Goal: Task Accomplishment & Management: Complete application form

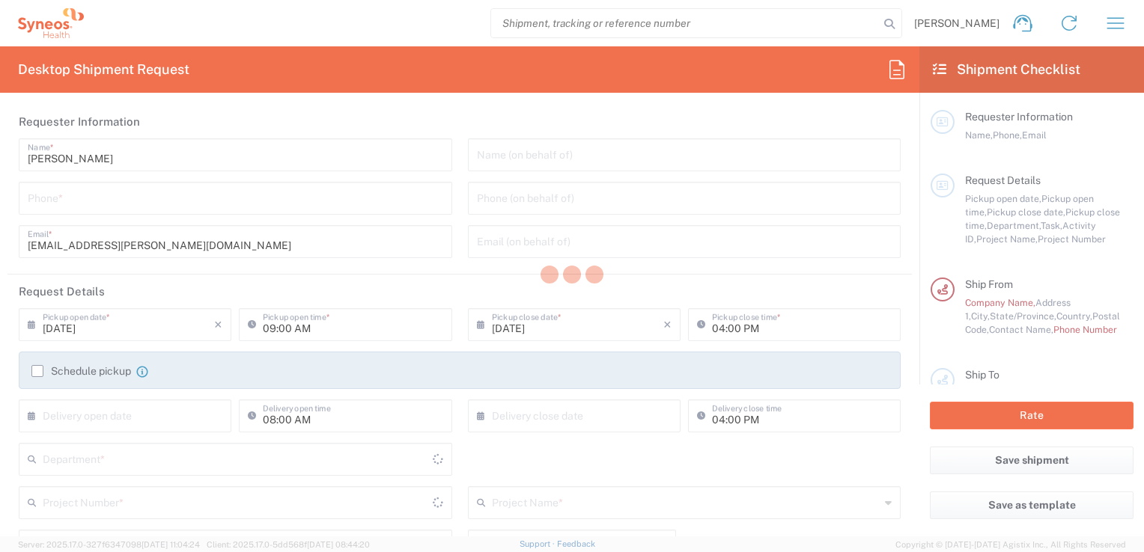
type input "3233"
type input "[GEOGRAPHIC_DATA]"
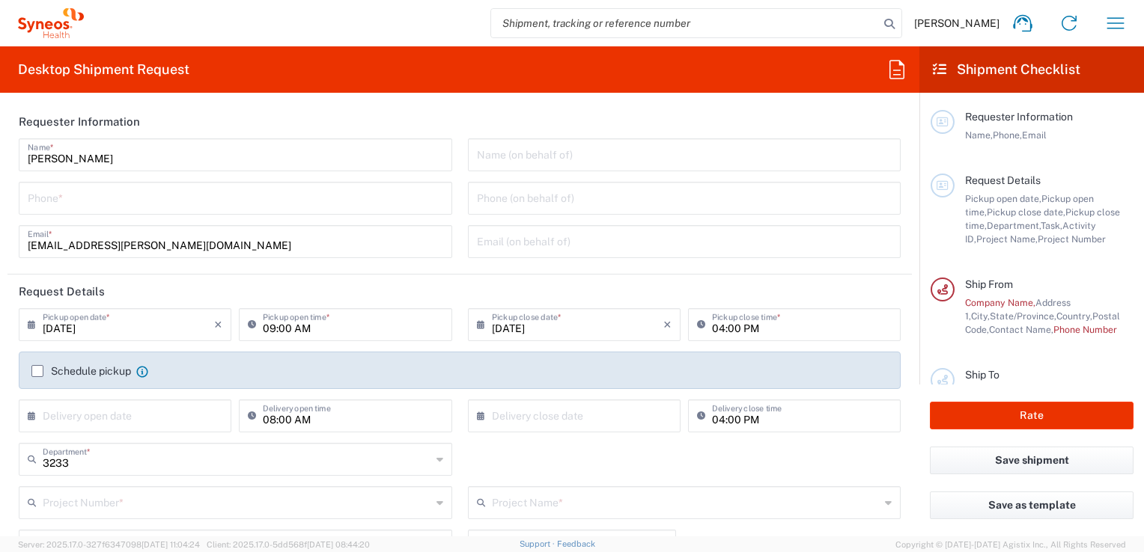
type input "INC Research Clin Svcs [GEOGRAPHIC_DATA]"
click at [170, 202] on input "tel" at bounding box center [235, 197] width 415 height 26
type input "3311433588"
click at [126, 320] on input "[DATE]" at bounding box center [128, 324] width 171 height 26
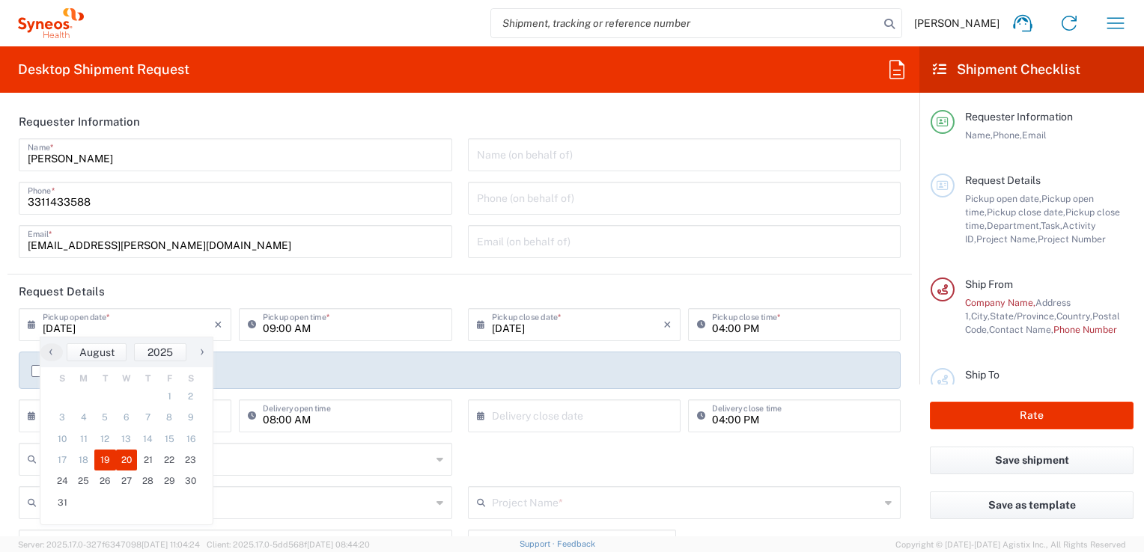
click at [126, 458] on span "20" at bounding box center [127, 460] width 22 height 21
type input "[DATE]"
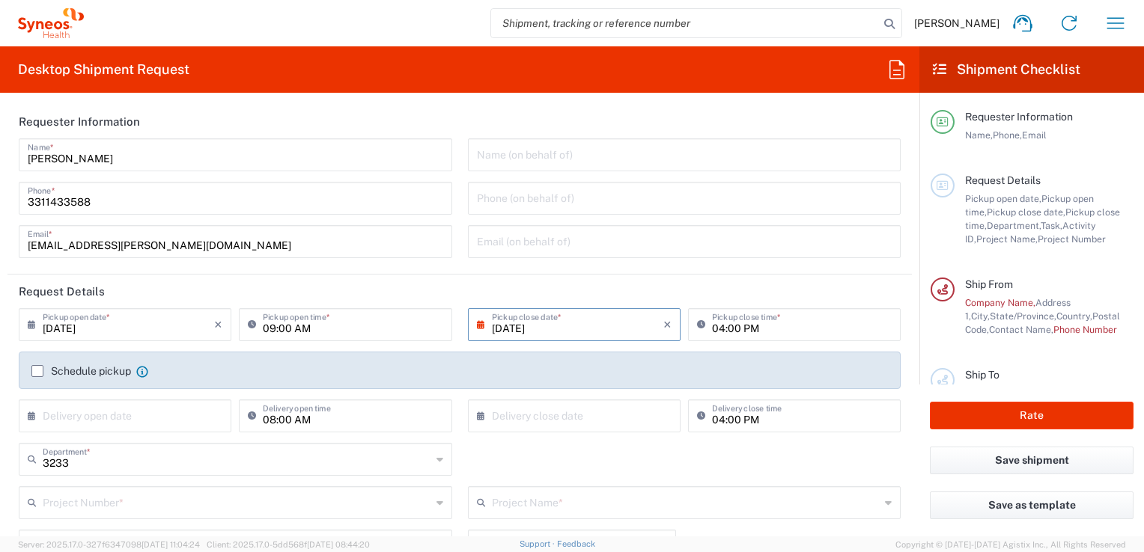
click at [277, 325] on input "09:00 AM" at bounding box center [353, 324] width 180 height 26
click at [298, 328] on input "12:00 AM" at bounding box center [353, 324] width 180 height 26
type input "12:00 PM"
click at [730, 330] on input "04:00 PM" at bounding box center [802, 324] width 180 height 26
click at [698, 290] on header "Request Details" at bounding box center [459, 292] width 904 height 34
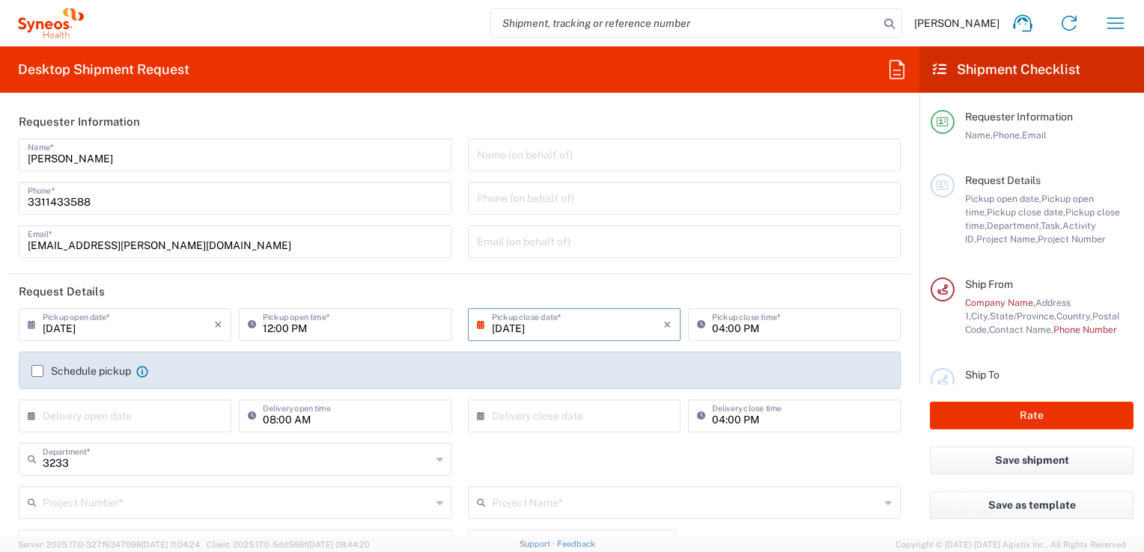
click at [508, 290] on header "Request Details" at bounding box center [459, 292] width 904 height 34
click at [37, 373] on label "Schedule pickup" at bounding box center [81, 371] width 100 height 12
click at [37, 371] on input "Schedule pickup" at bounding box center [37, 371] width 0 height 0
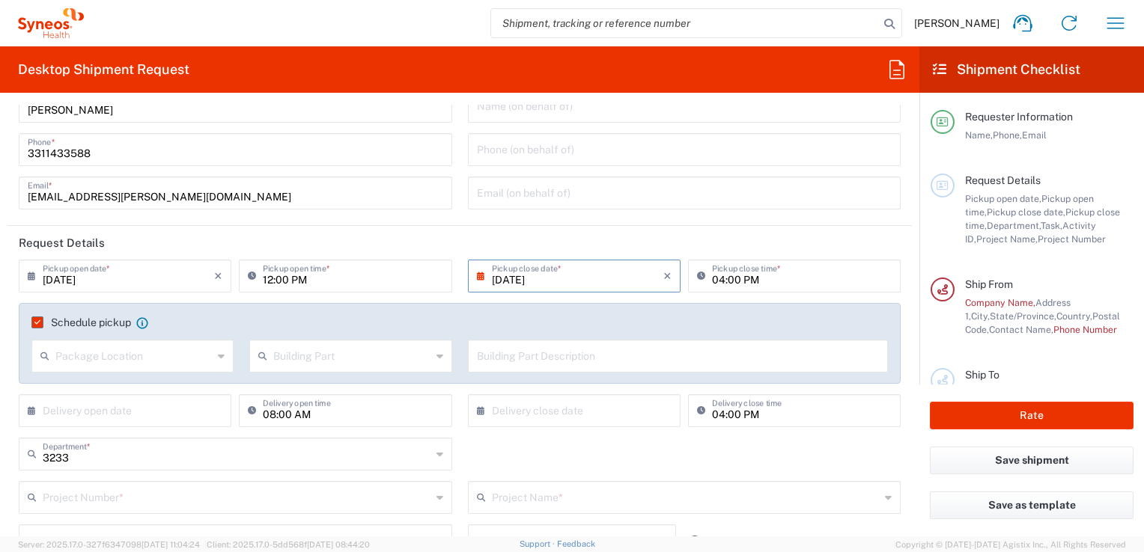
scroll to position [75, 0]
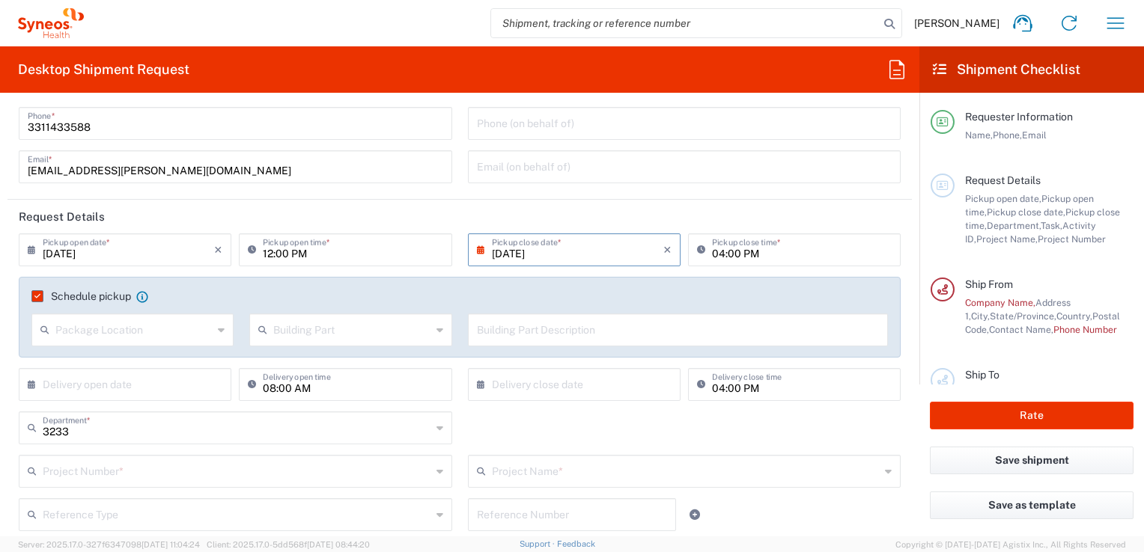
click at [218, 332] on icon at bounding box center [221, 330] width 7 height 24
click at [76, 361] on span "Front" at bounding box center [131, 362] width 197 height 23
type input "Front"
click at [314, 334] on input "text" at bounding box center [351, 329] width 157 height 26
click at [288, 382] on span "Building" at bounding box center [346, 386] width 197 height 23
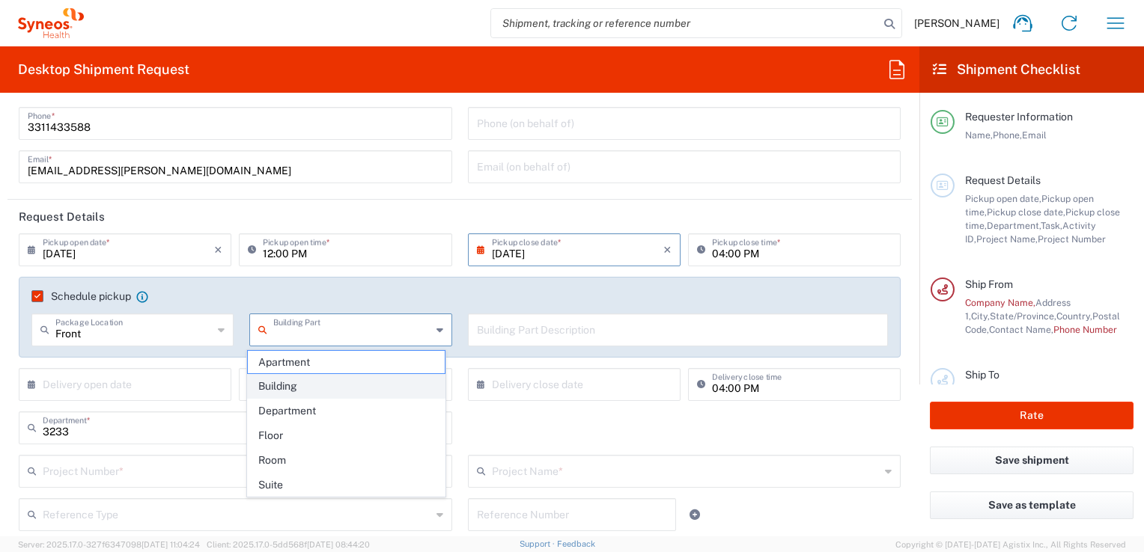
type input "Building"
click at [531, 211] on header "Request Details" at bounding box center [459, 217] width 904 height 34
click at [34, 295] on label "Schedule pickup" at bounding box center [81, 296] width 100 height 12
click at [34, 296] on input "Schedule pickup" at bounding box center [34, 296] width 0 height 0
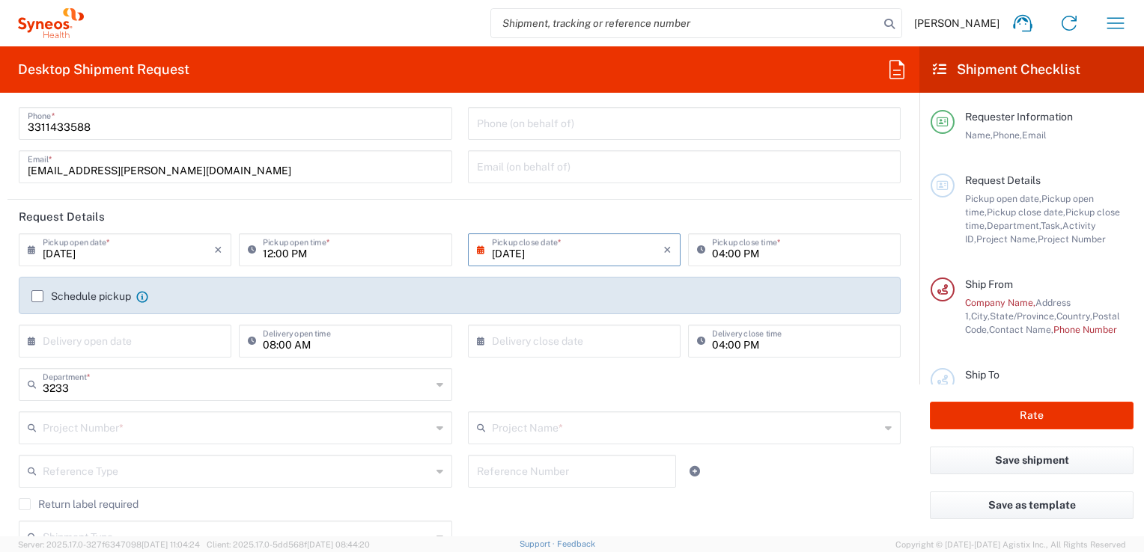
click at [34, 295] on label "Schedule pickup" at bounding box center [81, 296] width 100 height 12
click at [37, 296] on input "Schedule pickup" at bounding box center [37, 296] width 0 height 0
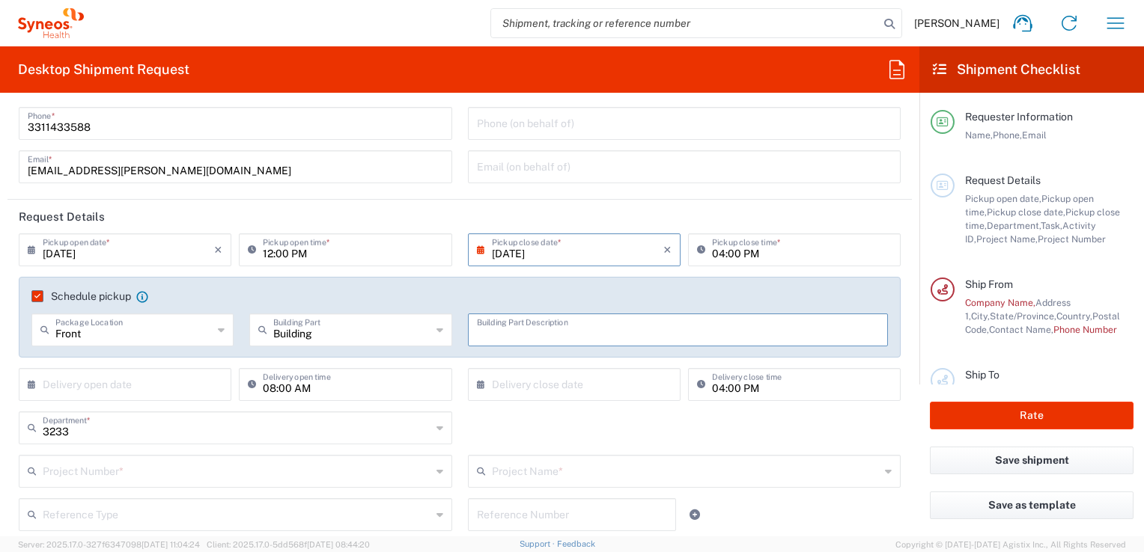
click at [524, 329] on input "text" at bounding box center [678, 329] width 403 height 26
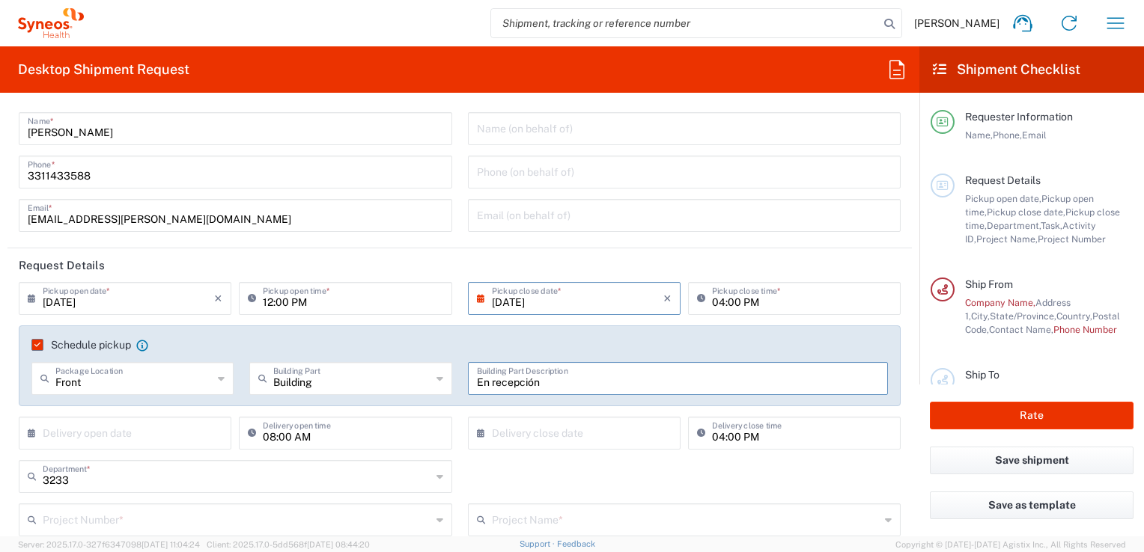
scroll to position [0, 0]
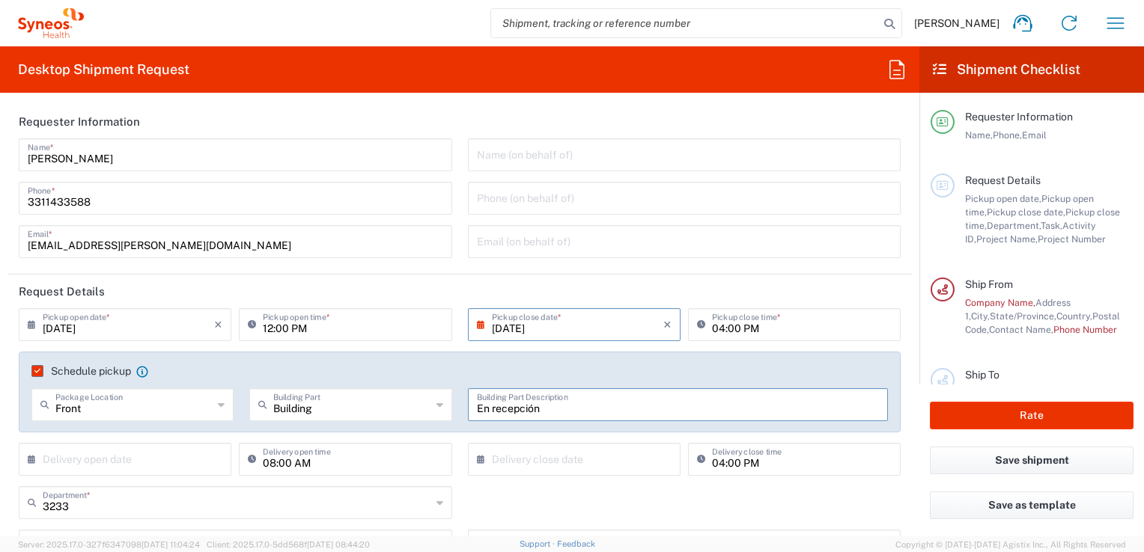
type input "En recepción"
click at [502, 154] on input "text" at bounding box center [684, 154] width 415 height 26
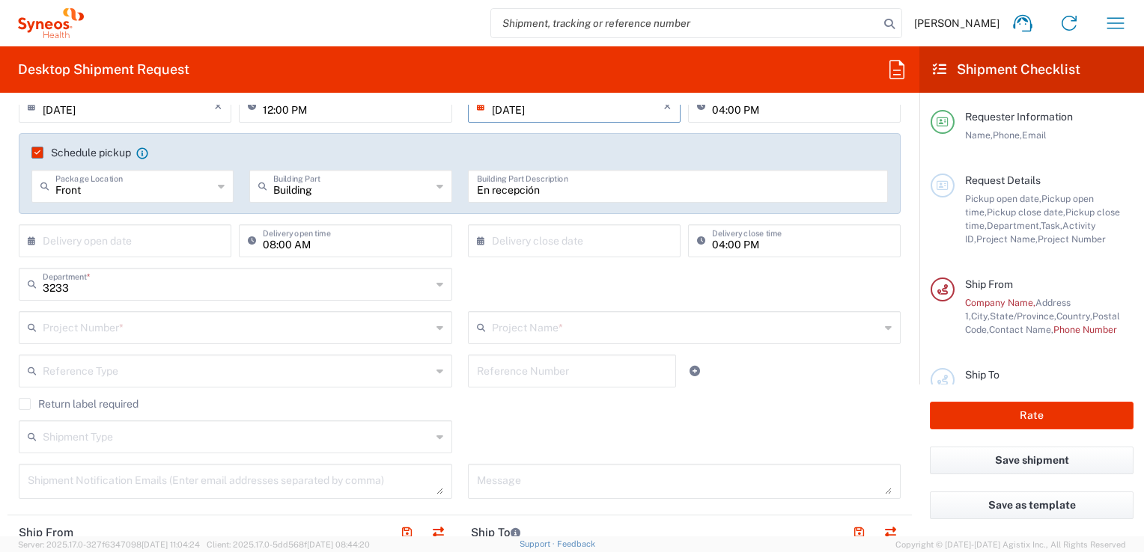
scroll to position [225, 0]
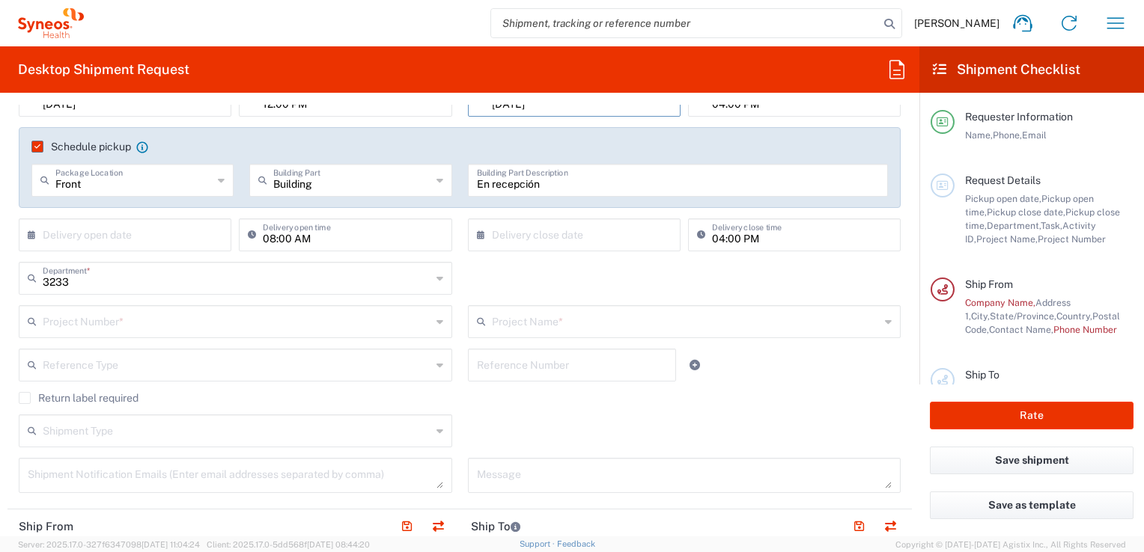
click at [436, 322] on icon at bounding box center [439, 322] width 7 height 24
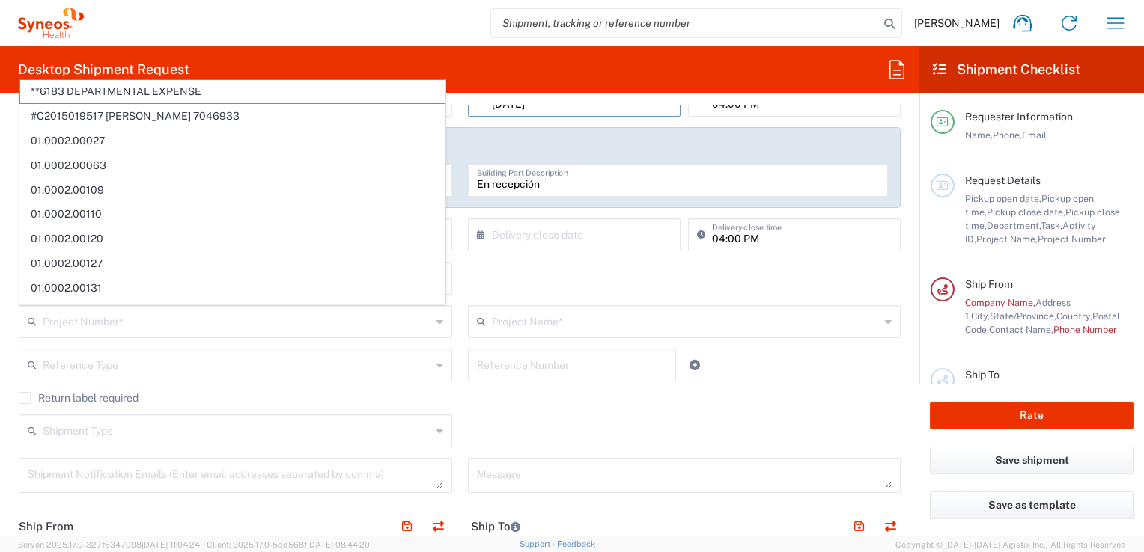
click at [487, 284] on div "3233 Department * 3233 3000 3100 3109 3110 3111 3112 3125 3130 3135 3136 3150 3…" at bounding box center [460, 283] width 898 height 43
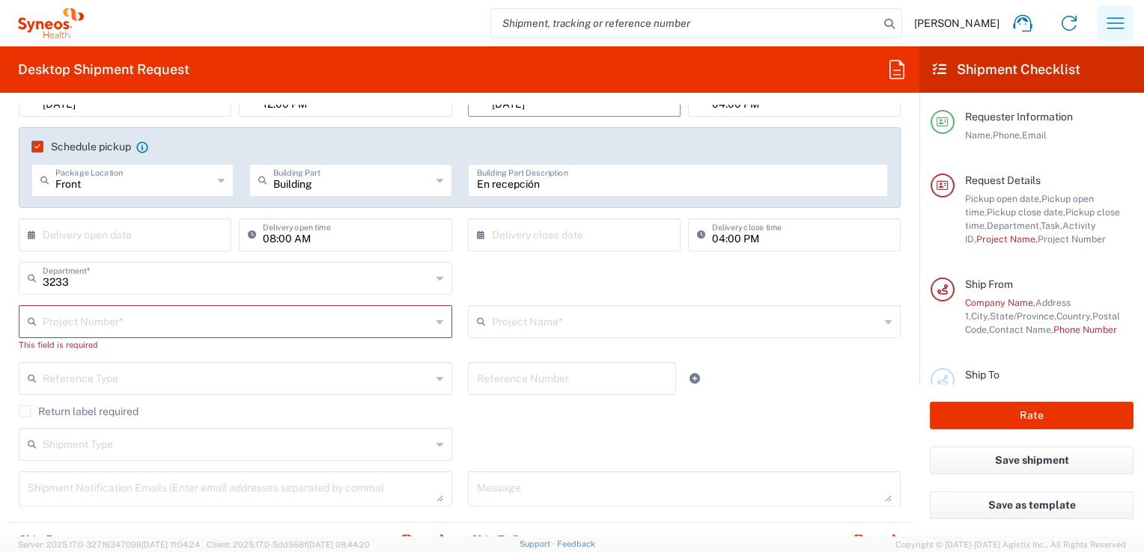
click at [1121, 28] on icon "button" at bounding box center [1115, 22] width 17 height 11
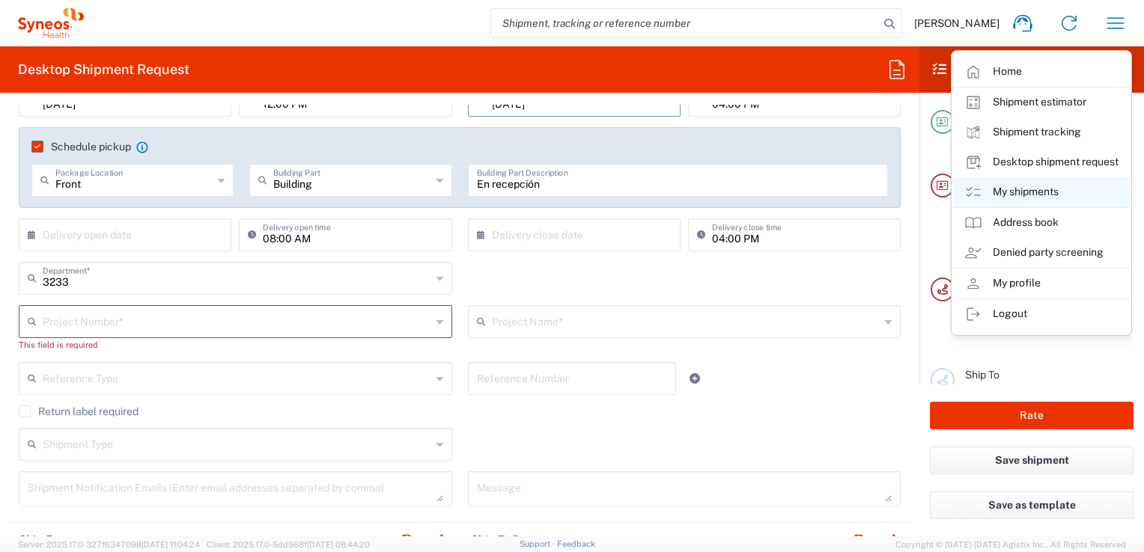
click at [1020, 192] on link "My shipments" at bounding box center [1041, 192] width 178 height 30
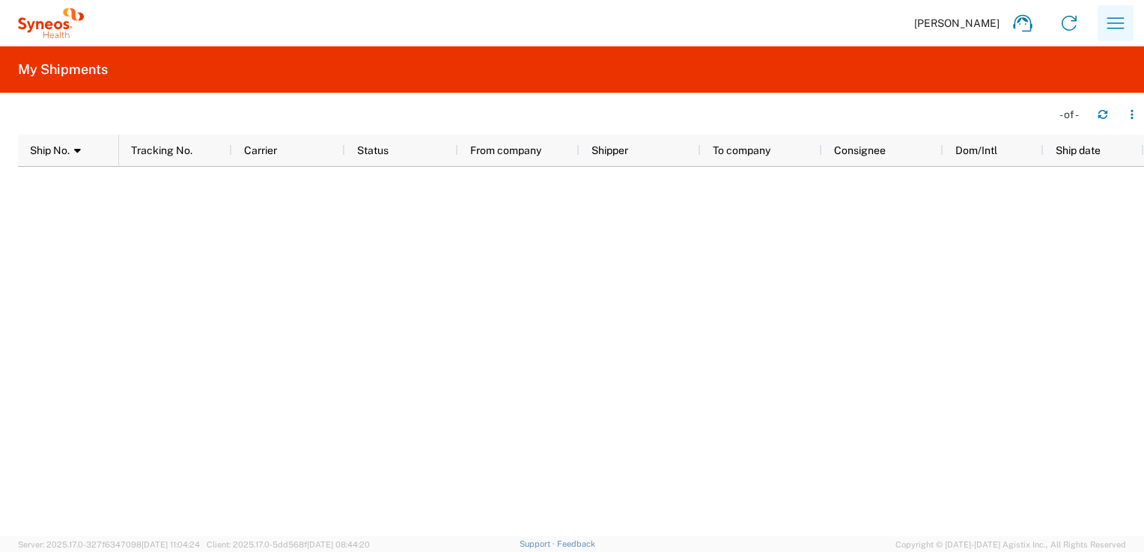
click at [1123, 22] on icon "button" at bounding box center [1115, 22] width 17 height 11
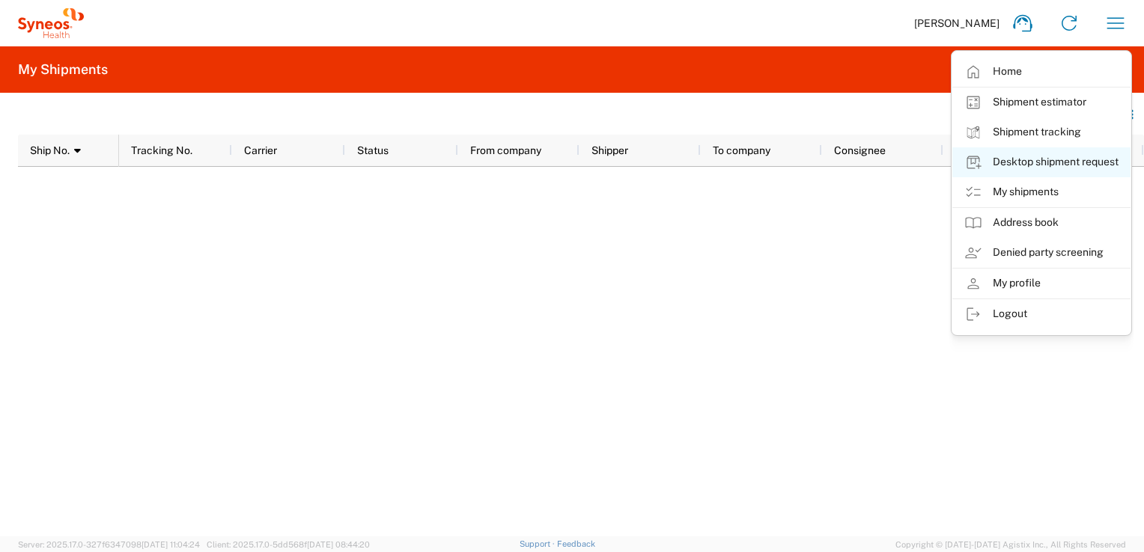
click at [1031, 162] on link "Desktop shipment request" at bounding box center [1041, 162] width 178 height 30
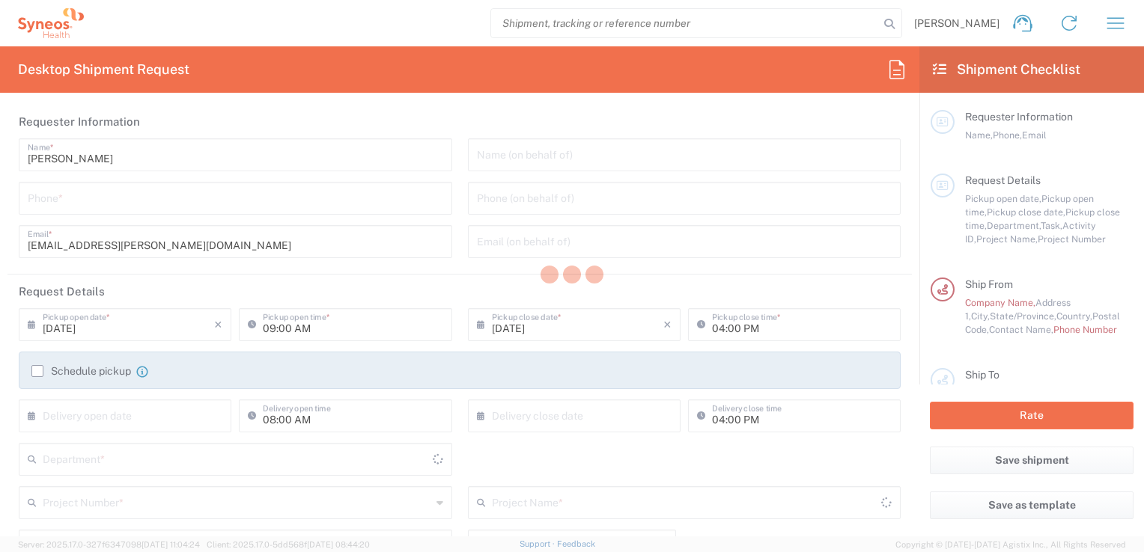
type input "3233"
type input "[GEOGRAPHIC_DATA]"
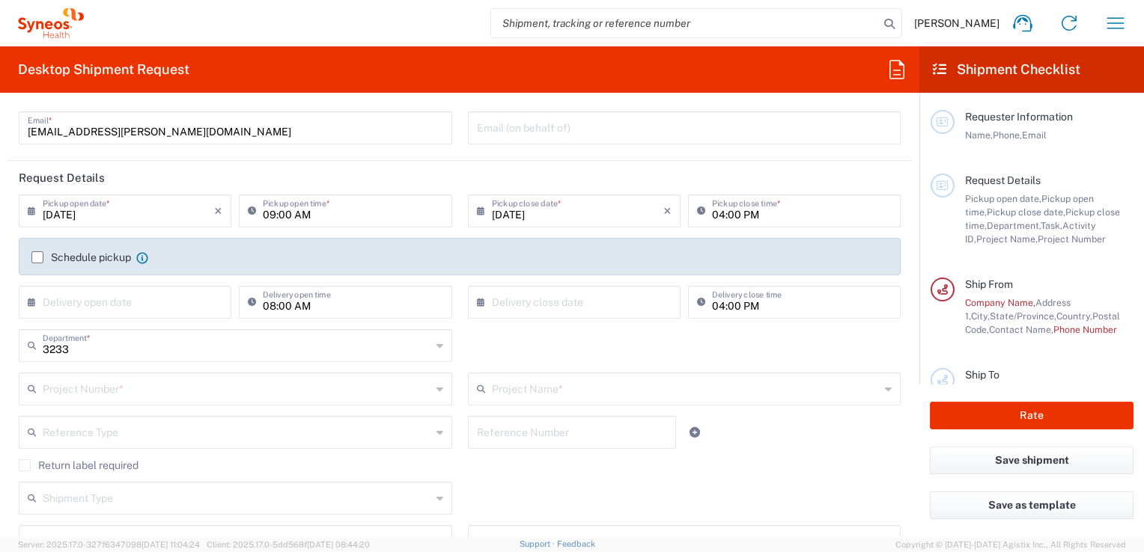
scroll to position [225, 0]
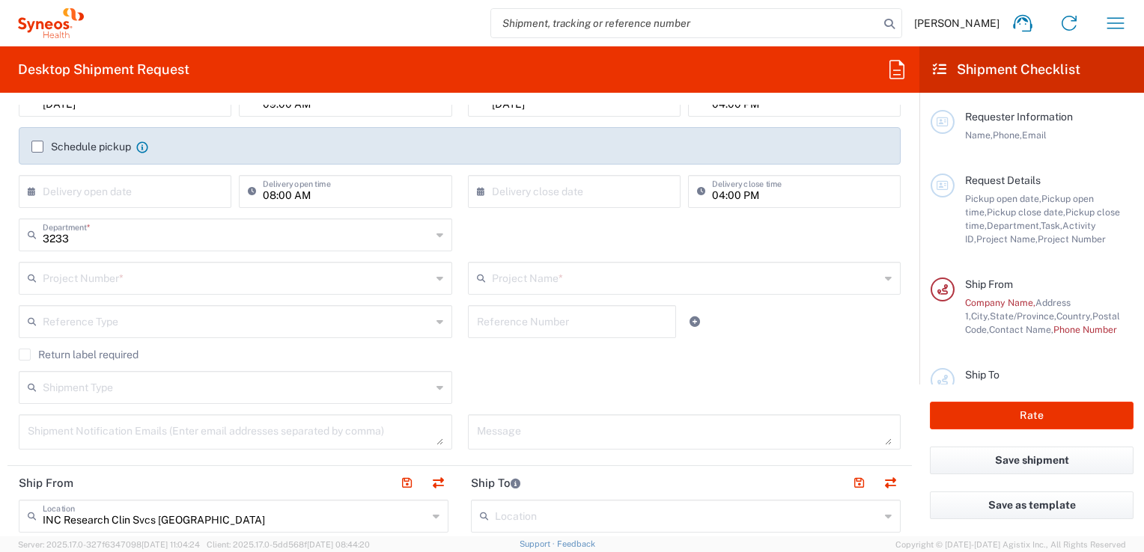
click at [436, 278] on icon at bounding box center [439, 278] width 7 height 24
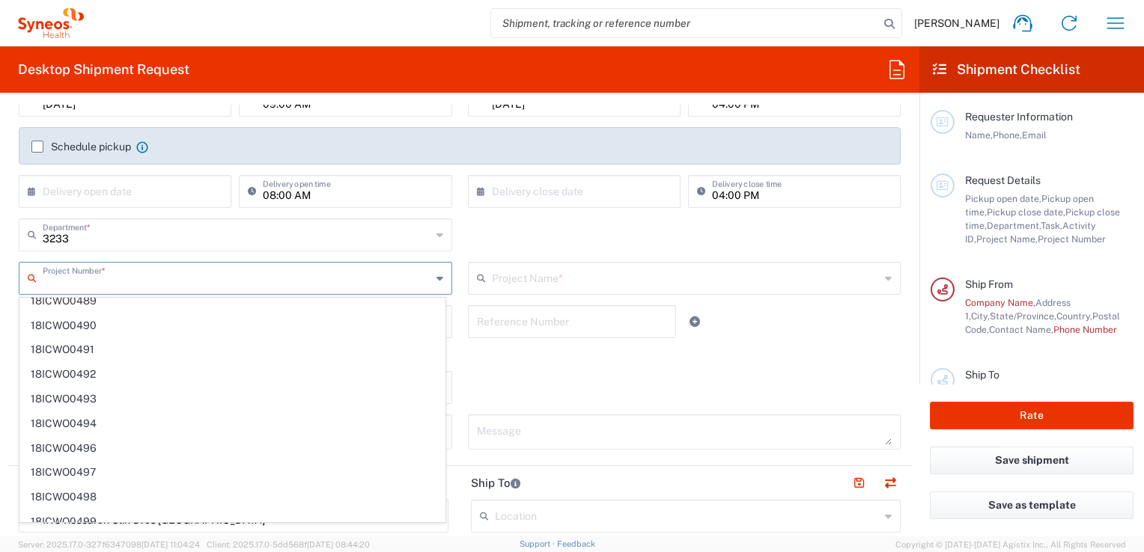
scroll to position [0, 0]
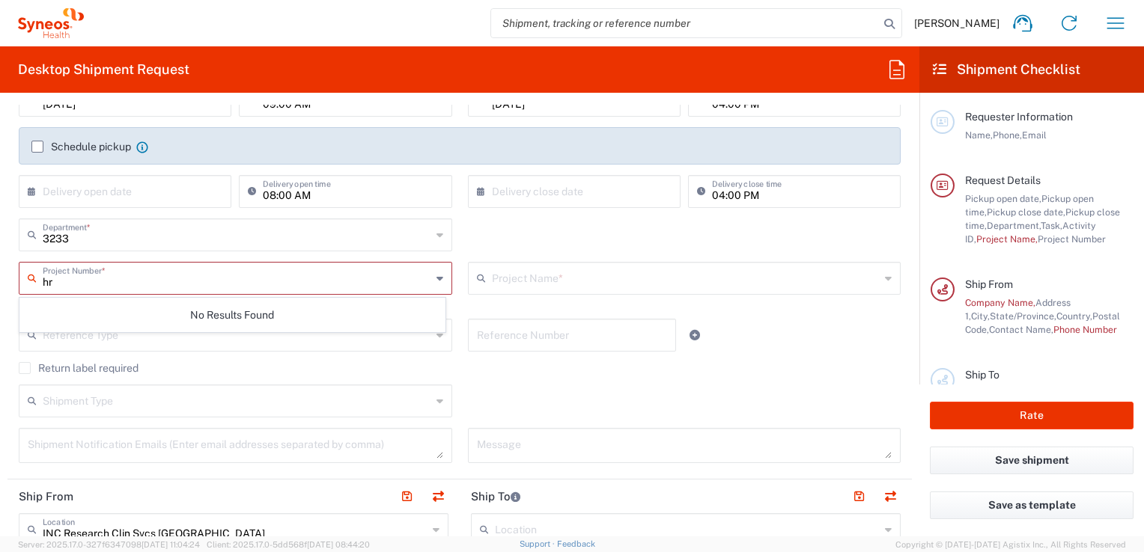
type input "h"
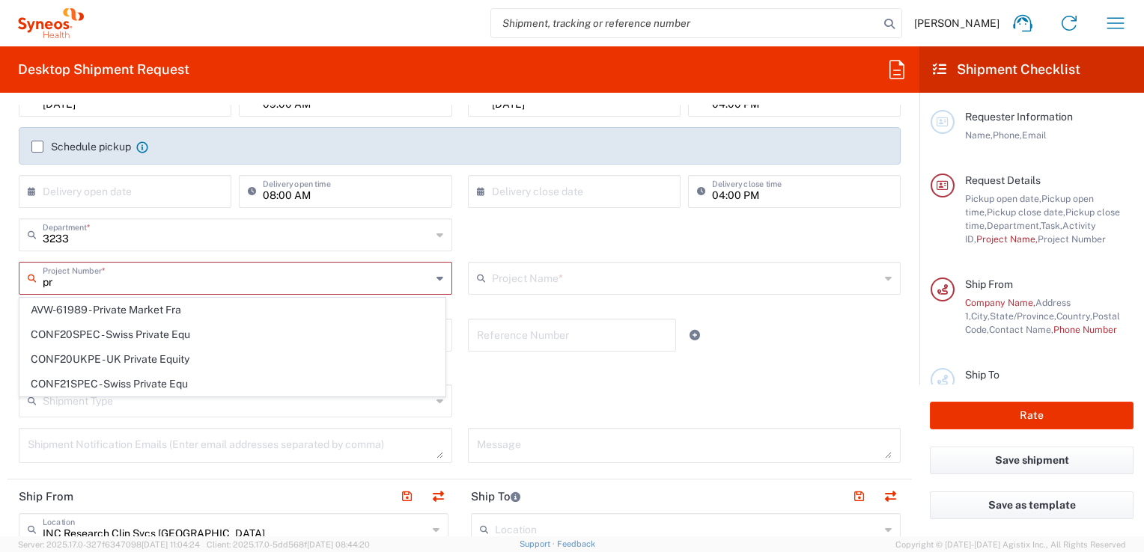
type input "p"
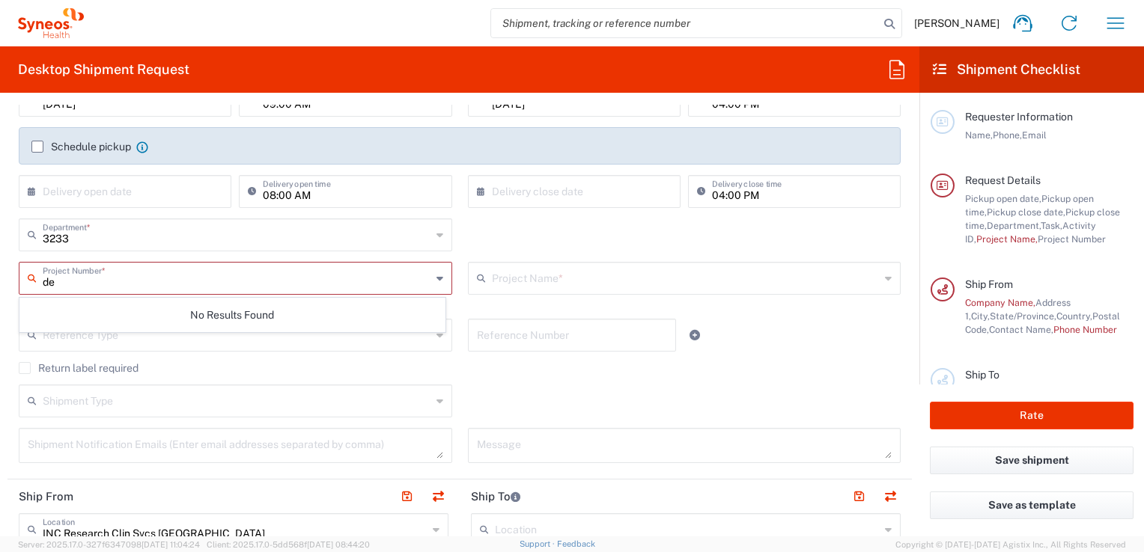
type input "d"
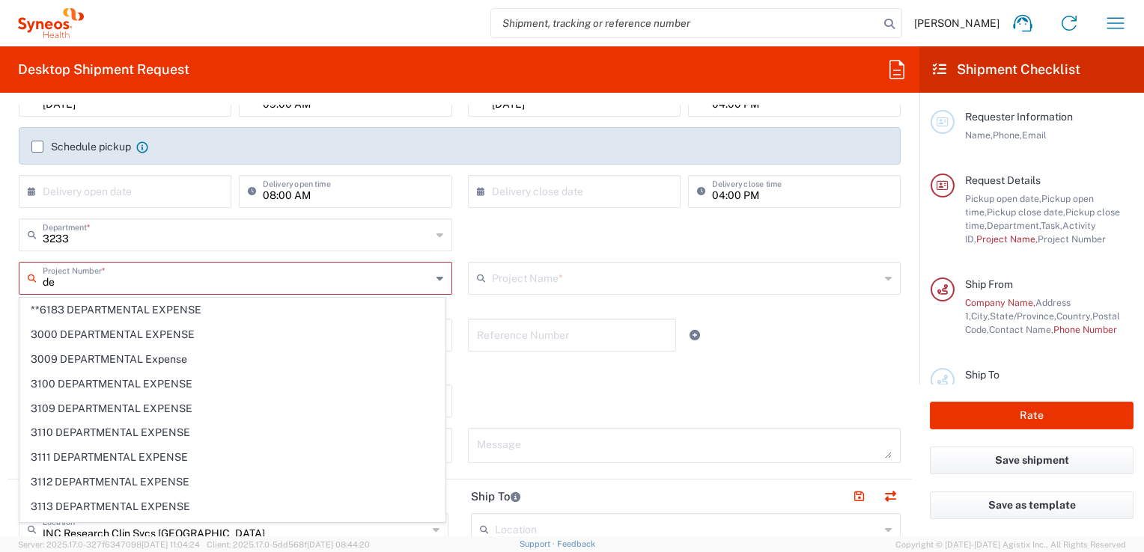
type input "d"
click at [183, 278] on input "text" at bounding box center [237, 277] width 389 height 26
click at [102, 281] on input "text" at bounding box center [237, 277] width 389 height 26
click at [106, 283] on input "text" at bounding box center [237, 277] width 389 height 26
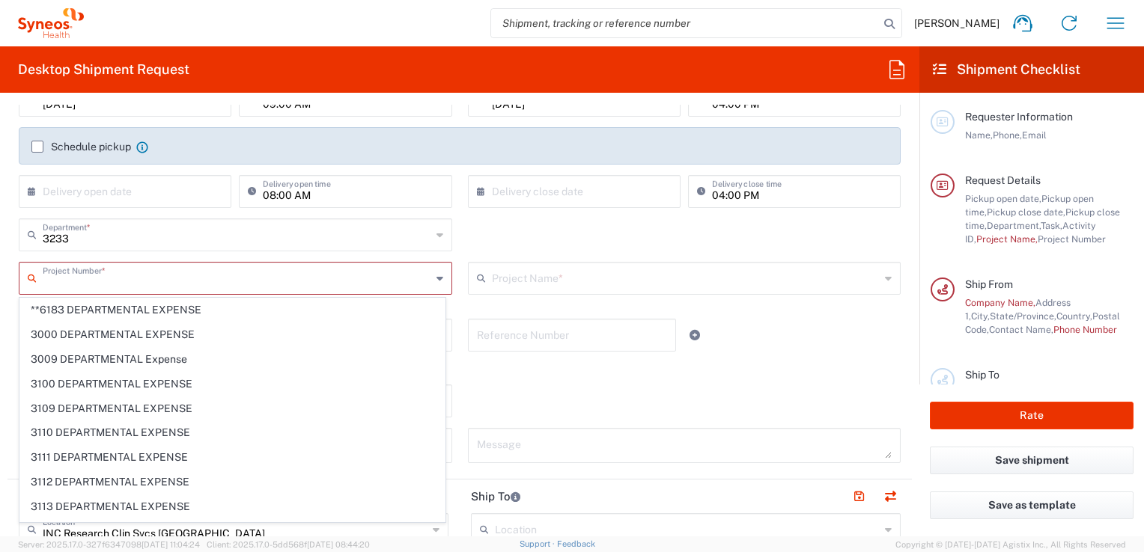
click at [106, 283] on input "text" at bounding box center [237, 277] width 389 height 26
click at [166, 242] on input "3233" at bounding box center [237, 234] width 389 height 26
click at [0, 0] on span "3000" at bounding box center [0, 0] width 0 height 0
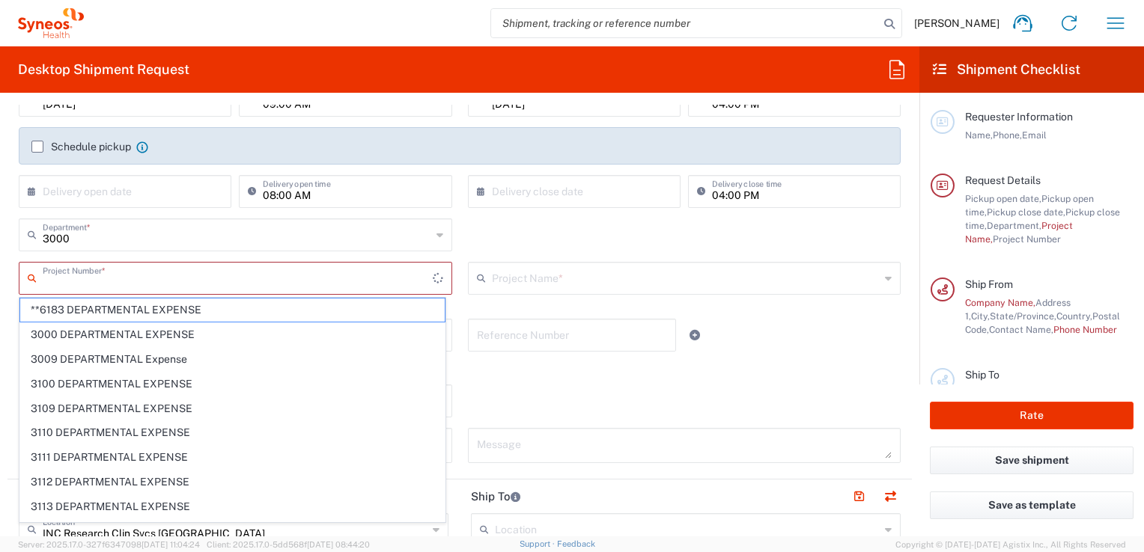
click at [78, 281] on input "text" at bounding box center [238, 277] width 390 height 26
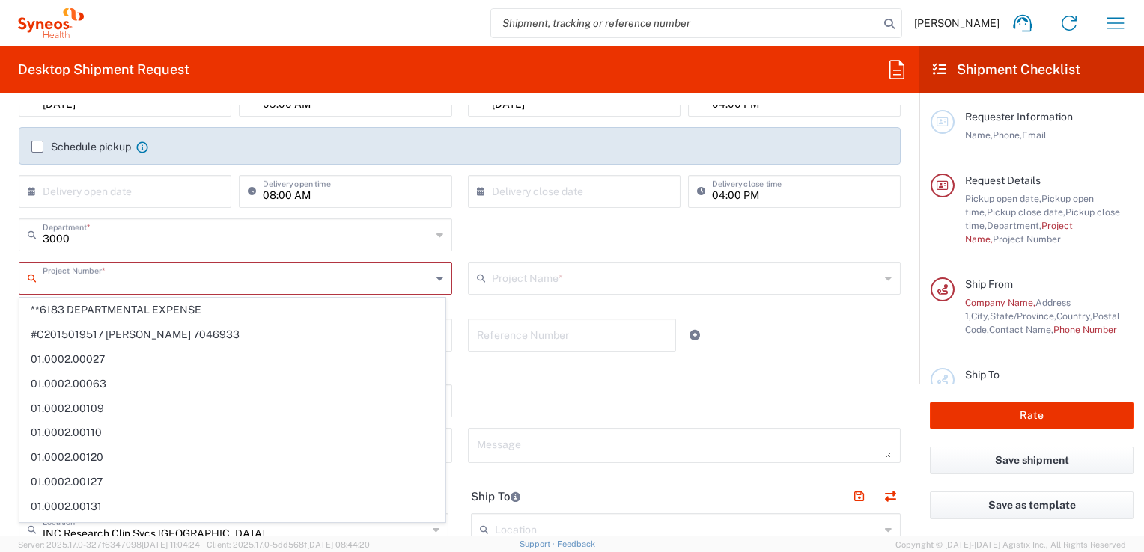
click at [81, 237] on input "3000" at bounding box center [237, 234] width 389 height 26
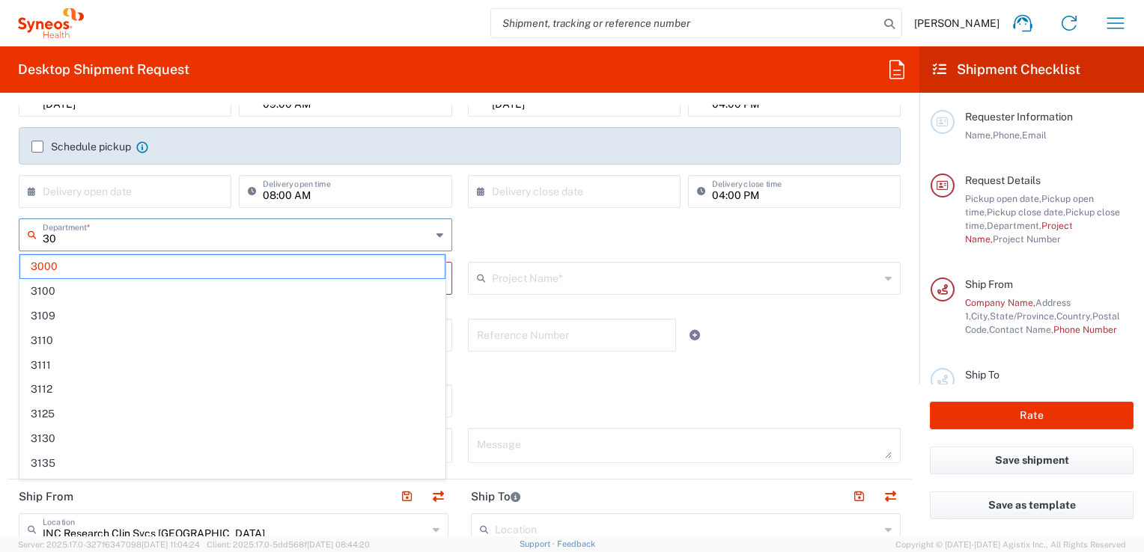
type input "3"
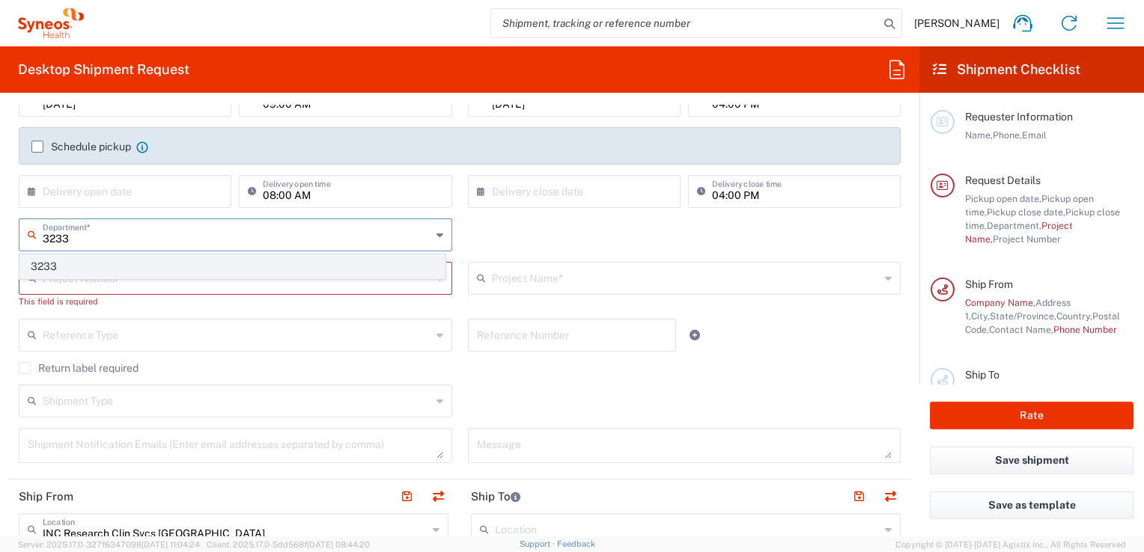
type input "3233"
click at [61, 267] on span "3233" at bounding box center [232, 266] width 424 height 23
click at [70, 280] on input "text" at bounding box center [237, 277] width 389 height 26
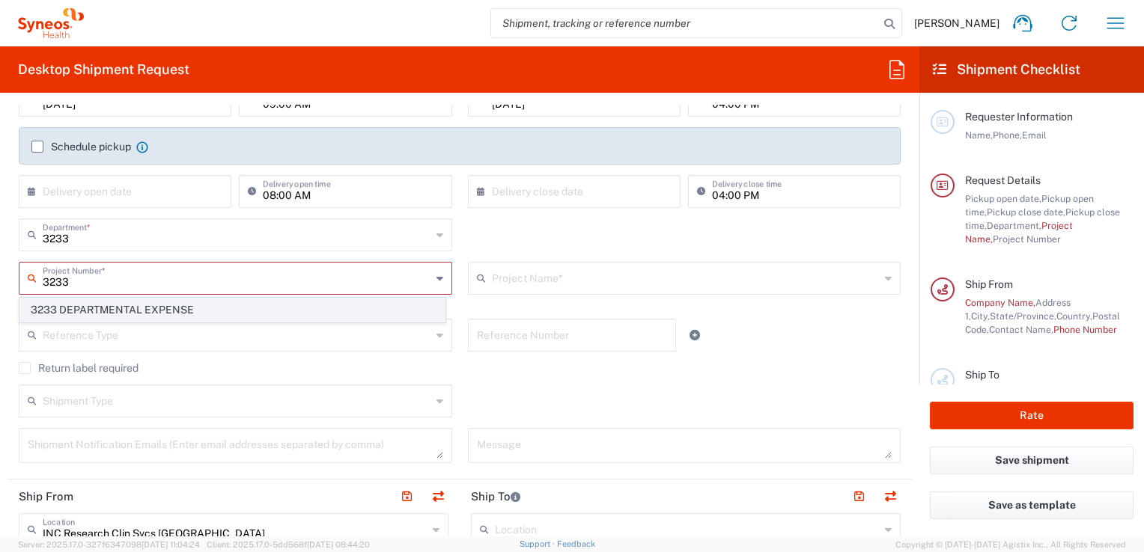
click at [85, 308] on span "3233 DEPARTMENTAL EXPENSE" at bounding box center [232, 310] width 424 height 23
type input "3233 DEPARTMENTAL EXPENSE"
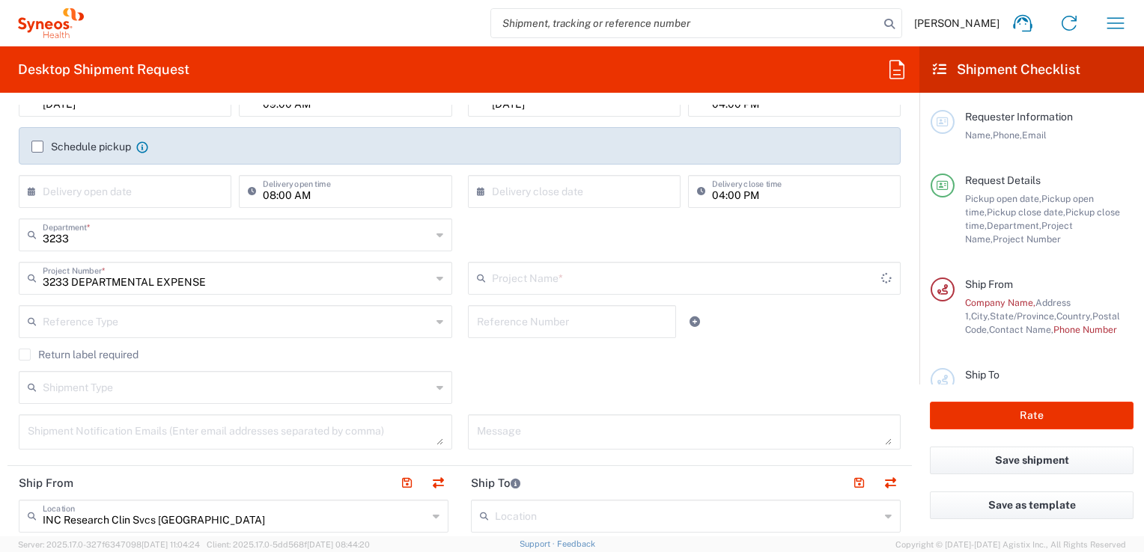
type input "3233 DEPARTMENTAL EXPENSE"
click at [436, 385] on icon at bounding box center [439, 388] width 7 height 24
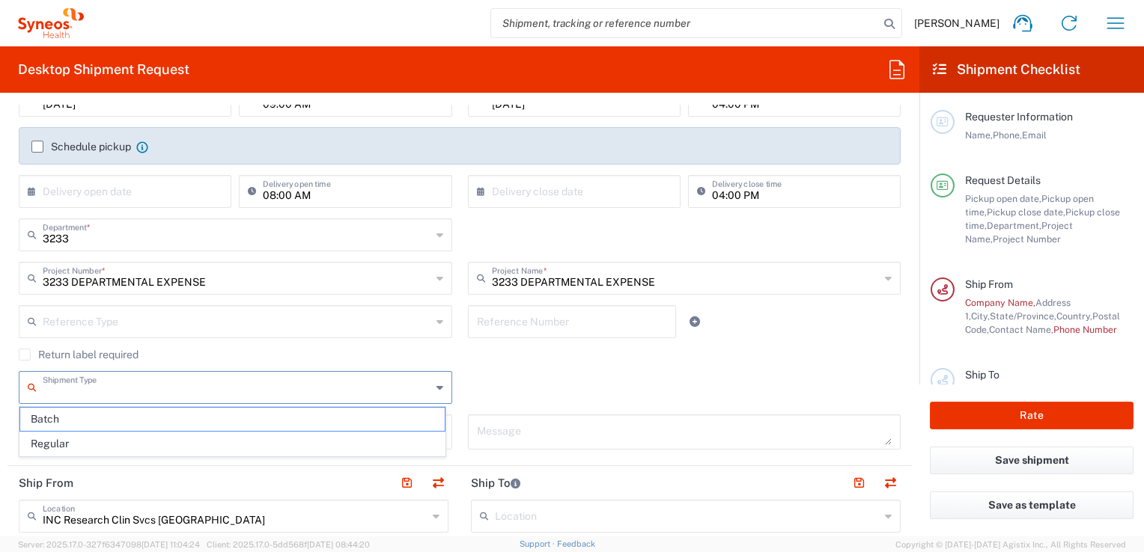
click at [489, 384] on div "Shipment Type Batch Regular" at bounding box center [460, 392] width 898 height 43
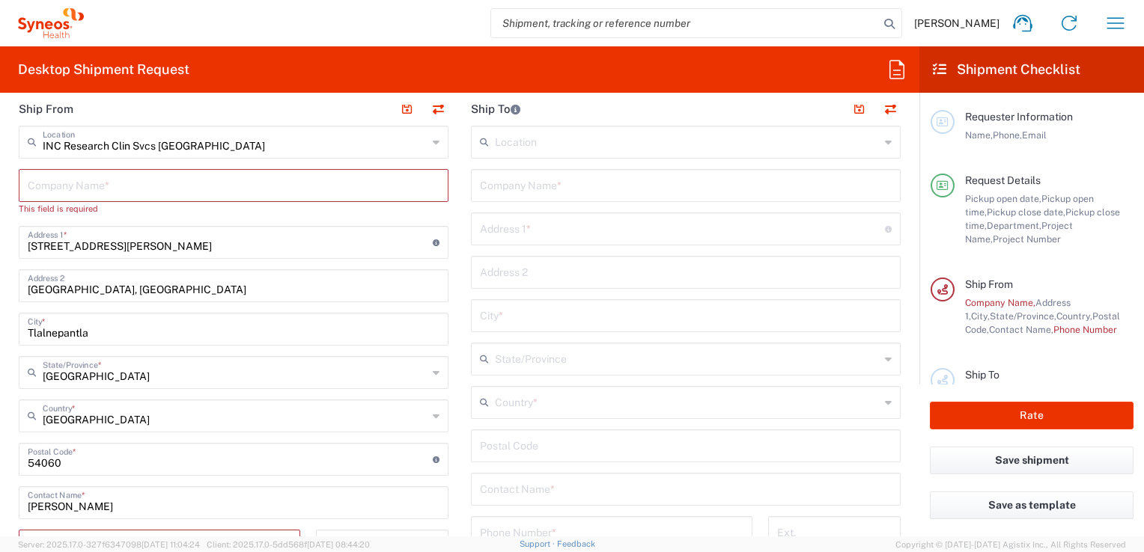
scroll to position [449, 0]
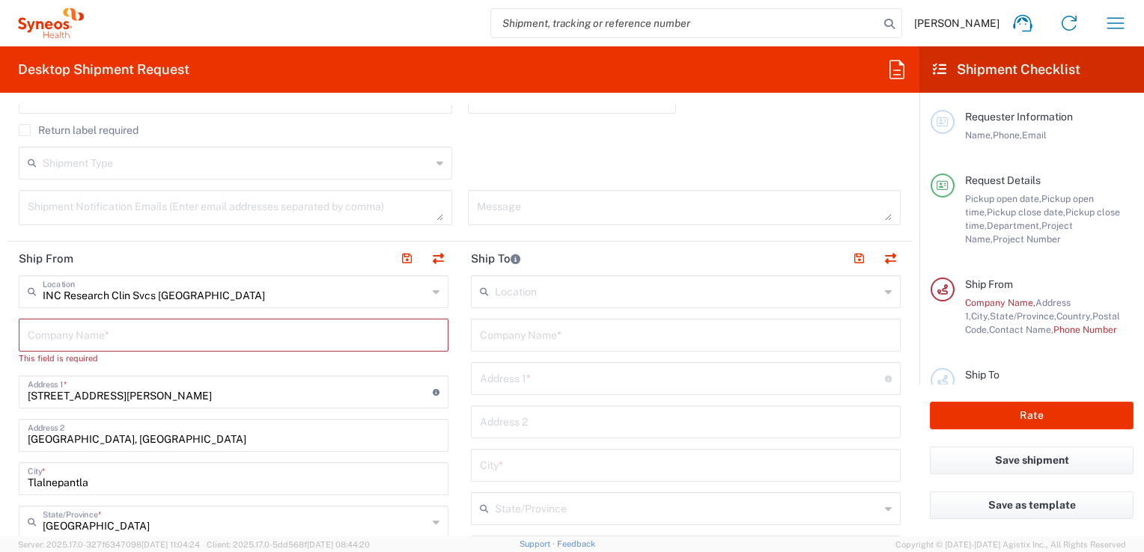
click at [111, 332] on input "text" at bounding box center [234, 334] width 412 height 26
type input "Syne"
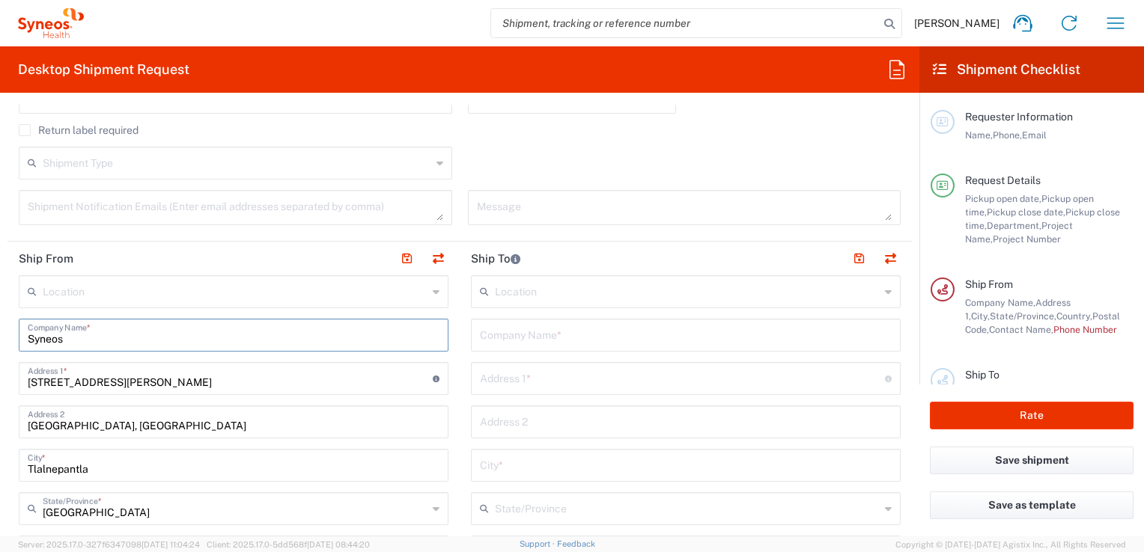
type input "Syneos"
click at [269, 257] on header "Ship From" at bounding box center [233, 259] width 452 height 34
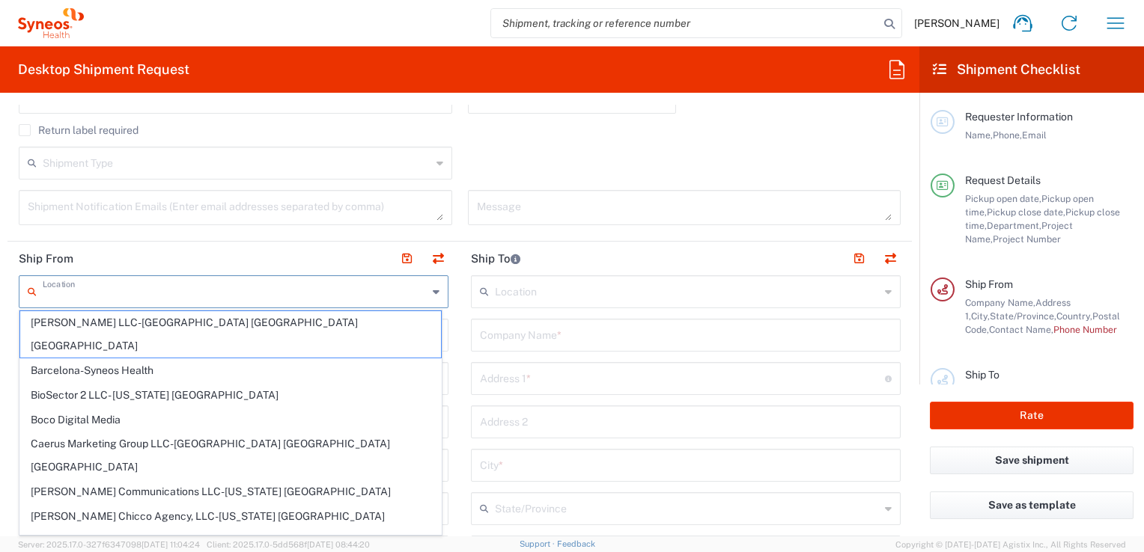
click at [74, 288] on input "text" at bounding box center [235, 291] width 385 height 26
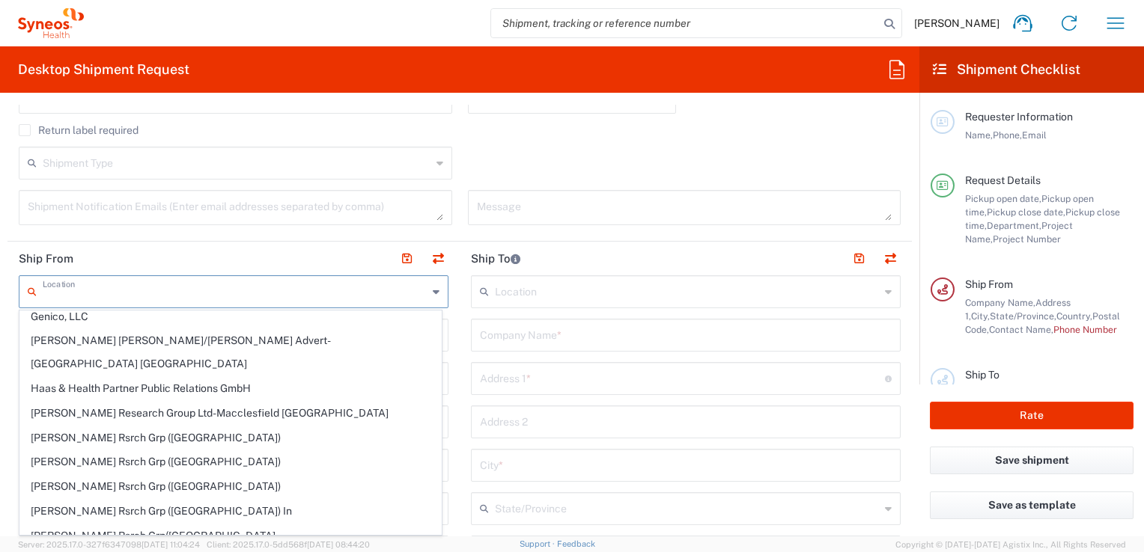
scroll to position [374, 0]
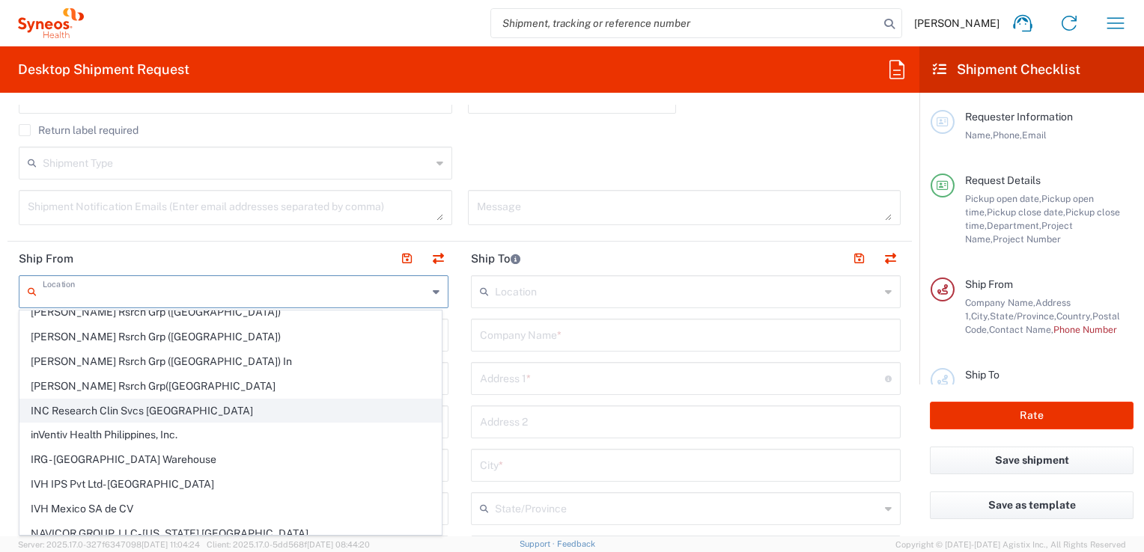
click at [123, 400] on span "INC Research Clin Svcs [GEOGRAPHIC_DATA]" at bounding box center [230, 411] width 421 height 23
type input "INC Research Clin Svcs [GEOGRAPHIC_DATA]"
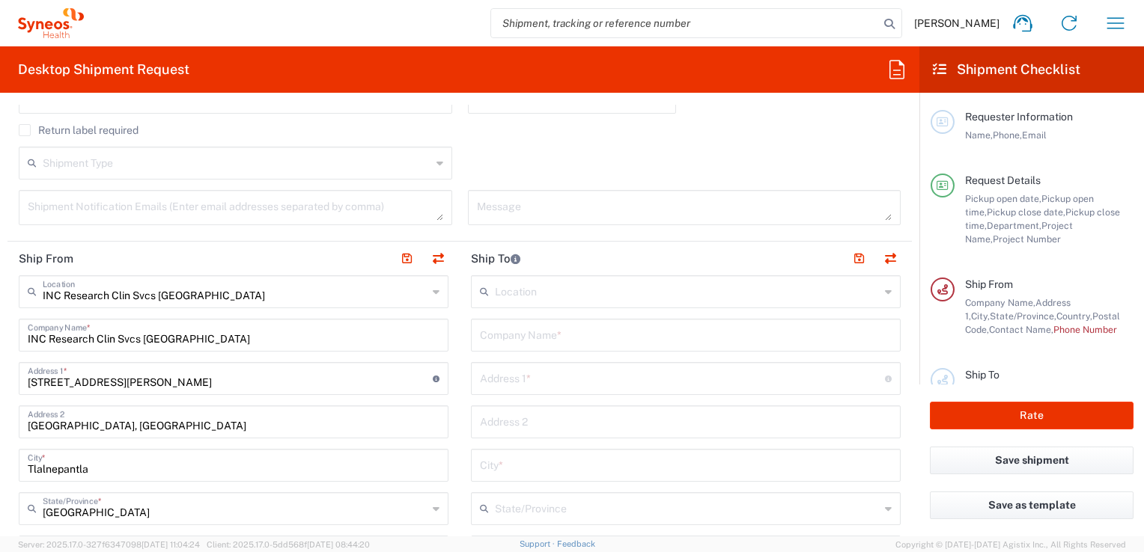
click at [252, 235] on agx-form-section "Request Details [DATE] × Pickup open date * Cancel Apply 09:00 AM Pickup open t…" at bounding box center [459, 34] width 904 height 416
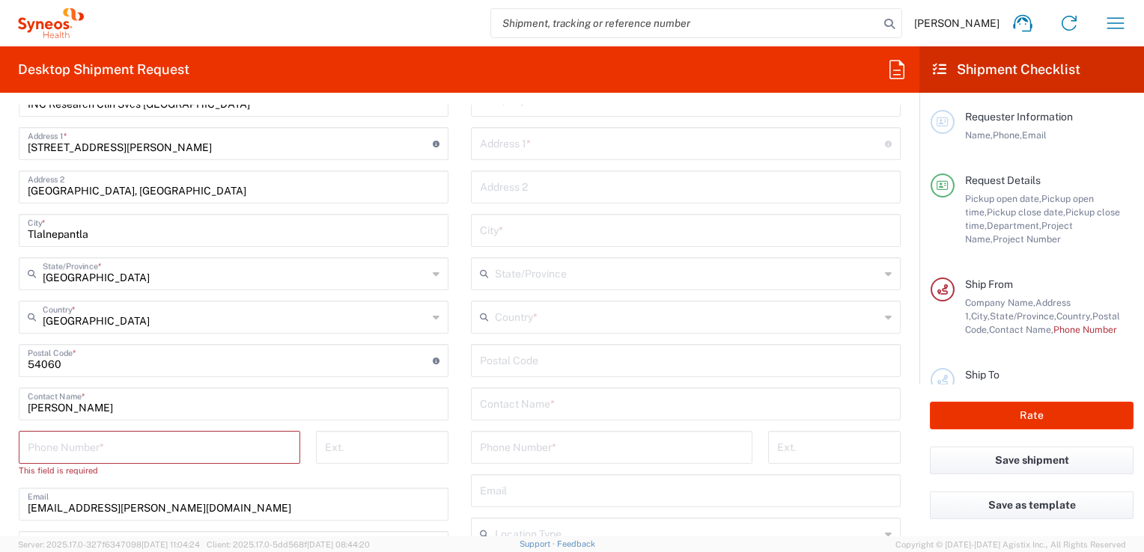
scroll to position [749, 0]
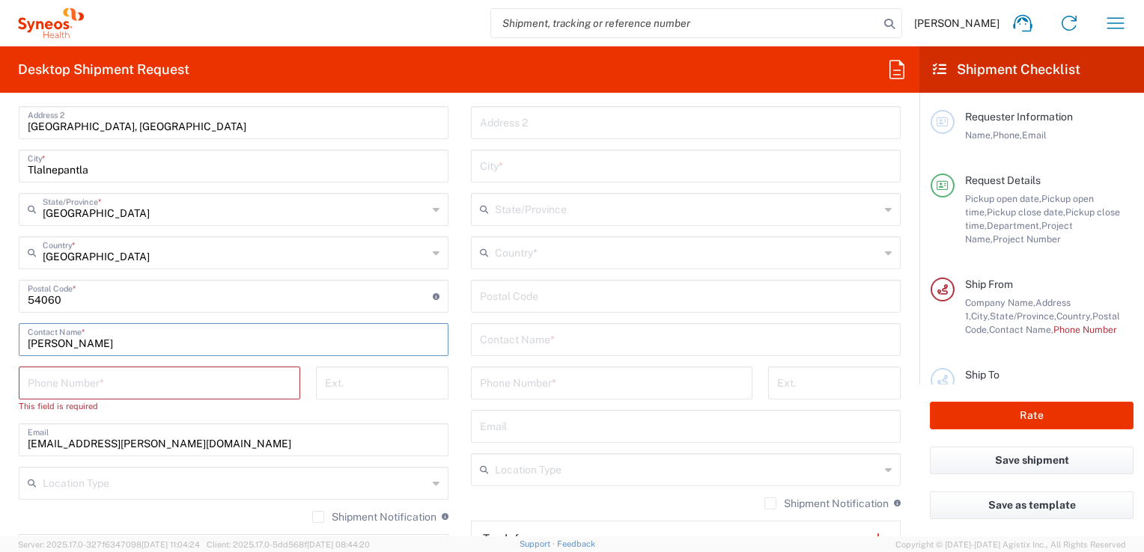
click at [133, 343] on input "[PERSON_NAME]" at bounding box center [234, 339] width 412 height 26
drag, startPoint x: 133, startPoint y: 343, endPoint x: 27, endPoint y: 344, distance: 106.3
click at [28, 344] on input "[PERSON_NAME]" at bounding box center [234, 339] width 412 height 26
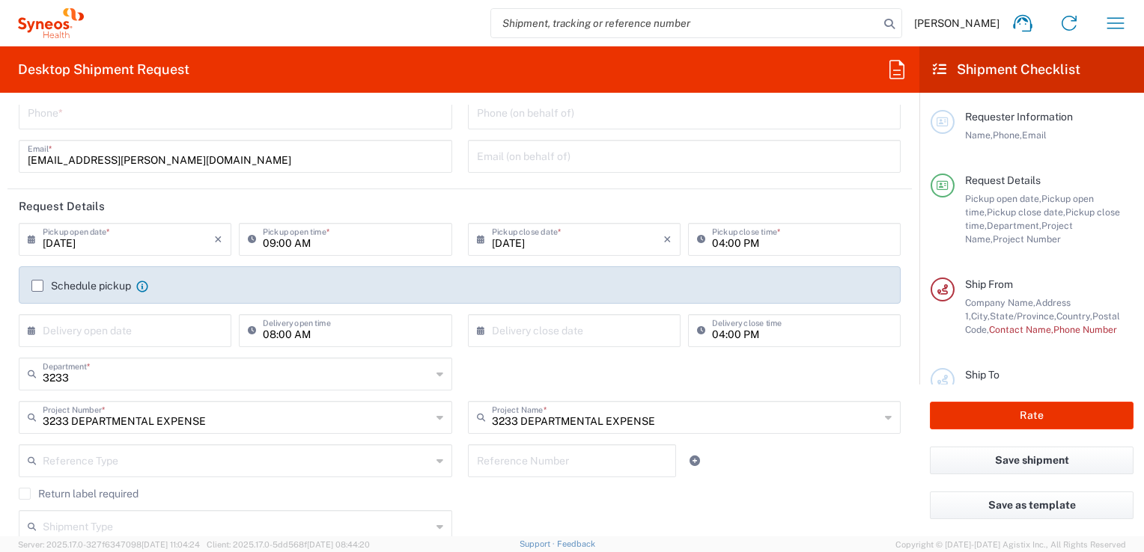
scroll to position [0, 0]
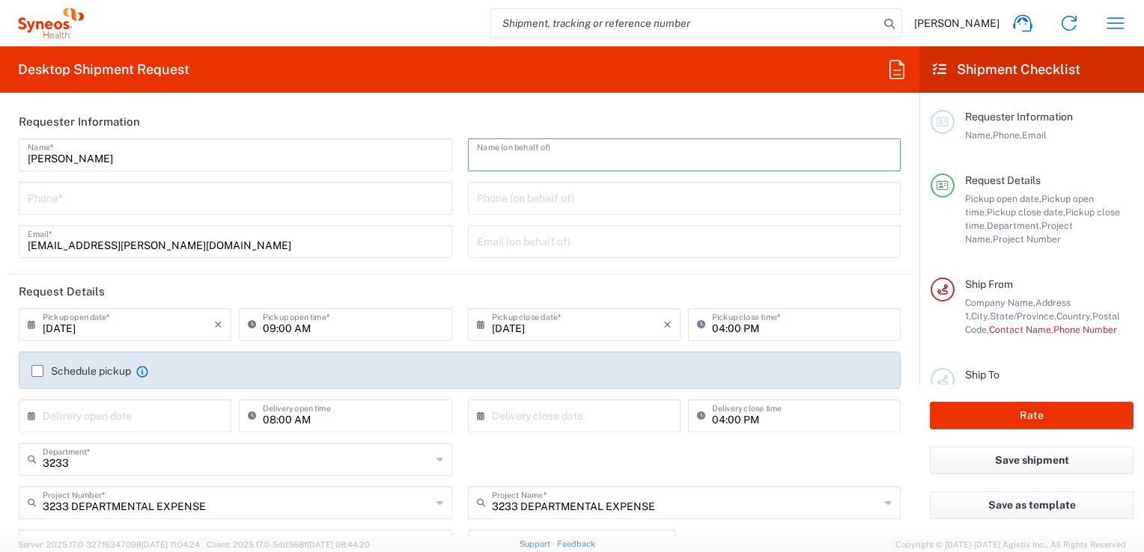
click at [544, 160] on input "text" at bounding box center [684, 154] width 415 height 26
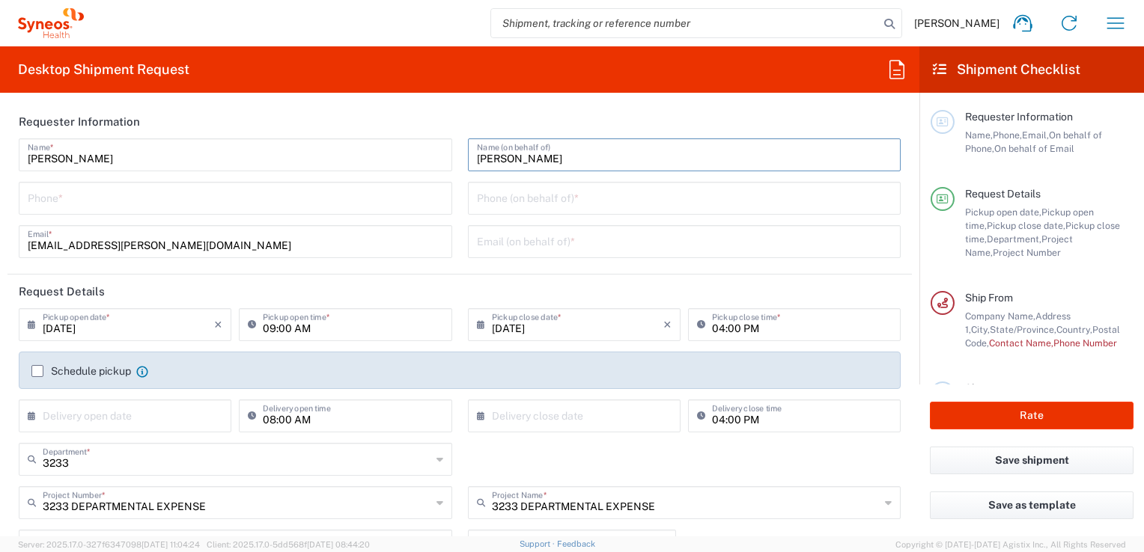
type input "[PERSON_NAME]"
click at [542, 201] on input "tel" at bounding box center [684, 197] width 415 height 26
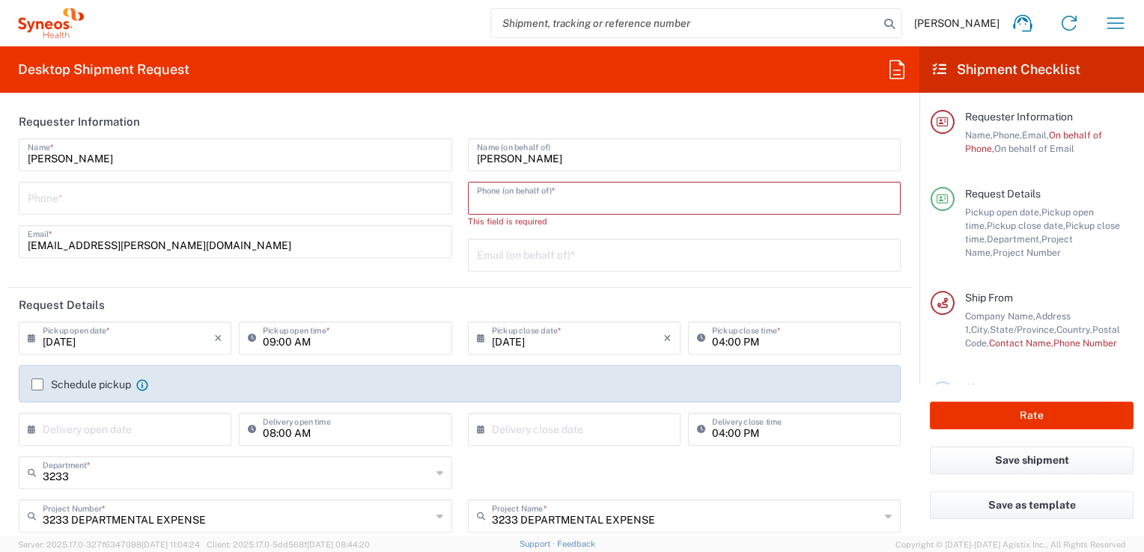
paste input "55 6599 7772"
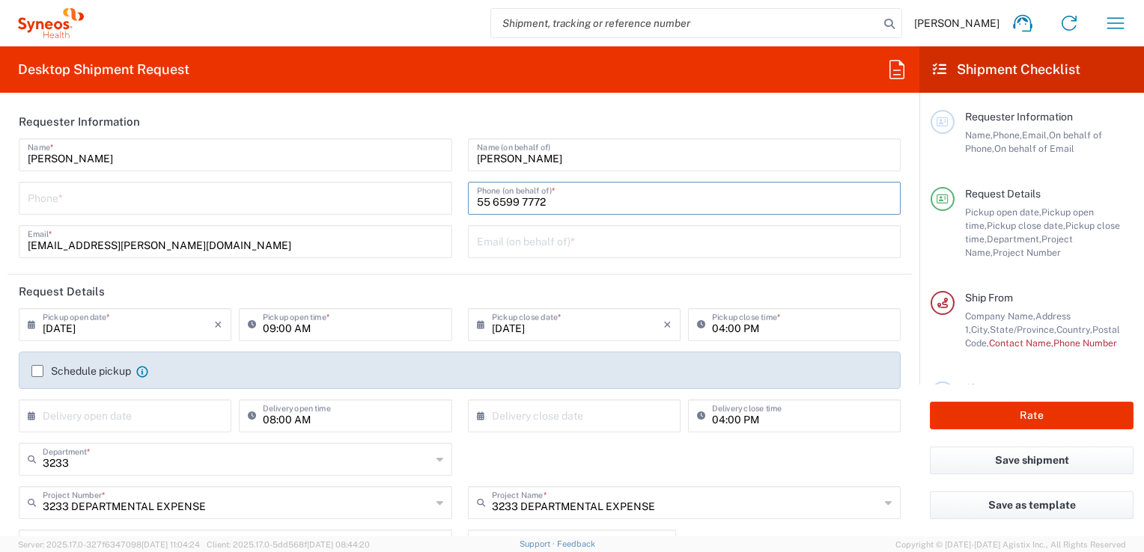
type input "55 6599 7772"
click at [509, 244] on input "text" at bounding box center [684, 241] width 415 height 26
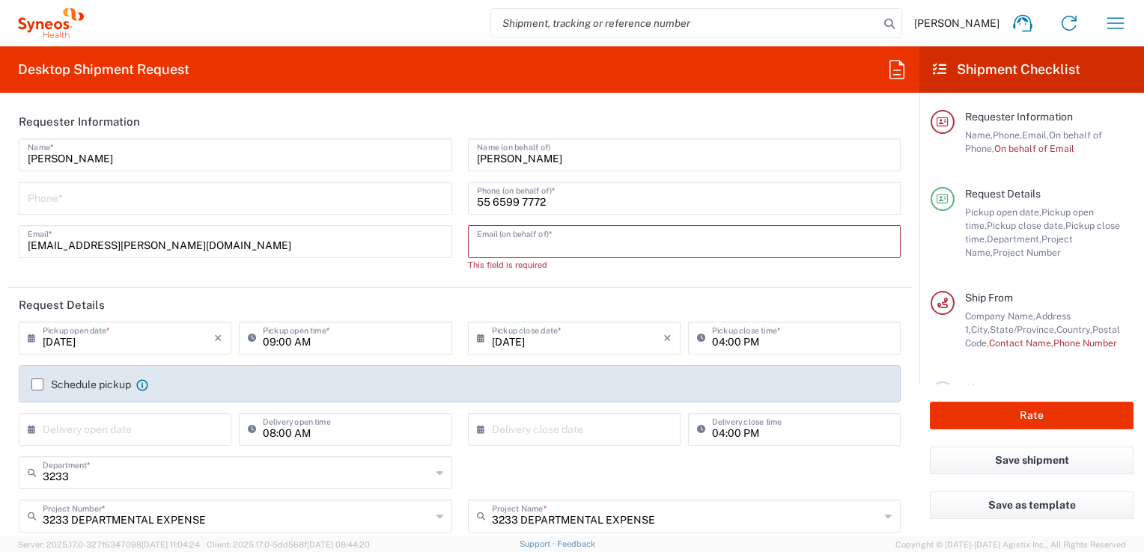
paste input "[EMAIL_ADDRESS][PERSON_NAME][DOMAIN_NAME]"
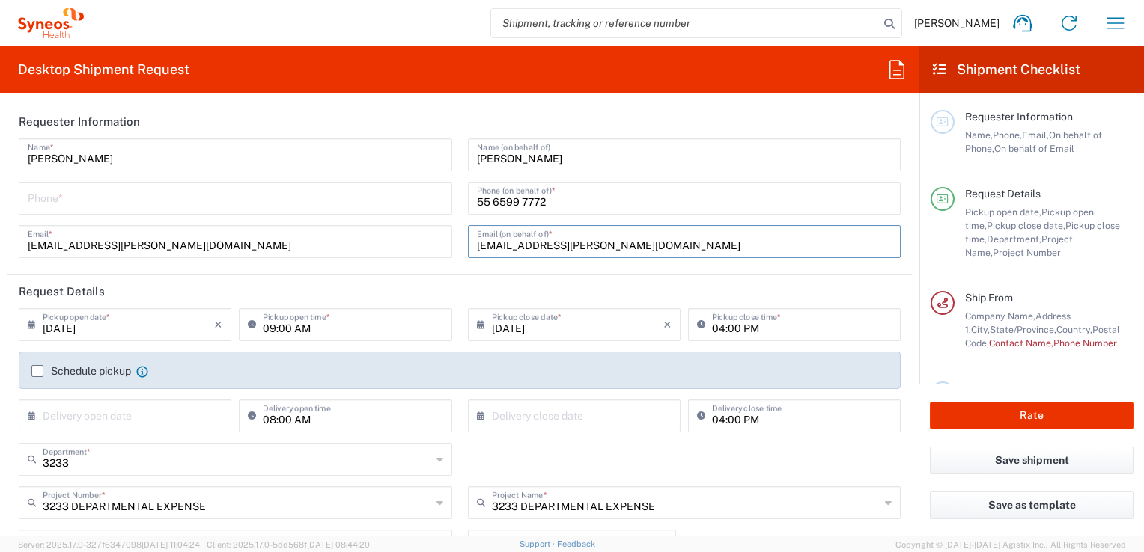
type input "[EMAIL_ADDRESS][PERSON_NAME][DOMAIN_NAME]"
drag, startPoint x: 557, startPoint y: 202, endPoint x: 463, endPoint y: 199, distance: 94.4
click at [468, 199] on div "[PHONE_NUMBER] Phone (on behalf of) *" at bounding box center [684, 198] width 433 height 33
paste input "+52 [PHONE_NUMBER]"
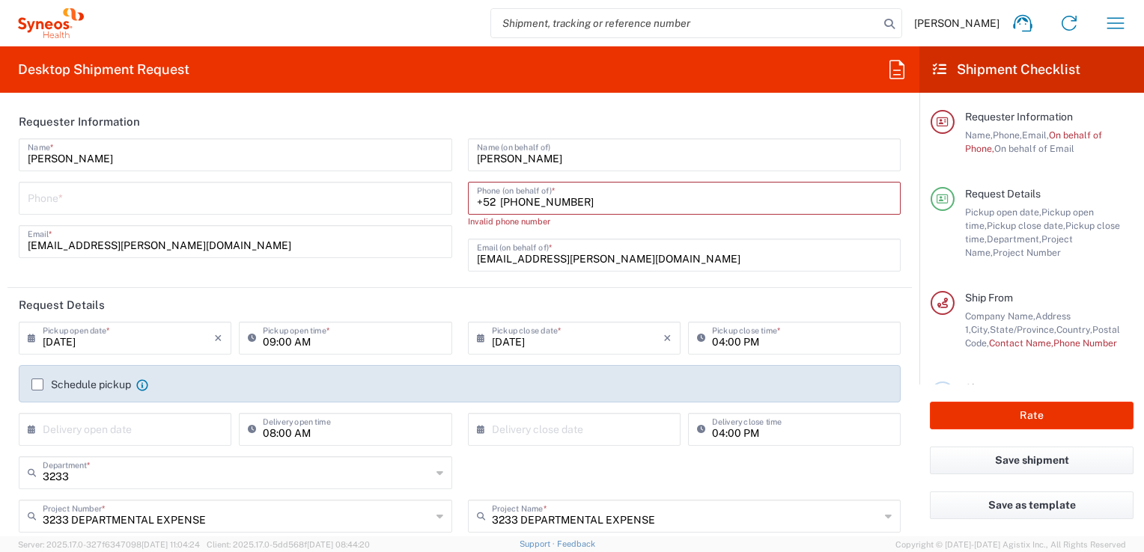
click at [512, 201] on input "+52 [PHONE_NUMBER]" at bounding box center [684, 197] width 415 height 26
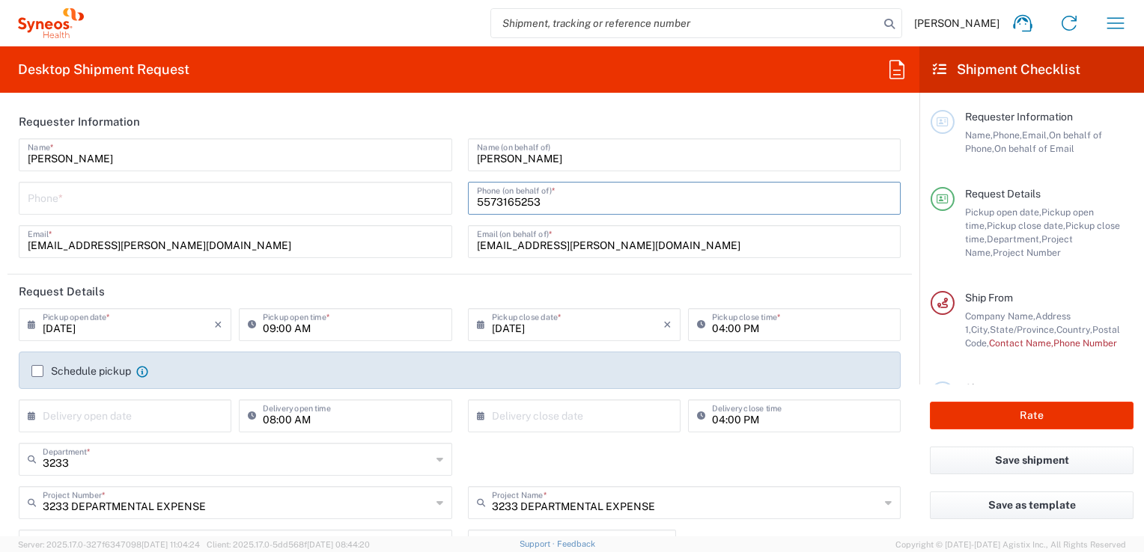
type input "5573165253"
click at [234, 199] on input "tel" at bounding box center [235, 197] width 415 height 26
type input "3311433588"
click at [907, 272] on form "Requester Information [PERSON_NAME] Name * [PHONE_NUMBER] Phone * [EMAIL_ADDRES…" at bounding box center [459, 321] width 919 height 432
click at [84, 323] on input "[DATE]" at bounding box center [128, 324] width 171 height 26
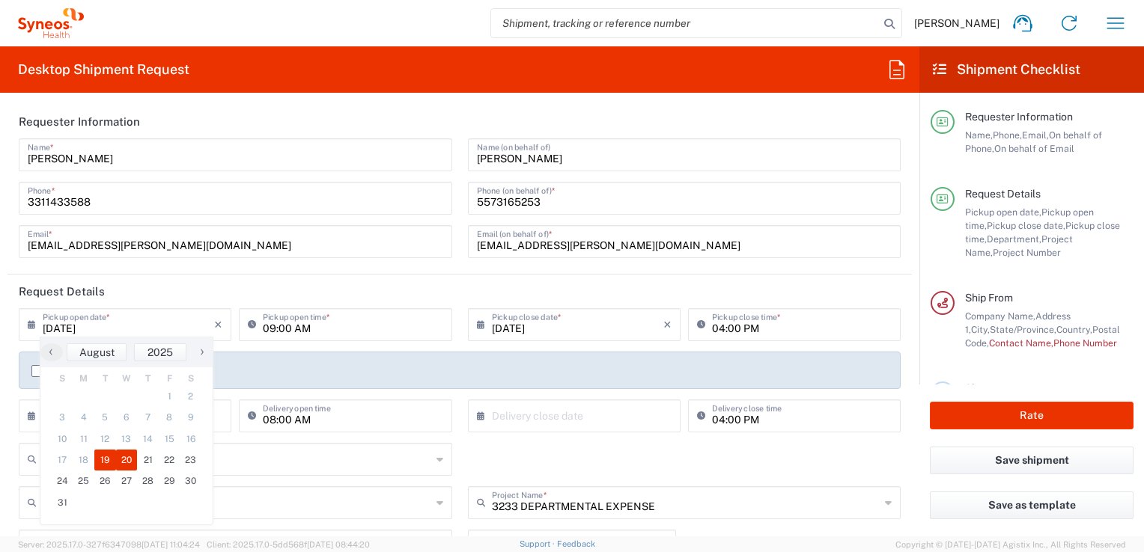
click at [125, 460] on span "20" at bounding box center [127, 460] width 22 height 21
type input "[DATE]"
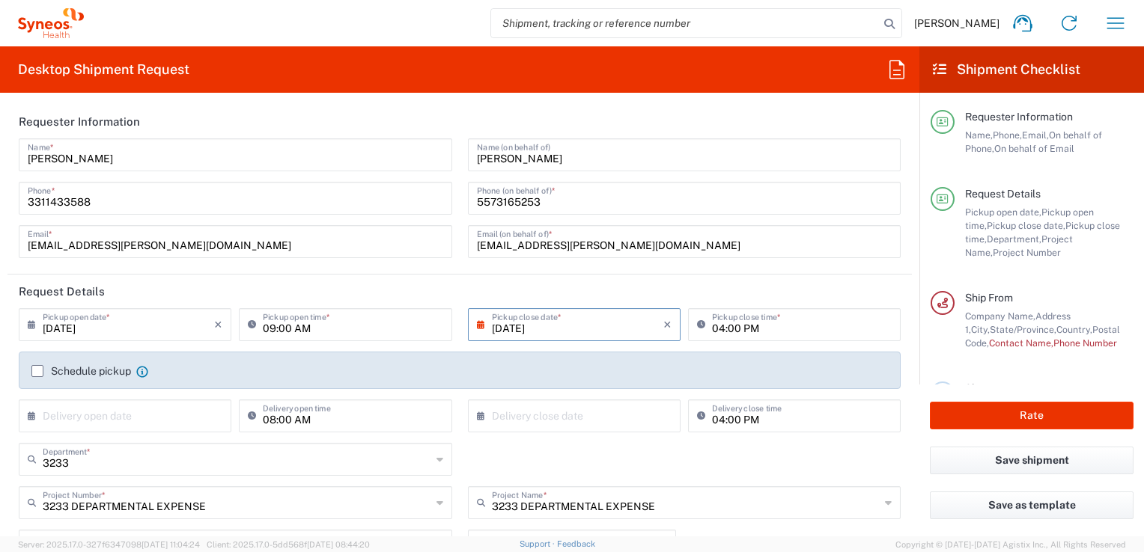
click at [274, 332] on input "09:00 AM" at bounding box center [353, 324] width 180 height 26
click at [249, 326] on icon at bounding box center [255, 325] width 15 height 24
click at [285, 320] on input "09:00 AM" at bounding box center [353, 324] width 180 height 26
click at [271, 330] on input "09:00 AM" at bounding box center [353, 324] width 180 height 26
type input "12:00 PM"
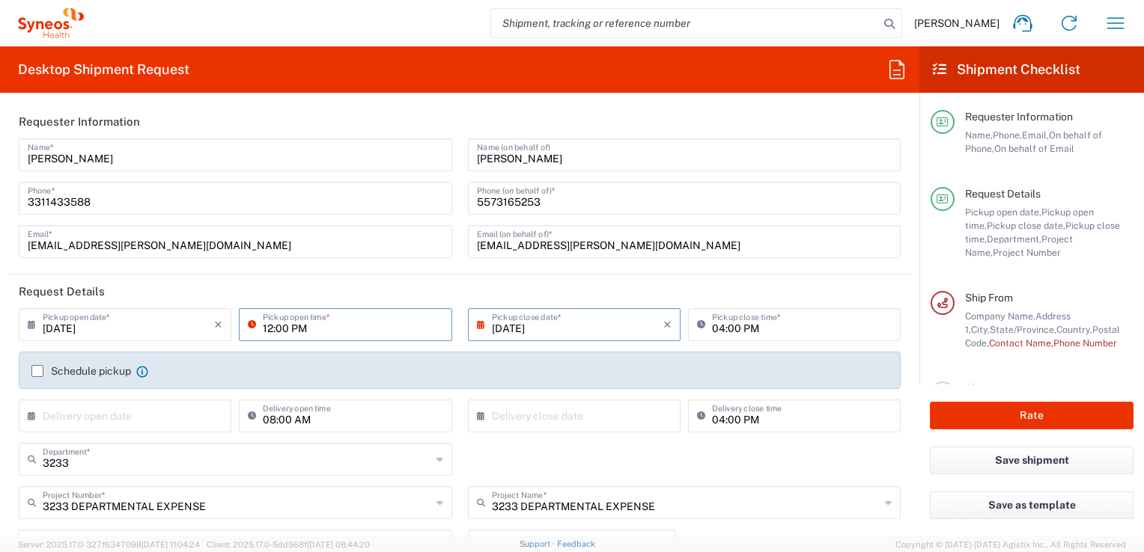
click at [611, 289] on header "Request Details" at bounding box center [459, 292] width 904 height 34
click at [38, 373] on label "Schedule pickup" at bounding box center [81, 371] width 100 height 12
click at [37, 371] on input "Schedule pickup" at bounding box center [37, 371] width 0 height 0
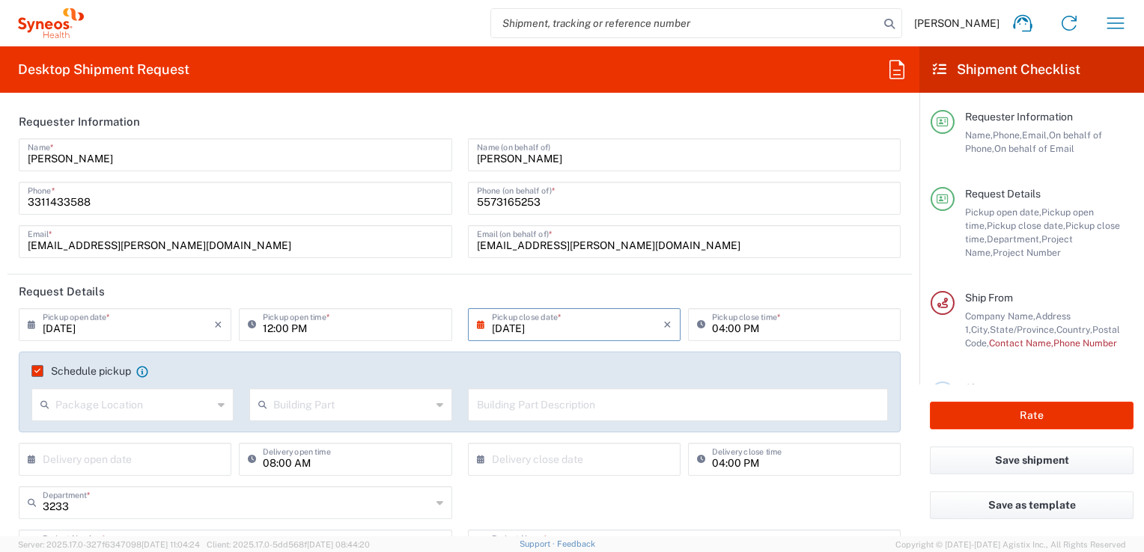
click at [120, 405] on input "text" at bounding box center [133, 404] width 157 height 26
click at [94, 437] on span "Front" at bounding box center [131, 437] width 197 height 23
type input "Front"
click at [293, 406] on input "text" at bounding box center [351, 404] width 157 height 26
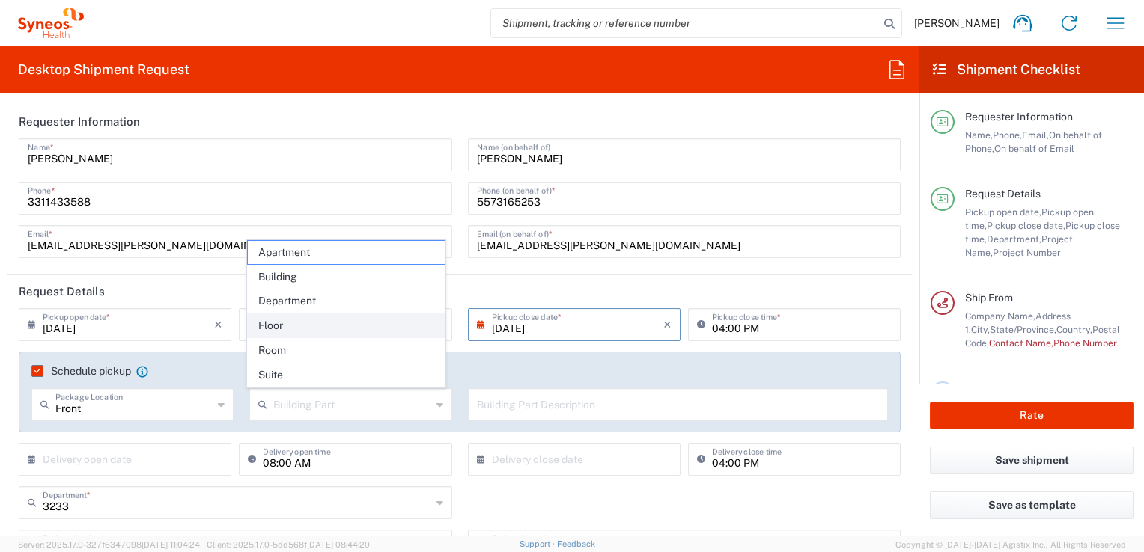
click at [269, 331] on span "Floor" at bounding box center [346, 325] width 197 height 23
type input "Floor"
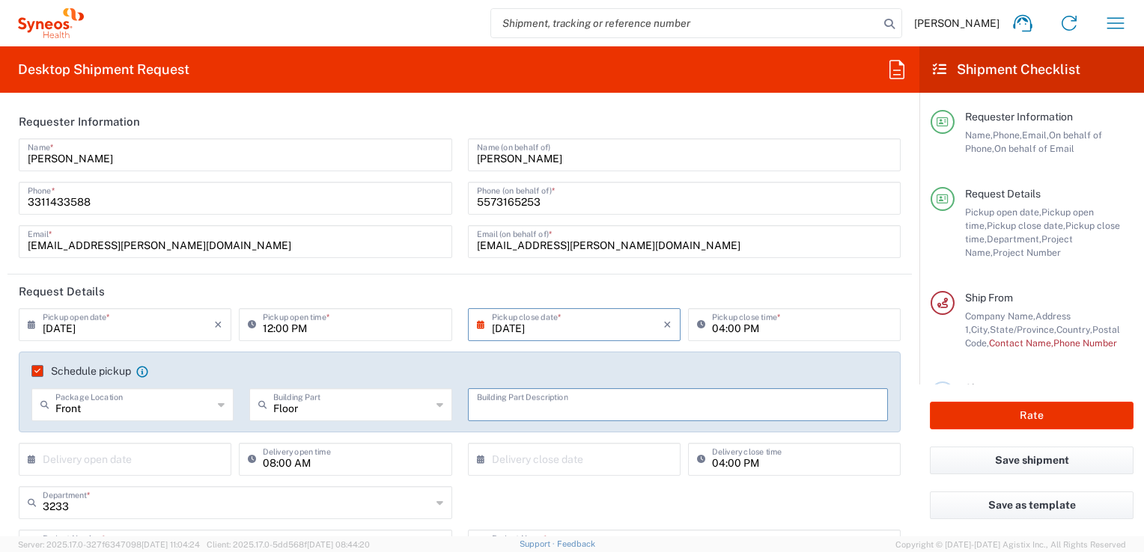
click at [539, 407] on input "text" at bounding box center [678, 404] width 403 height 26
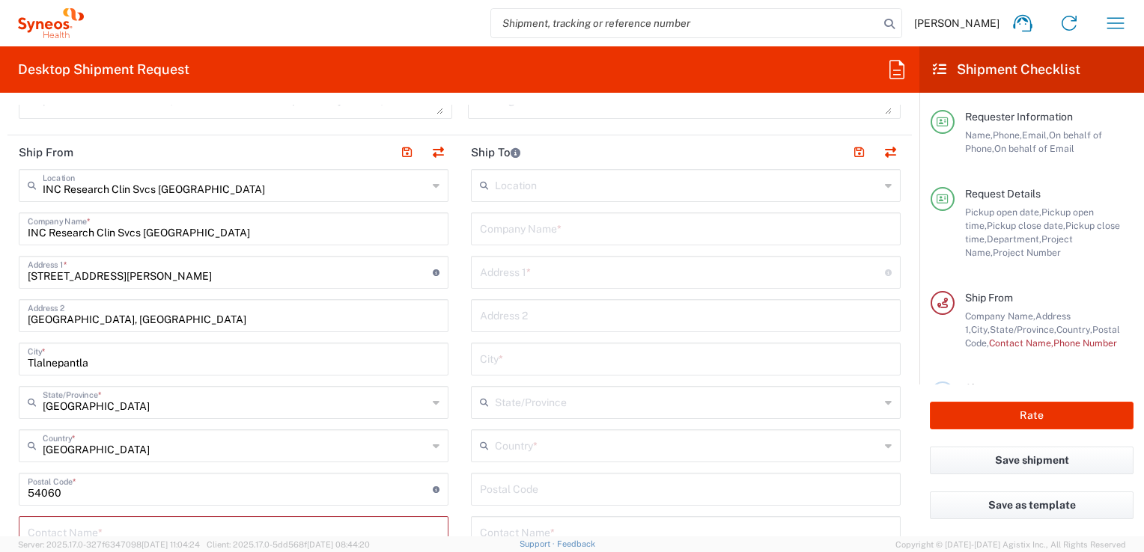
scroll to position [823, 0]
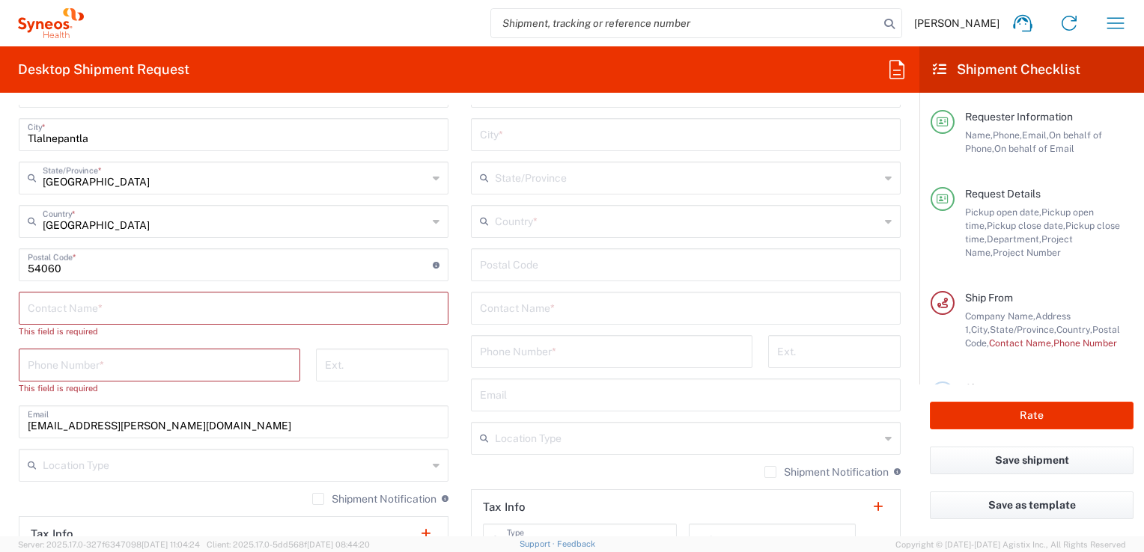
type input "En recepción"
click at [111, 308] on input "text" at bounding box center [234, 307] width 412 height 26
type input "M"
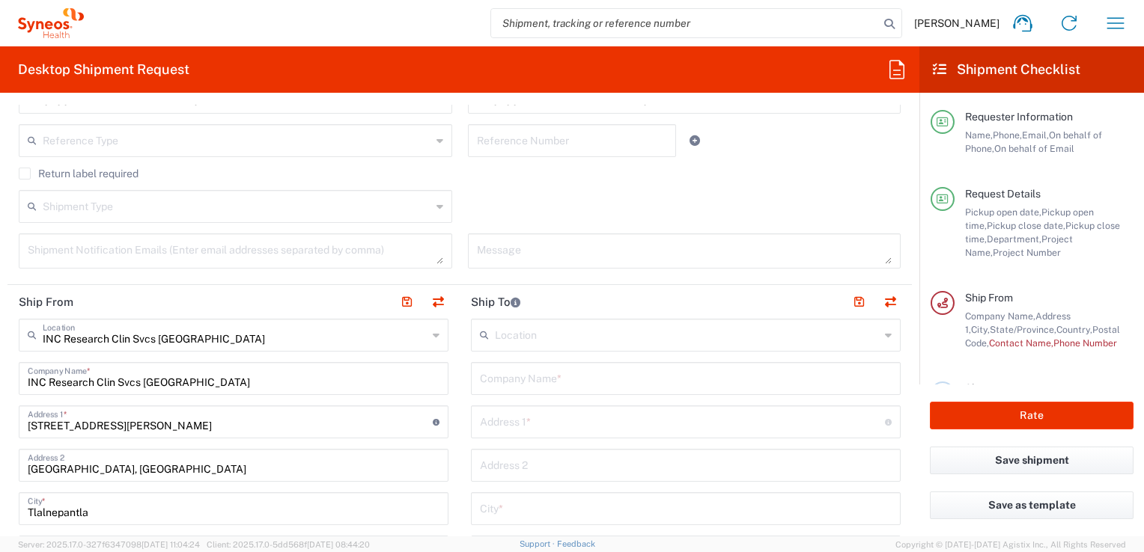
scroll to position [749, 0]
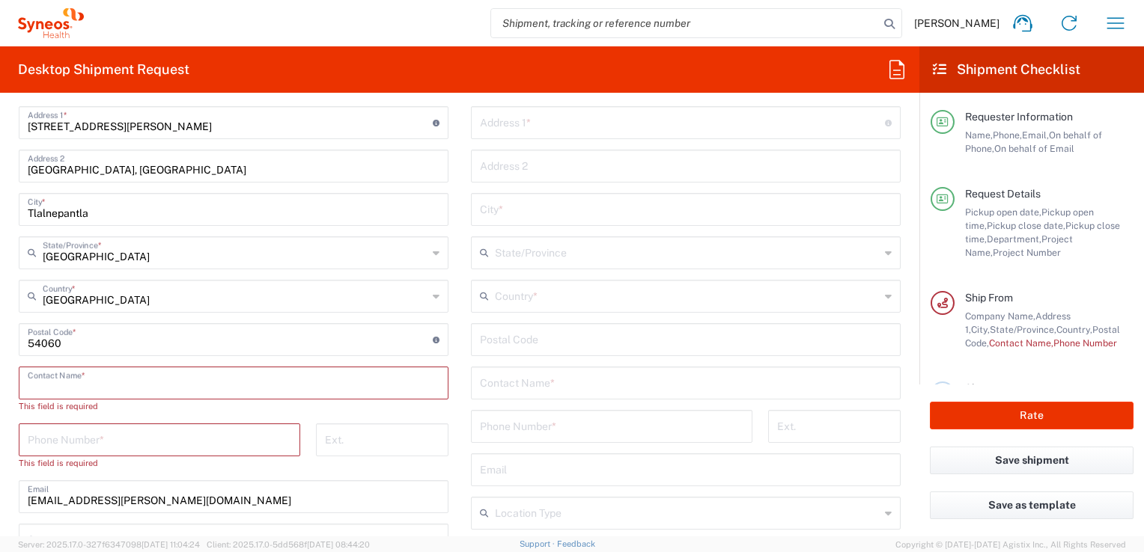
paste input "[PERSON_NAME]"
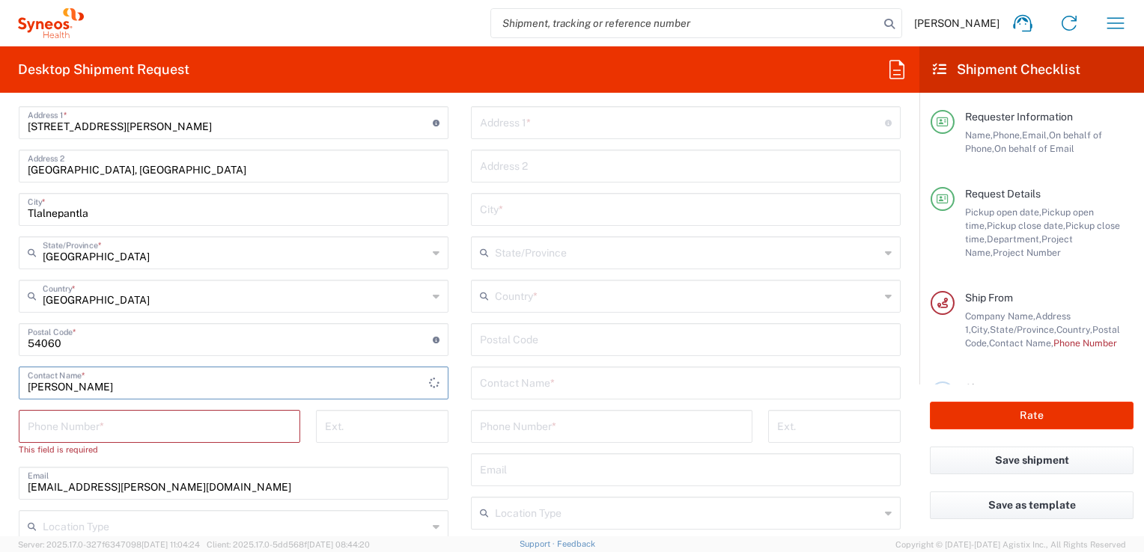
type input "[PERSON_NAME]"
click at [75, 426] on input "tel" at bounding box center [159, 425] width 263 height 26
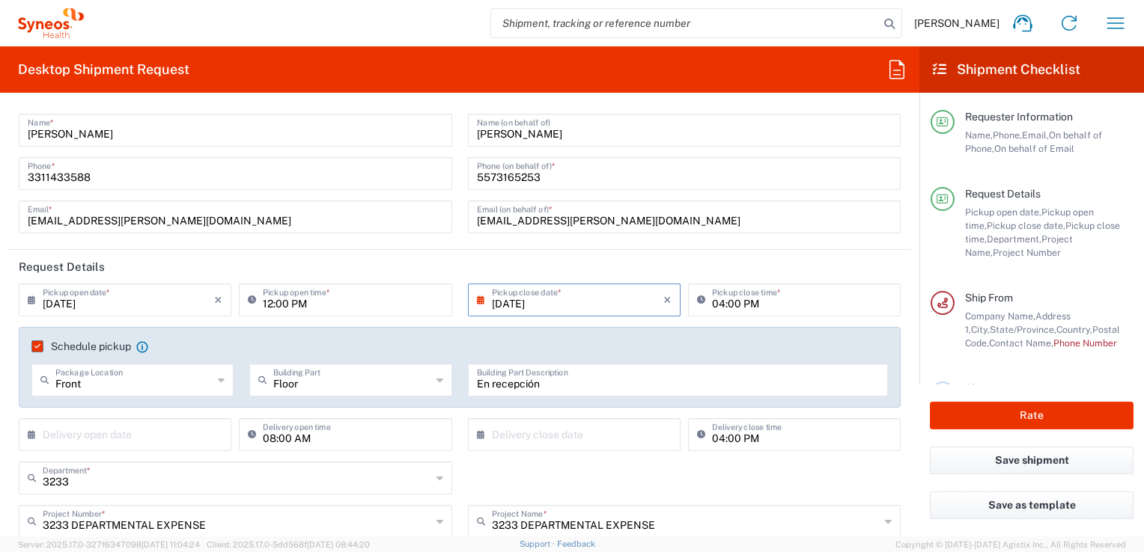
scroll to position [0, 0]
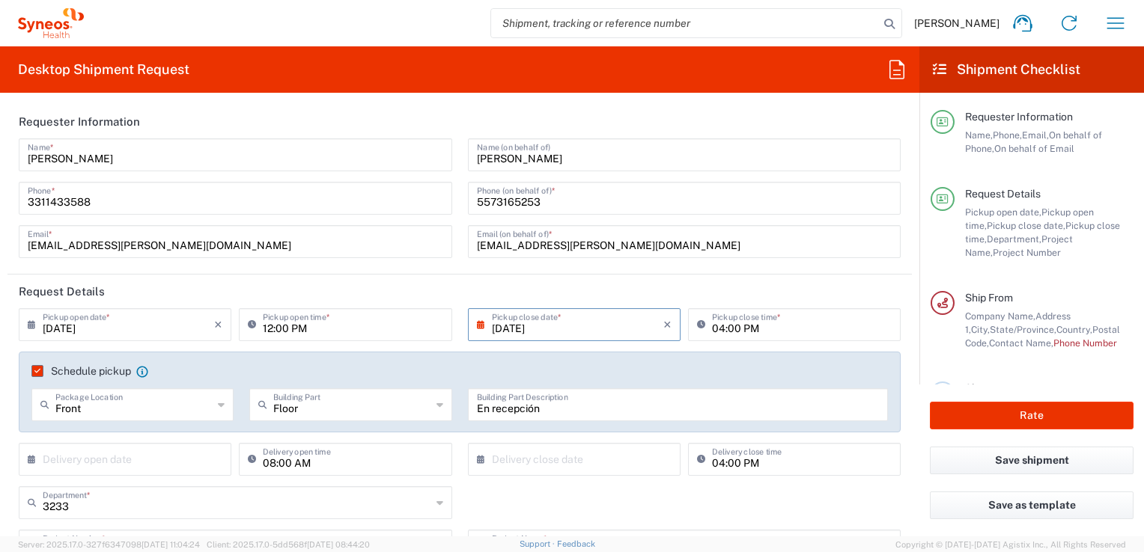
click at [545, 202] on input "5573165253" at bounding box center [684, 197] width 415 height 26
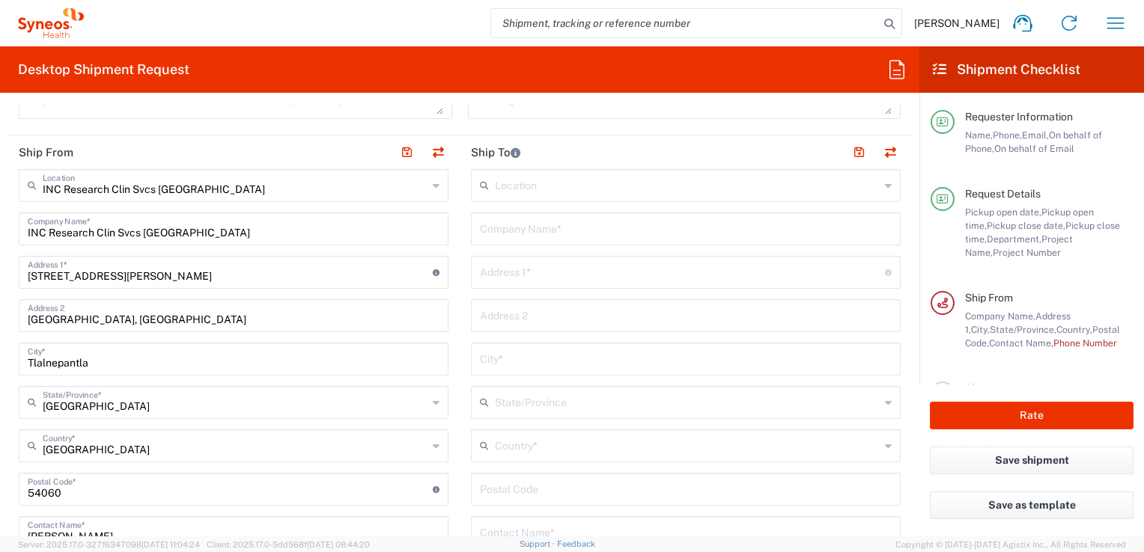
scroll to position [823, 0]
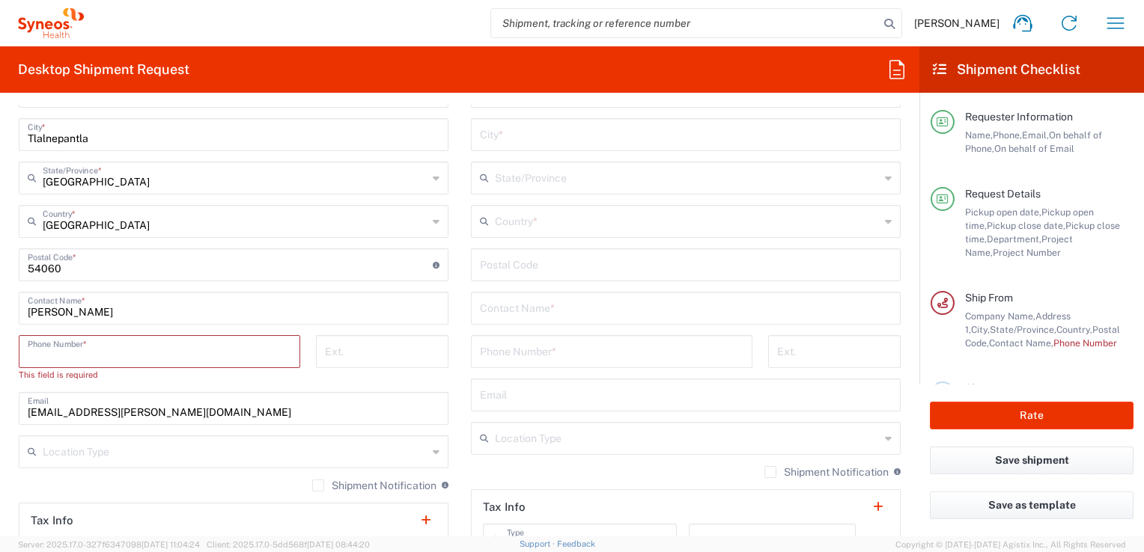
click at [228, 352] on input "tel" at bounding box center [159, 351] width 263 height 26
paste input "5573165253"
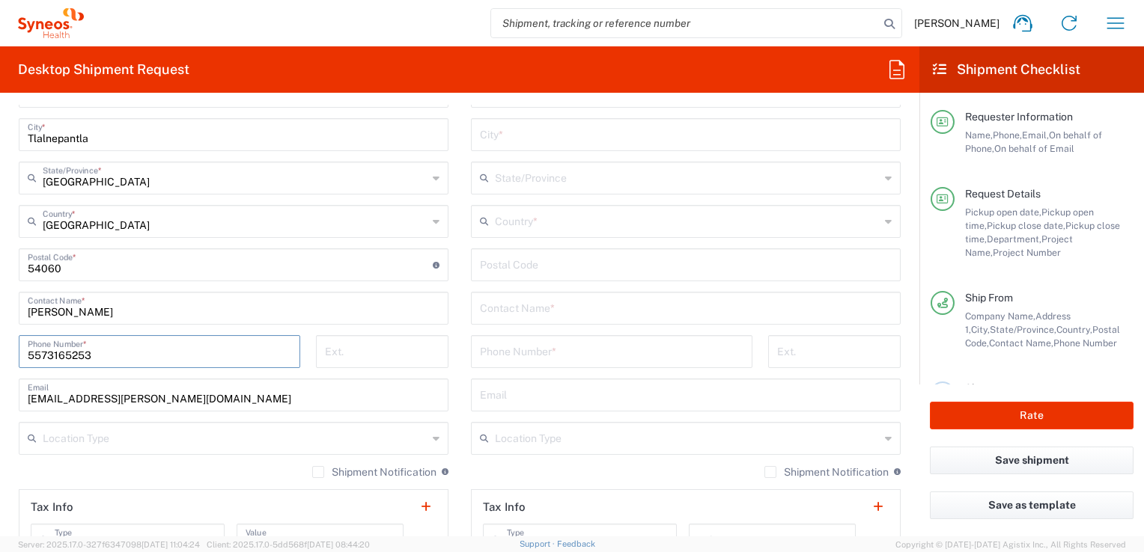
type input "5573165253"
click at [215, 395] on input "[EMAIL_ADDRESS][PERSON_NAME][DOMAIN_NAME]" at bounding box center [234, 394] width 412 height 26
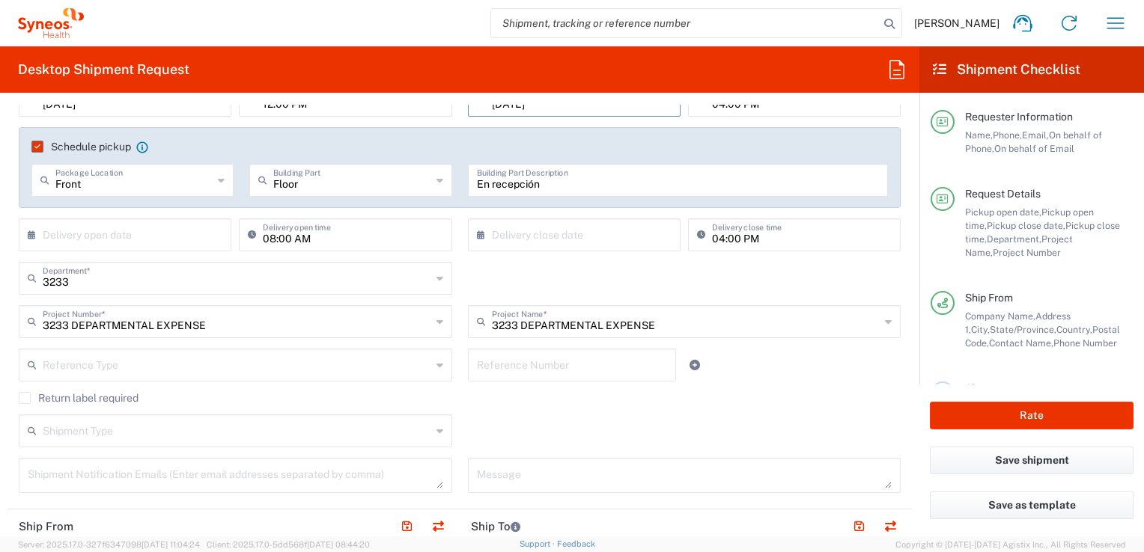
scroll to position [0, 0]
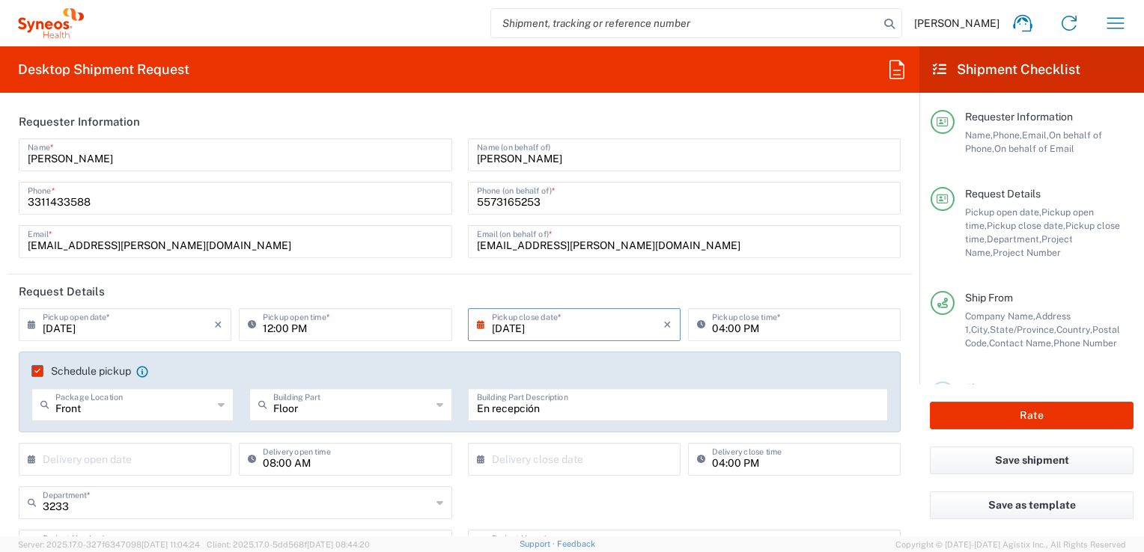
click at [514, 246] on input "[EMAIL_ADDRESS][PERSON_NAME][DOMAIN_NAME]" at bounding box center [684, 241] width 415 height 26
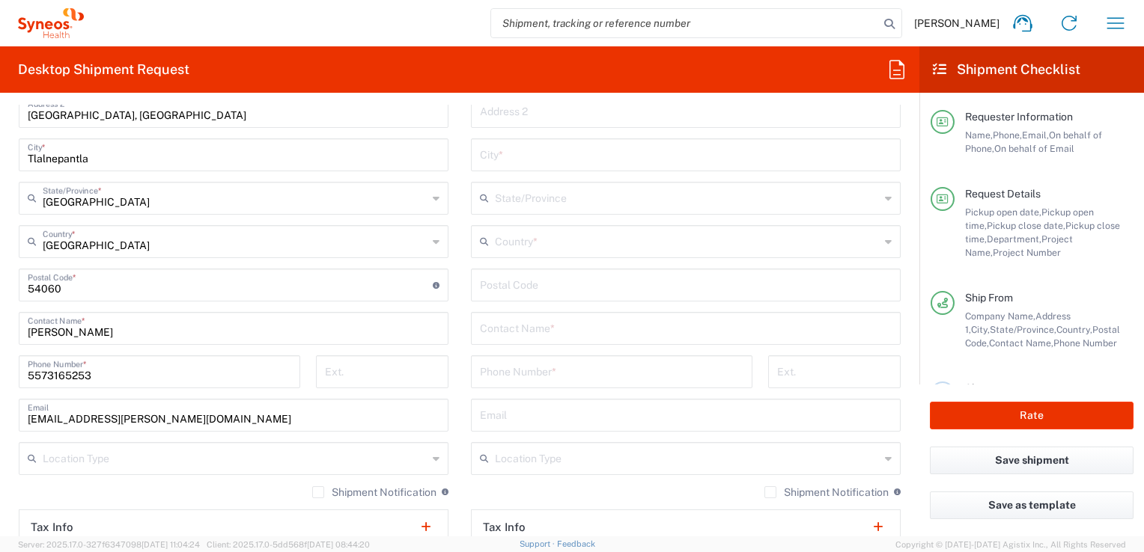
scroll to position [898, 0]
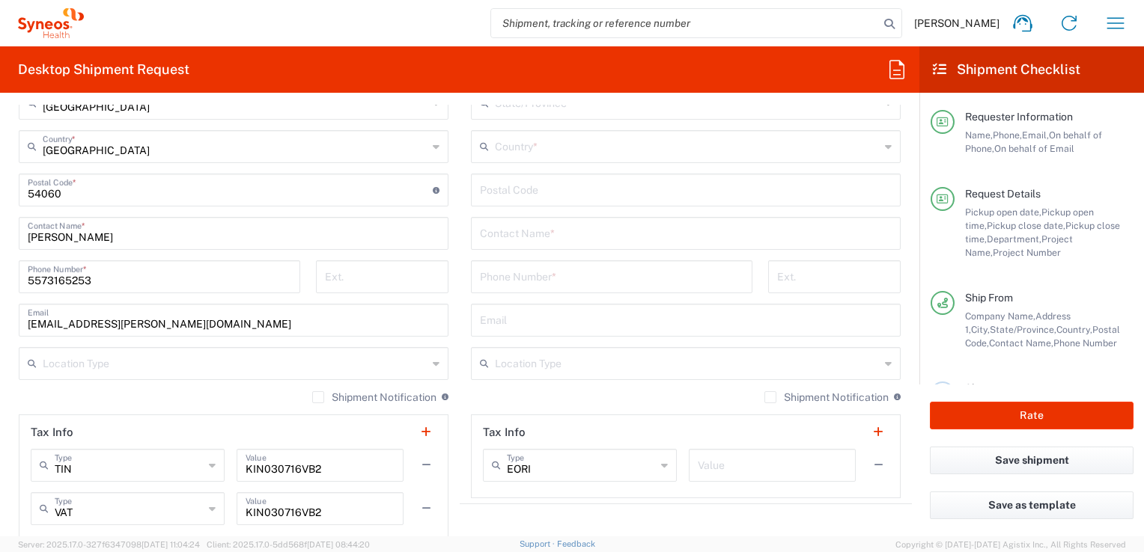
click at [135, 326] on input "[EMAIL_ADDRESS][PERSON_NAME][DOMAIN_NAME]" at bounding box center [234, 319] width 412 height 26
click at [150, 323] on input "[EMAIL_ADDRESS][PERSON_NAME][DOMAIN_NAME]" at bounding box center [234, 319] width 412 height 26
paste input "[EMAIL_ADDRESS][PERSON_NAME][DOMAIN_NAME]"
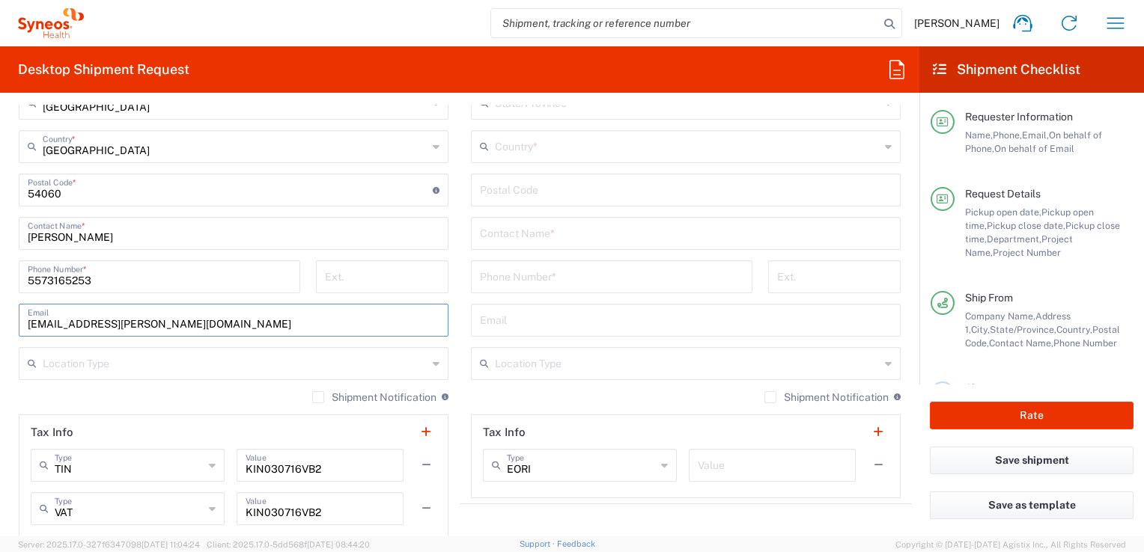
click at [227, 320] on input "[EMAIL_ADDRESS][PERSON_NAME][DOMAIN_NAME]" at bounding box center [234, 319] width 412 height 26
type input "[EMAIL_ADDRESS][PERSON_NAME][DOMAIN_NAME]"
click at [425, 365] on div "Location Type" at bounding box center [234, 363] width 430 height 33
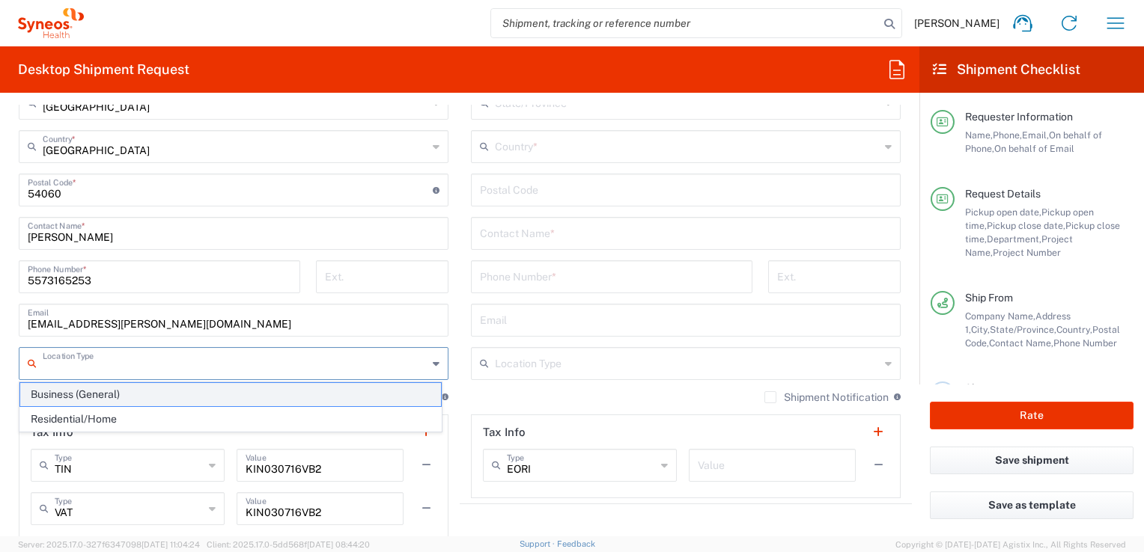
click at [89, 394] on span "Business (General)" at bounding box center [230, 394] width 421 height 23
type input "Business (General)"
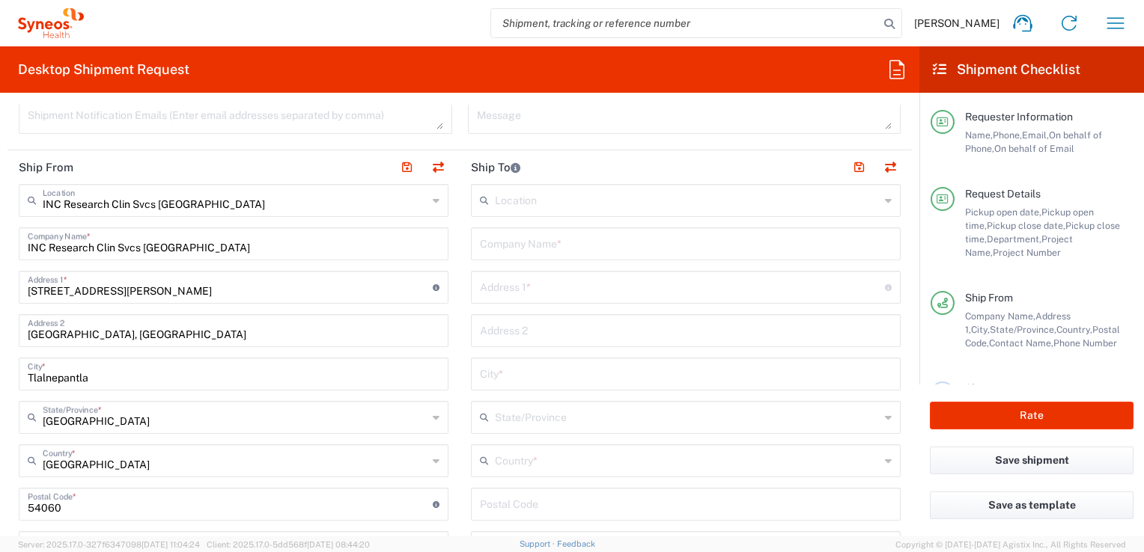
scroll to position [524, 0]
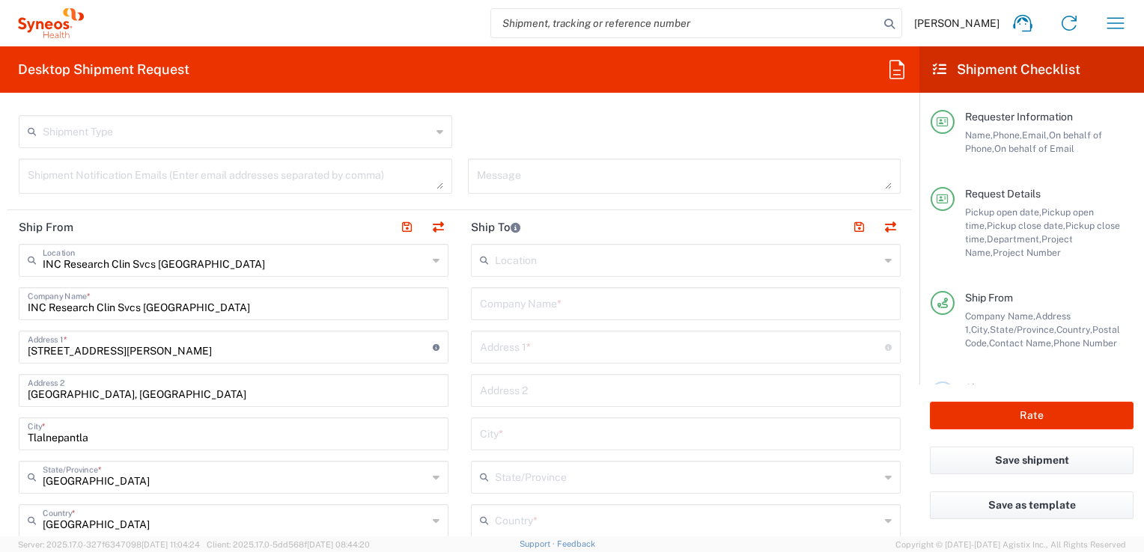
click at [650, 260] on input "text" at bounding box center [687, 259] width 385 height 26
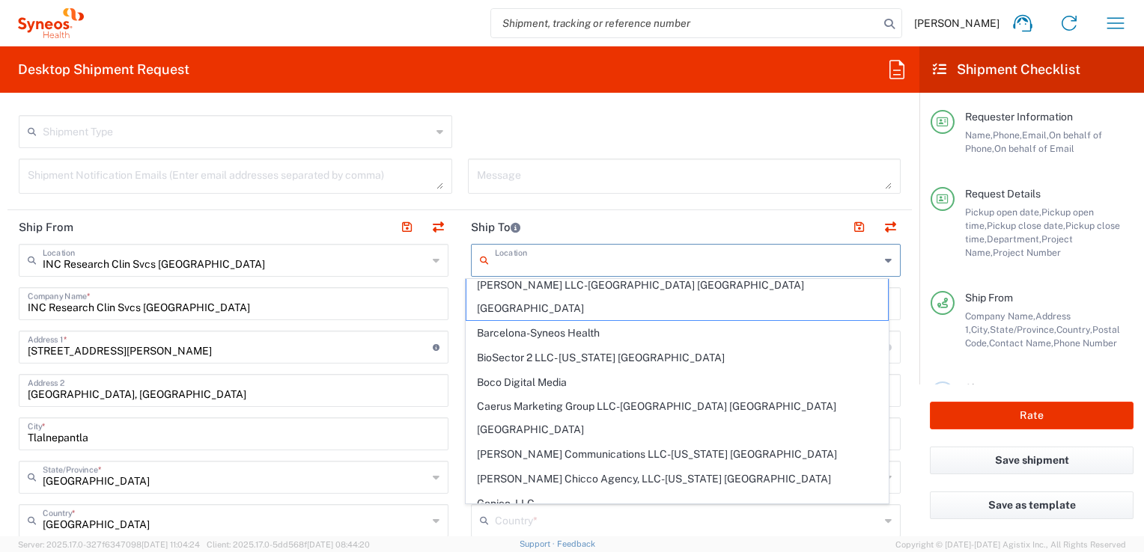
scroll to position [0, 0]
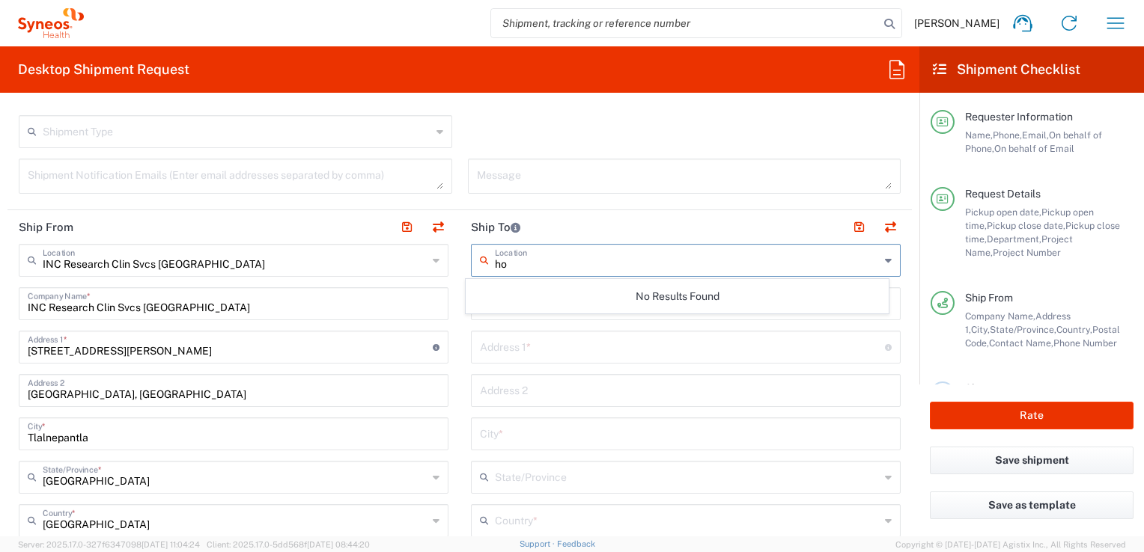
type input "h"
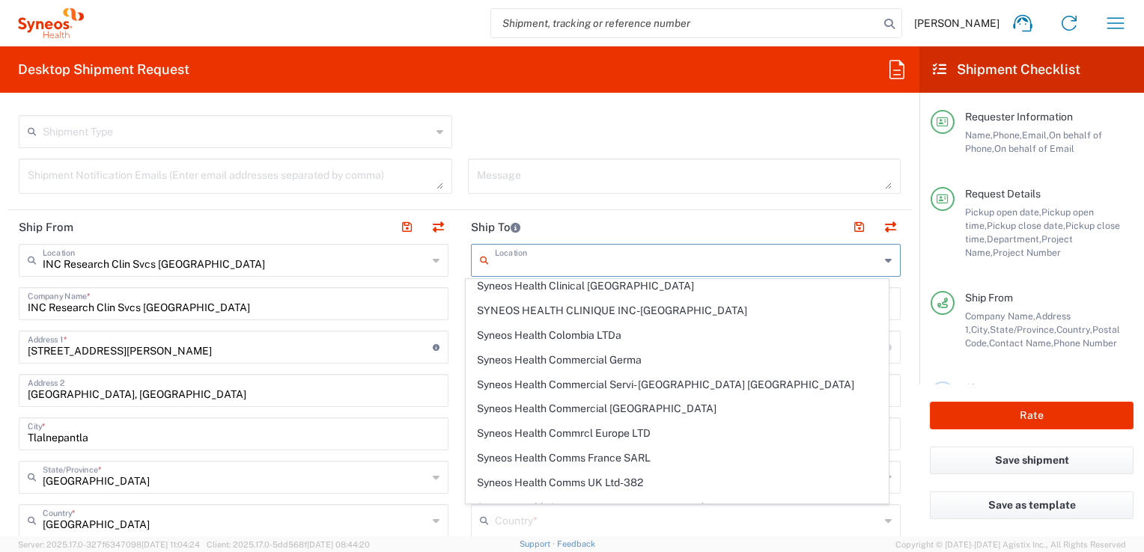
scroll to position [1228, 0]
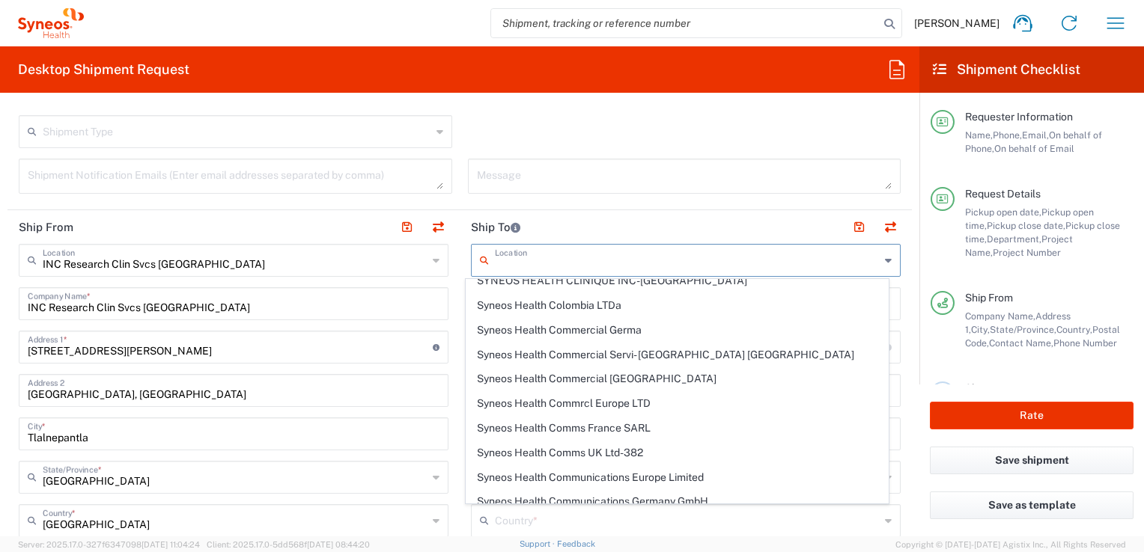
click at [787, 143] on div "Shipment Type Batch Regular" at bounding box center [460, 136] width 898 height 43
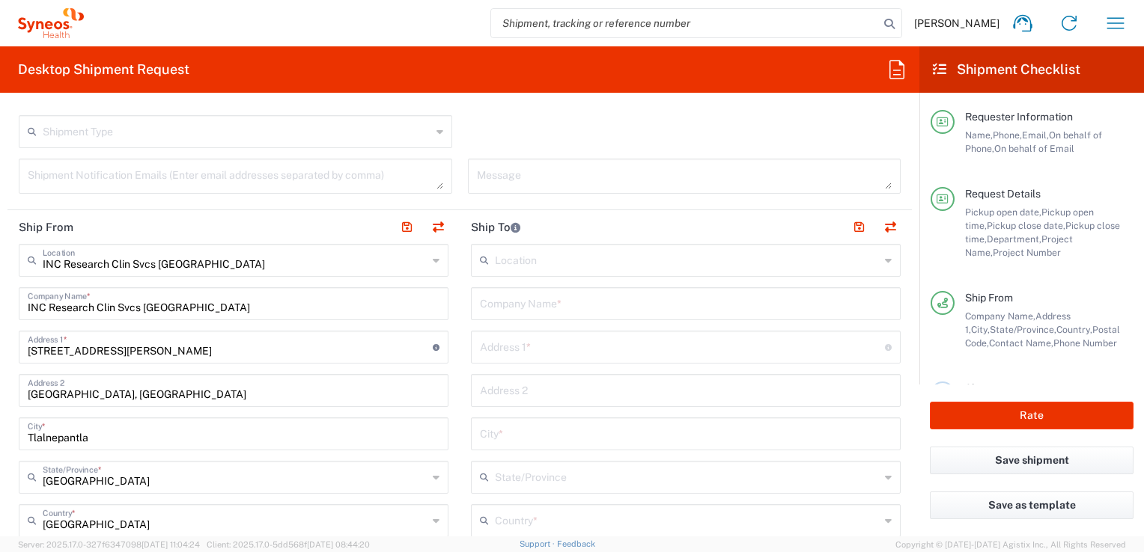
click at [560, 260] on input "text" at bounding box center [687, 259] width 385 height 26
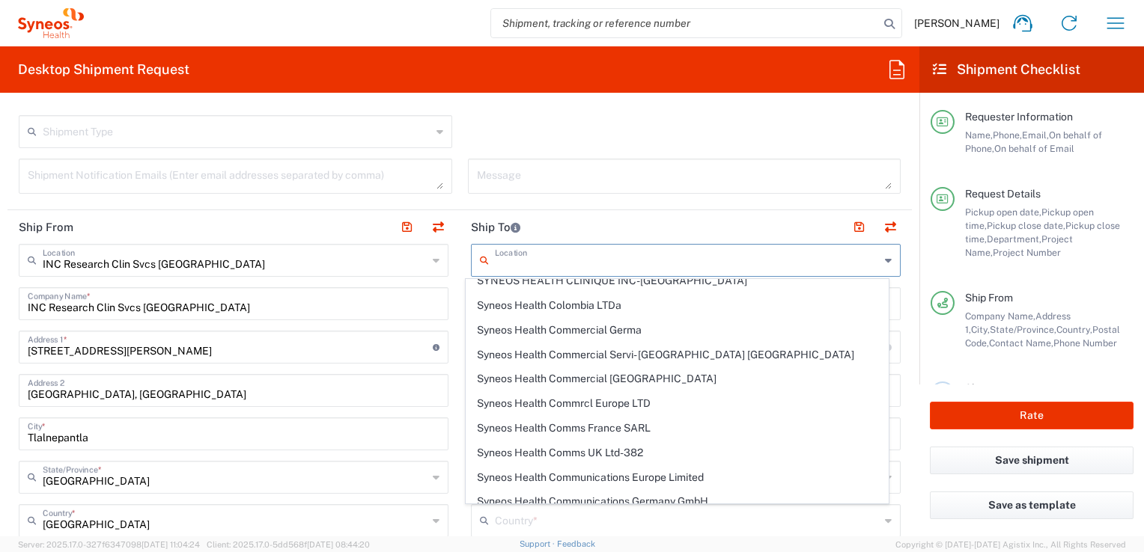
scroll to position [0, 0]
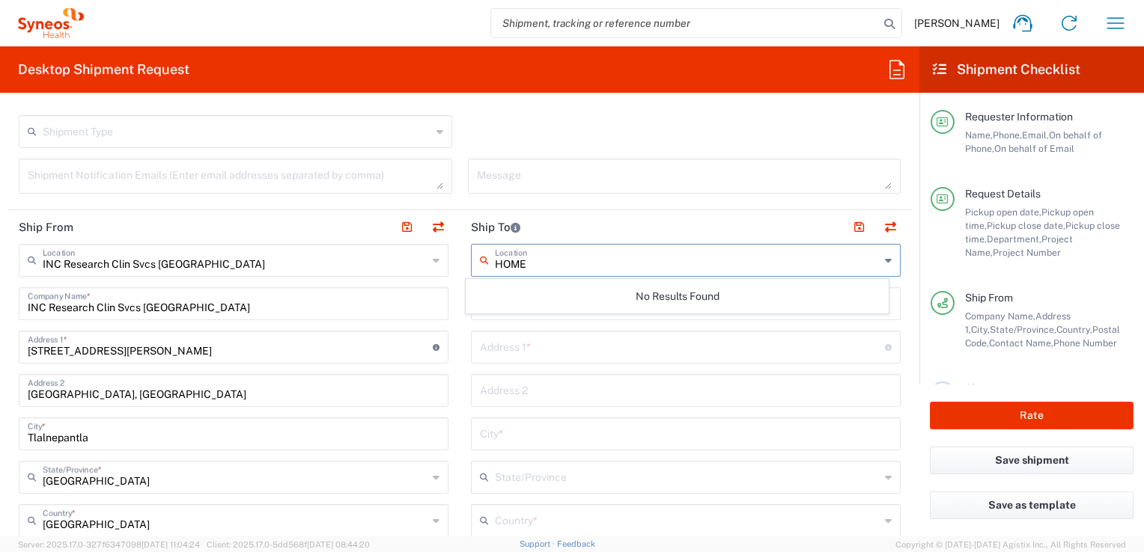
type input "HOME"
click at [579, 226] on header "Ship To" at bounding box center [686, 227] width 452 height 34
click at [545, 261] on input "text" at bounding box center [687, 259] width 385 height 26
type input "HOME"
click at [850, 225] on button "button" at bounding box center [858, 227] width 21 height 21
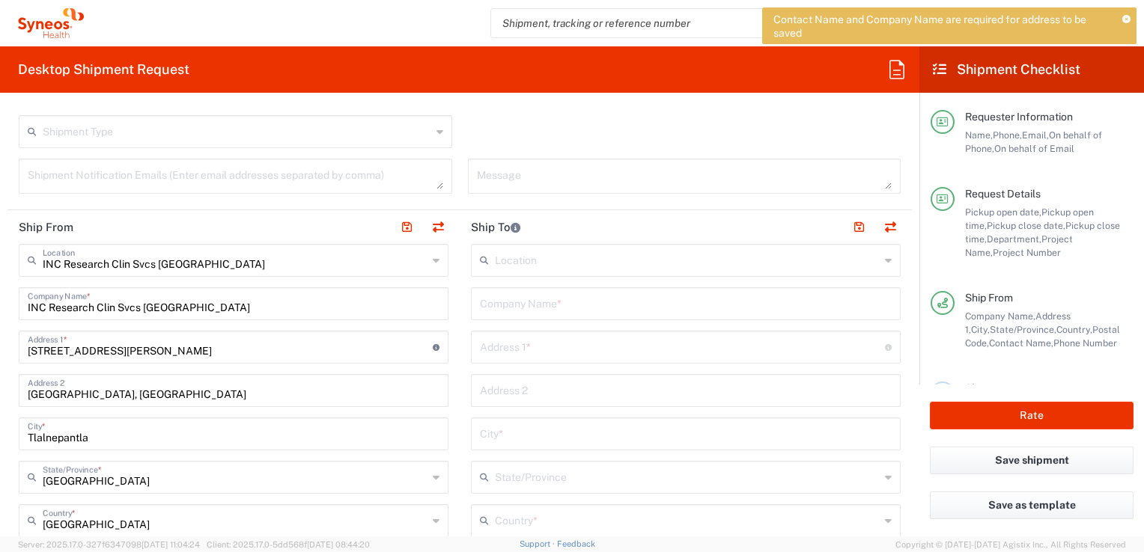
click at [610, 259] on input "text" at bounding box center [687, 259] width 385 height 26
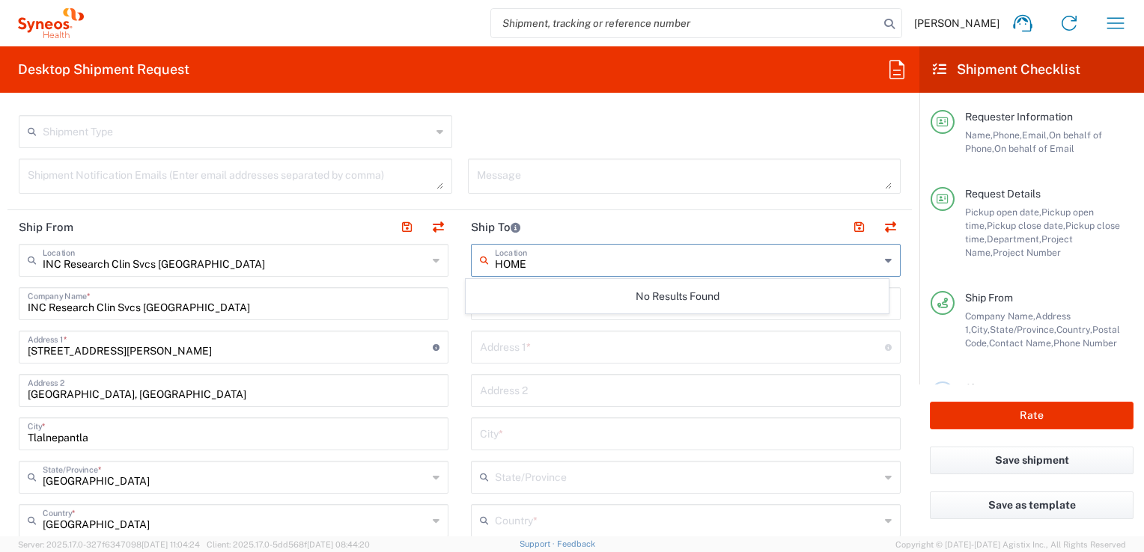
type input "HOME"
click at [608, 229] on header "Ship To" at bounding box center [686, 227] width 452 height 34
click at [568, 304] on input "text" at bounding box center [686, 303] width 412 height 26
type input "[PERSON_NAME] 4294"
drag, startPoint x: 573, startPoint y: 304, endPoint x: 537, endPoint y: 308, distance: 36.2
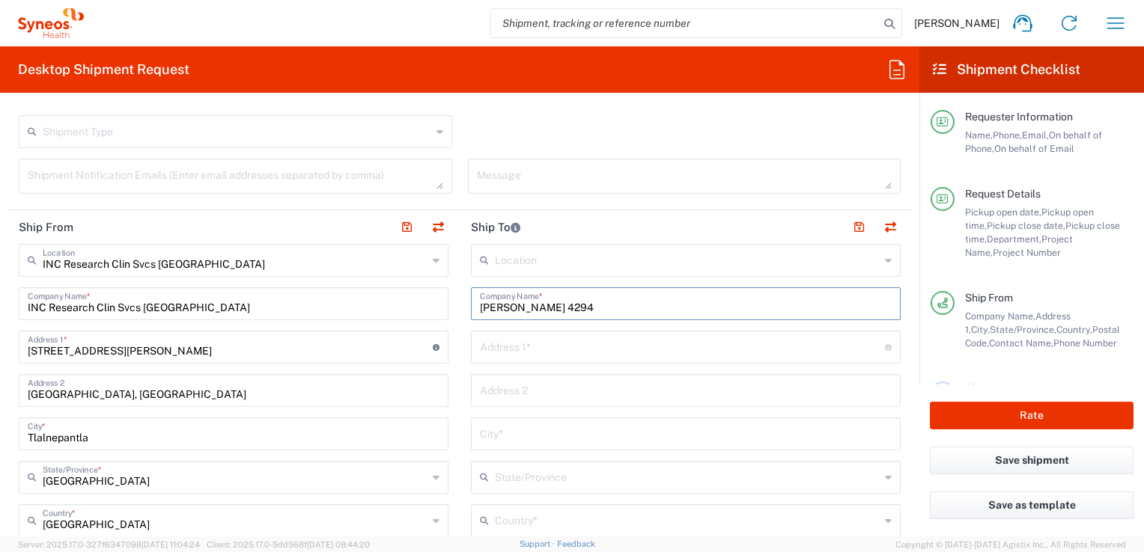
click at [537, 308] on input "[PERSON_NAME] 4294" at bounding box center [686, 303] width 412 height 26
click at [550, 306] on input "[PERSON_NAME] 4294" at bounding box center [686, 303] width 412 height 26
drag, startPoint x: 576, startPoint y: 306, endPoint x: 466, endPoint y: 306, distance: 110.0
click at [471, 306] on div "[PERSON_NAME] 4294 Company Name *" at bounding box center [686, 303] width 430 height 33
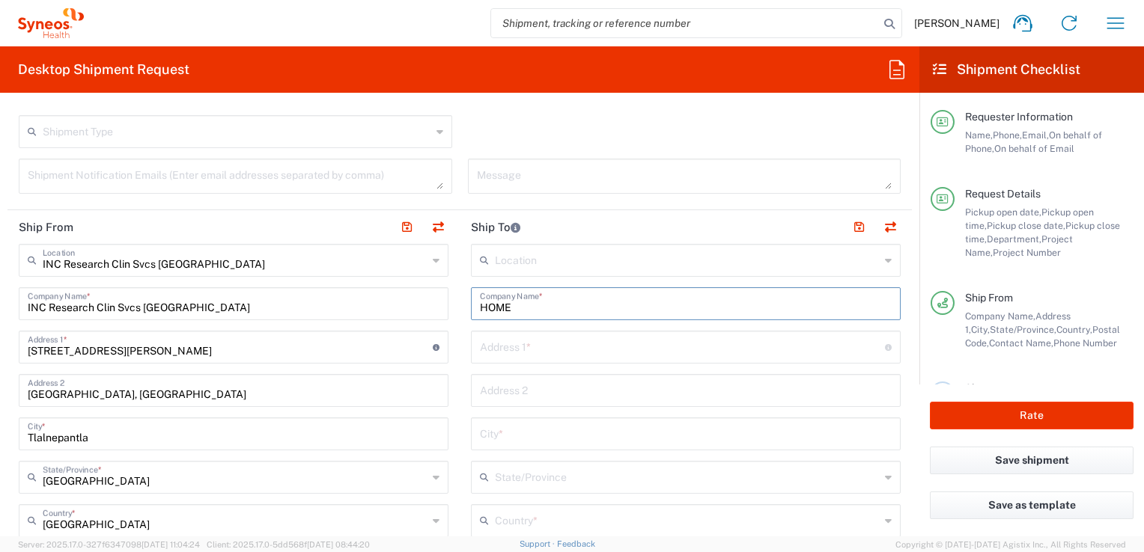
type input "HOME"
click at [502, 347] on input "text" at bounding box center [682, 346] width 405 height 26
click at [460, 306] on main "Location [PERSON_NAME] LLC-[GEOGRAPHIC_DATA] [GEOGRAPHIC_DATA] [GEOGRAPHIC_DATA…" at bounding box center [686, 558] width 452 height 629
click at [509, 348] on input "text" at bounding box center [682, 346] width 405 height 26
type input "[PERSON_NAME] 4294"
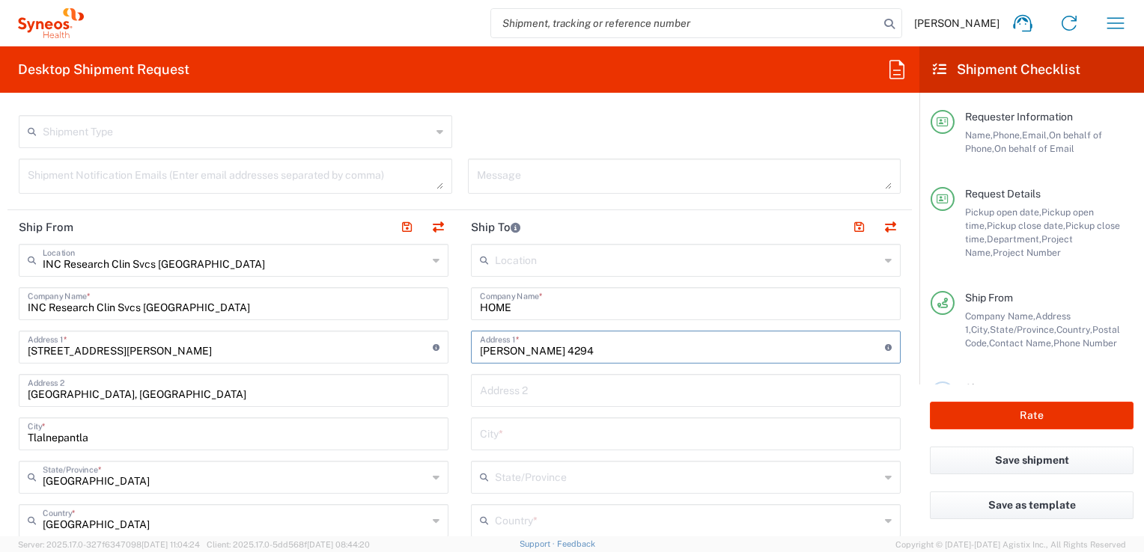
type input "[GEOGRAPHIC_DATA]"
type input "Zapopan"
type input "[GEOGRAPHIC_DATA]"
type input "45070"
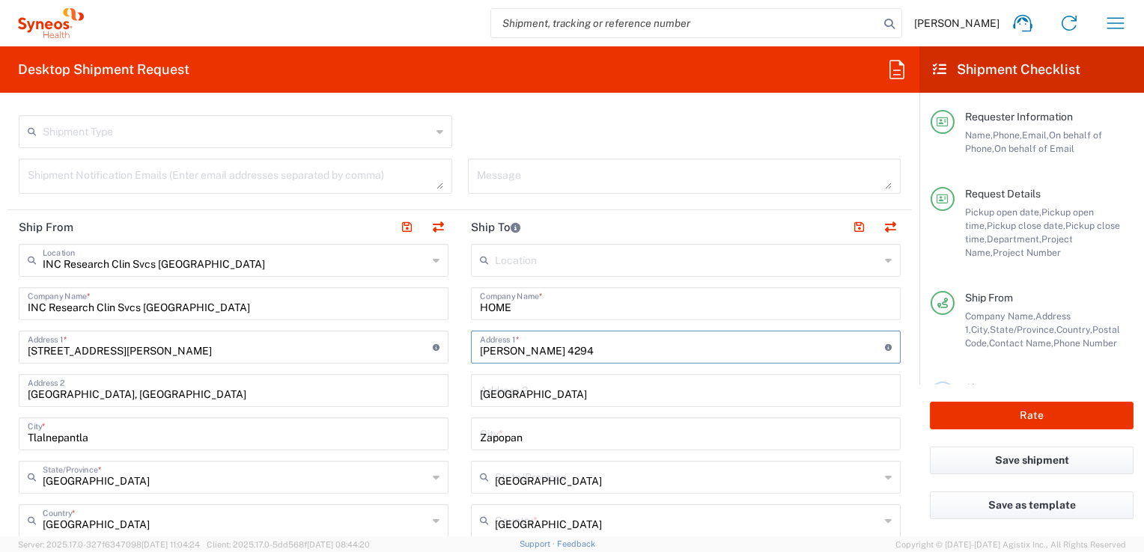
type input "3311433588"
click at [571, 395] on input "[GEOGRAPHIC_DATA]" at bounding box center [686, 390] width 412 height 26
click at [572, 356] on input "[PERSON_NAME] 4294" at bounding box center [682, 346] width 405 height 26
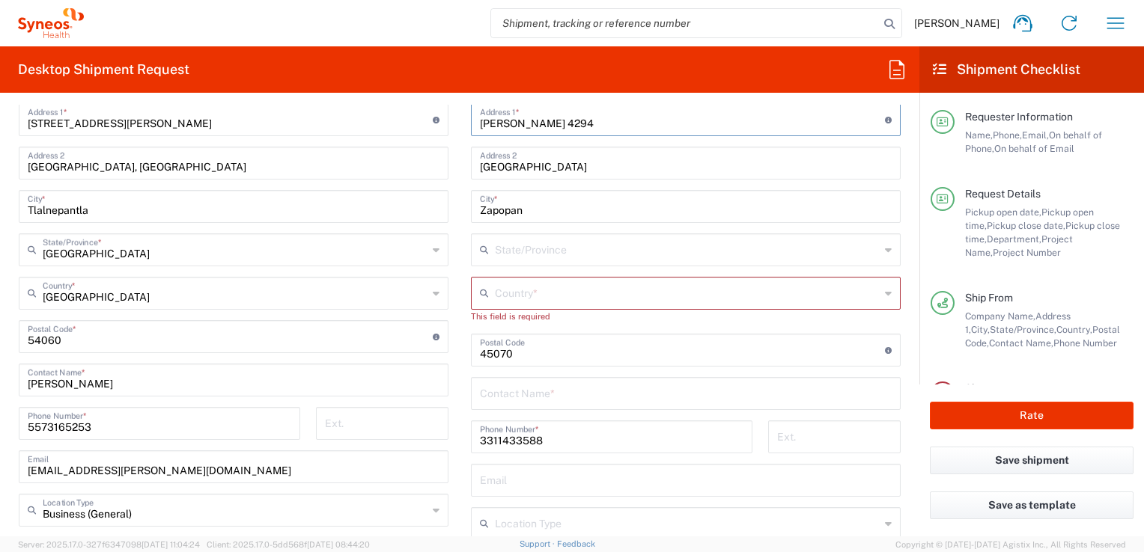
scroll to position [527, 0]
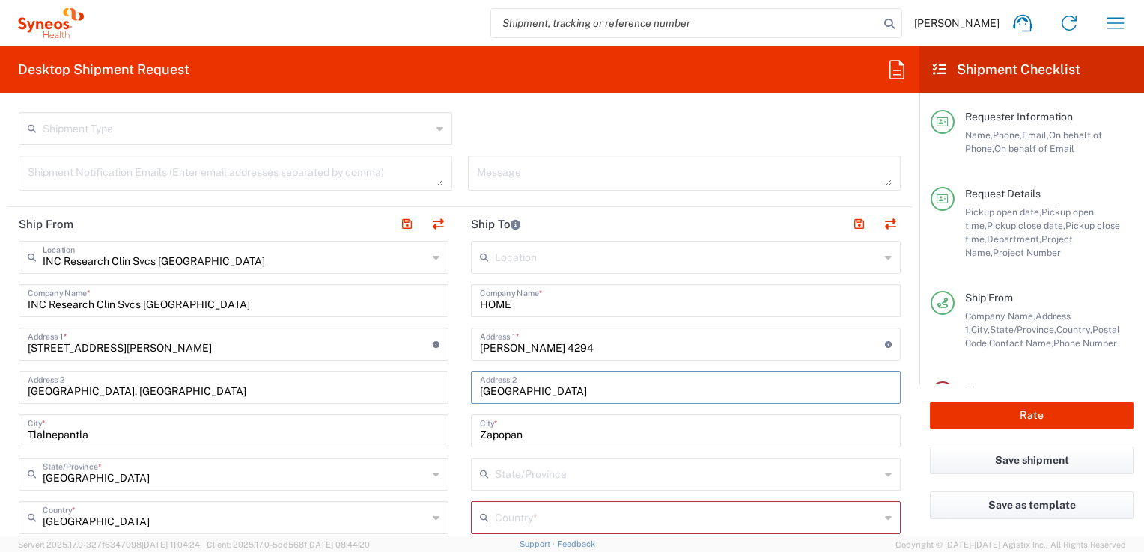
click at [651, 385] on input "[GEOGRAPHIC_DATA]" at bounding box center [686, 387] width 412 height 26
click at [650, 341] on input "[PERSON_NAME] 4294" at bounding box center [682, 343] width 405 height 26
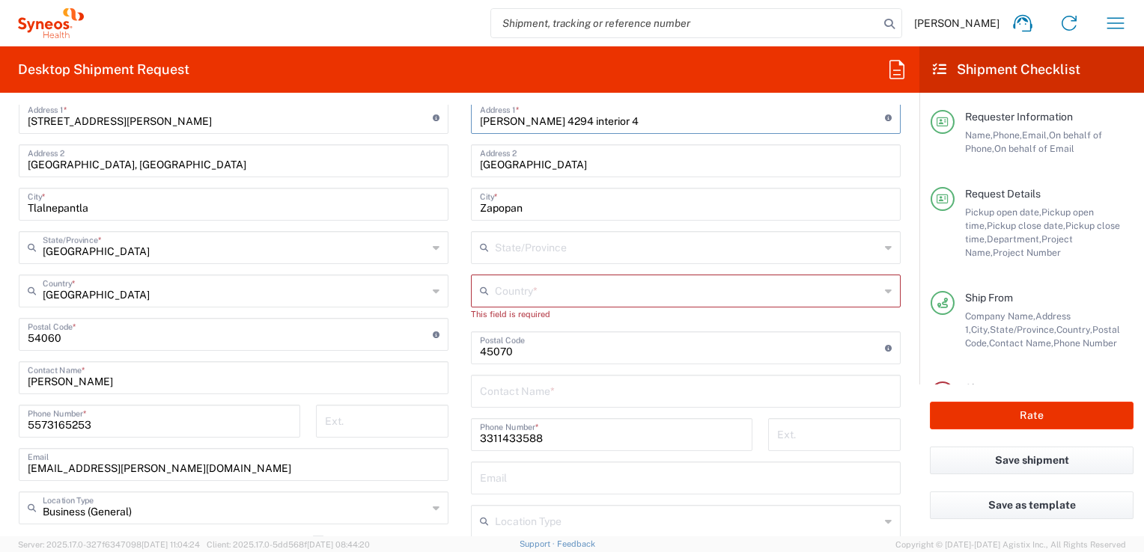
scroll to position [713, 0]
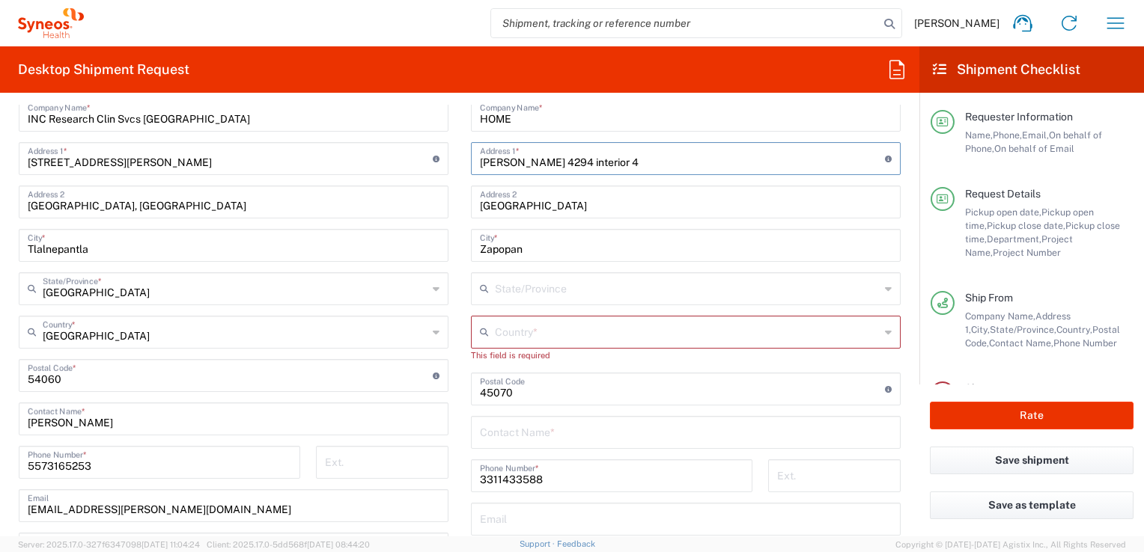
type input "[PERSON_NAME] 4294 interior 4"
click at [685, 288] on input "text" at bounding box center [687, 288] width 385 height 26
type input "[GEOGRAPHIC_DATA]"
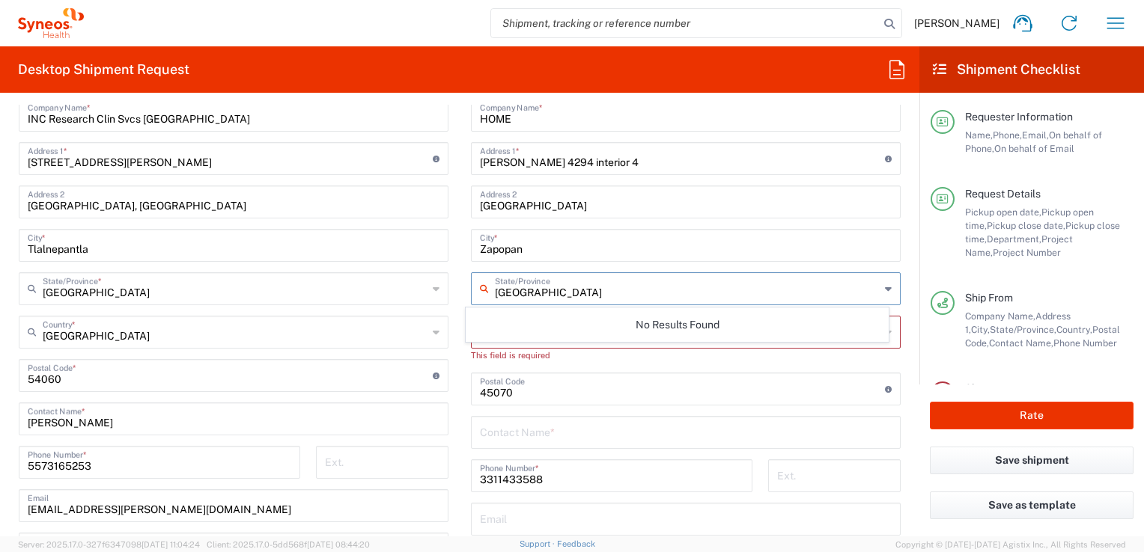
type input "[GEOGRAPHIC_DATA]"
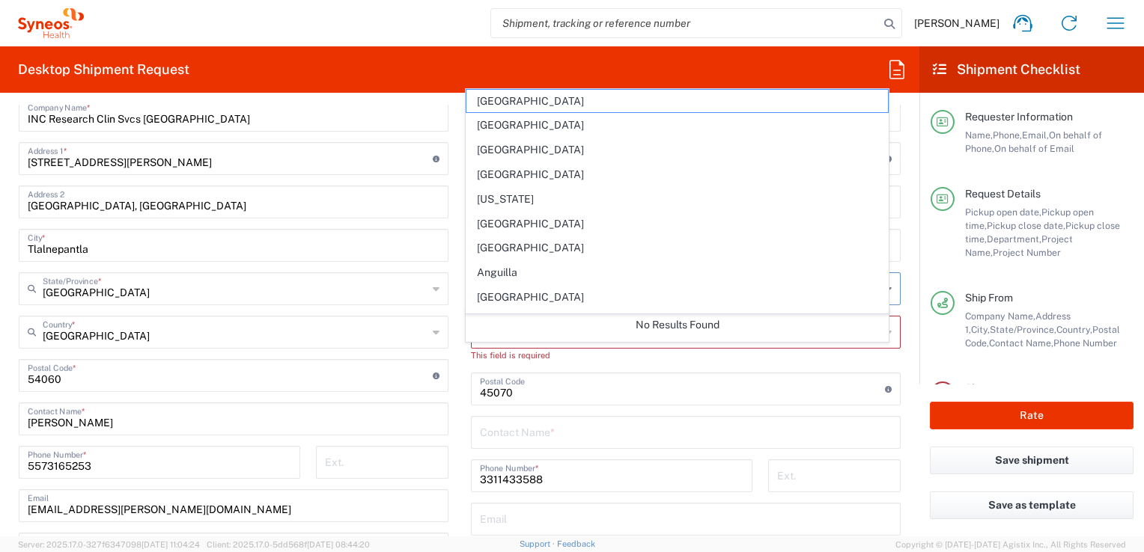
click at [896, 350] on main "Location [PERSON_NAME] LLC-[GEOGRAPHIC_DATA] [GEOGRAPHIC_DATA] [GEOGRAPHIC_DATA…" at bounding box center [686, 376] width 452 height 642
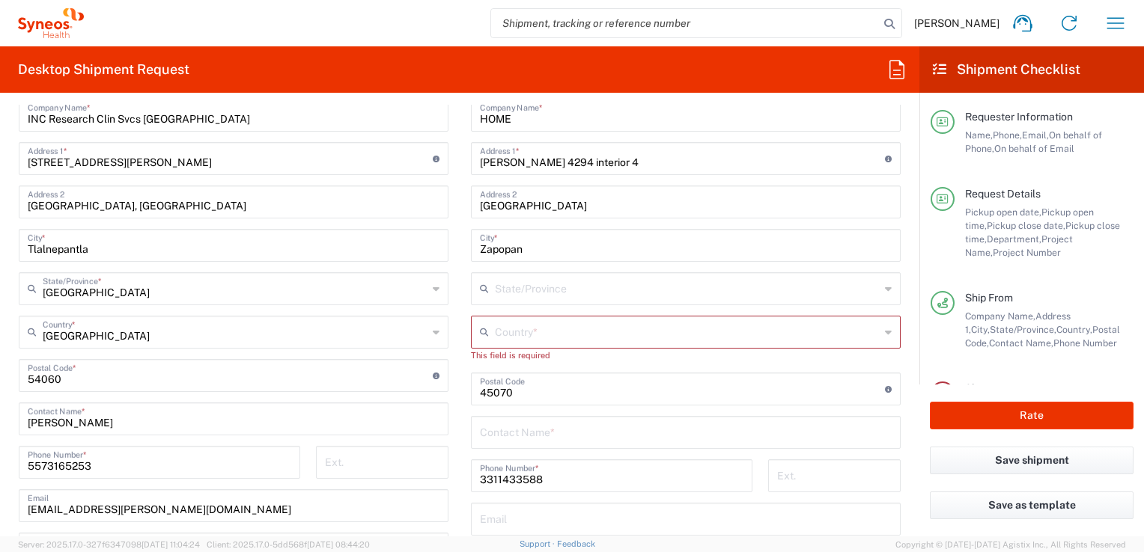
click at [662, 287] on input "text" at bounding box center [687, 288] width 385 height 26
type input "jalis"
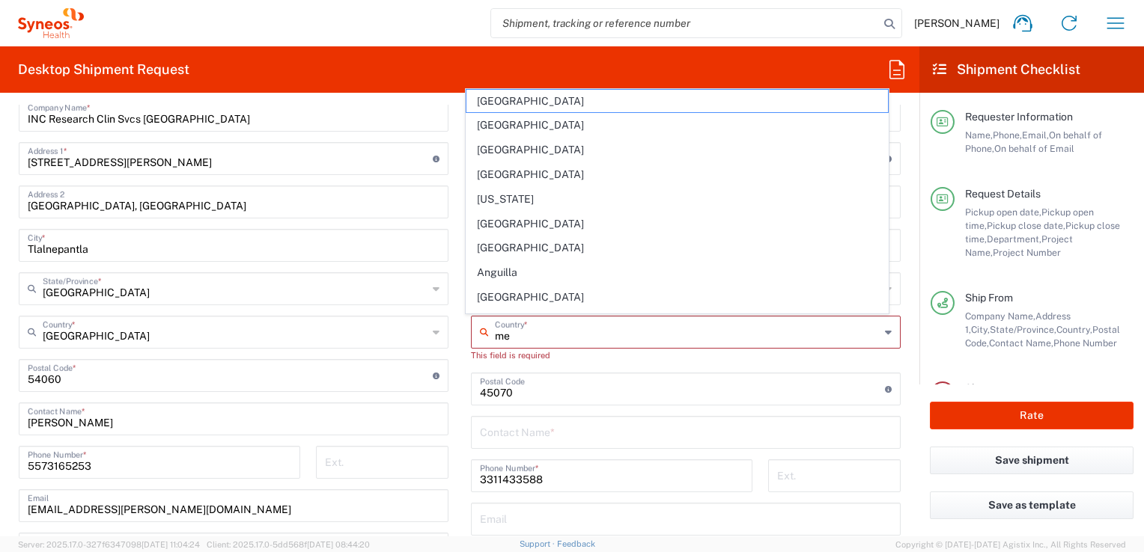
type input "mex"
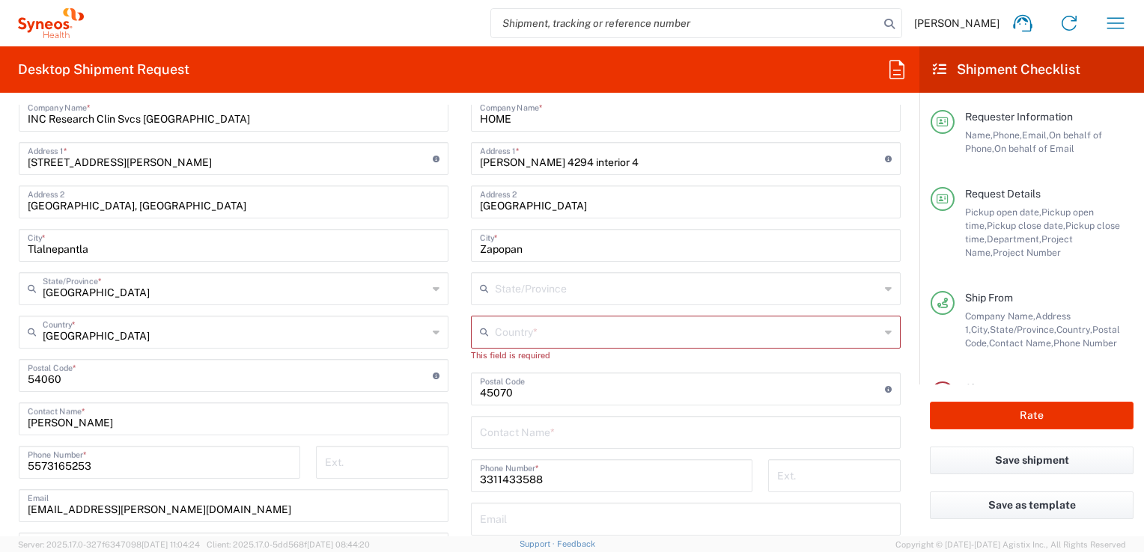
click at [885, 287] on icon at bounding box center [888, 289] width 7 height 24
click at [895, 325] on main "Location [PERSON_NAME] LLC-[GEOGRAPHIC_DATA] [GEOGRAPHIC_DATA] [GEOGRAPHIC_DATA…" at bounding box center [686, 376] width 452 height 642
click at [905, 299] on form "Requester Information [PERSON_NAME] Name * [PHONE_NUMBER] Phone * [EMAIL_ADDRES…" at bounding box center [459, 321] width 919 height 432
click at [885, 328] on icon at bounding box center [888, 332] width 7 height 24
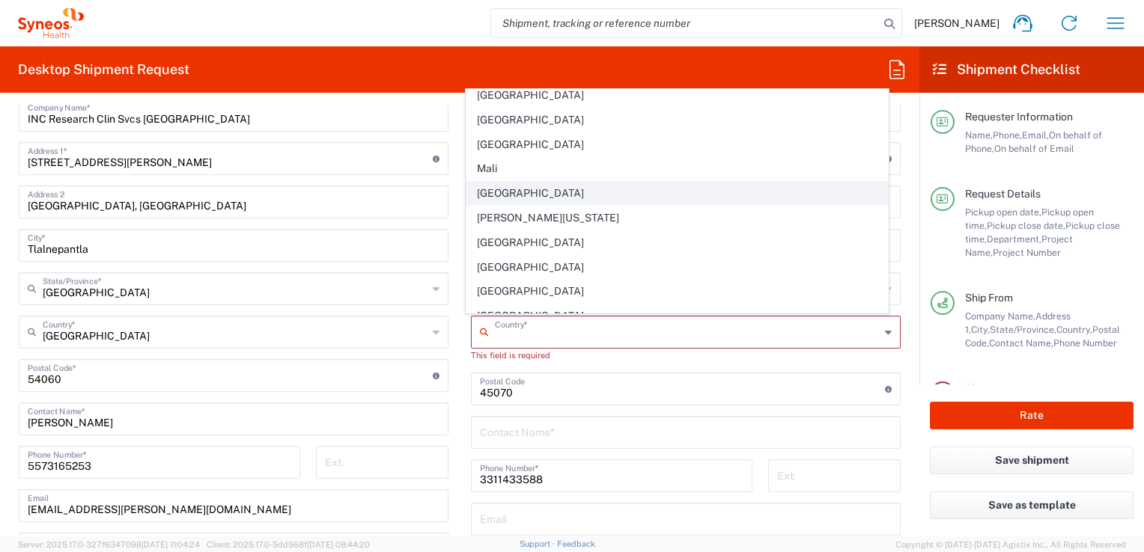
scroll to position [3294, 0]
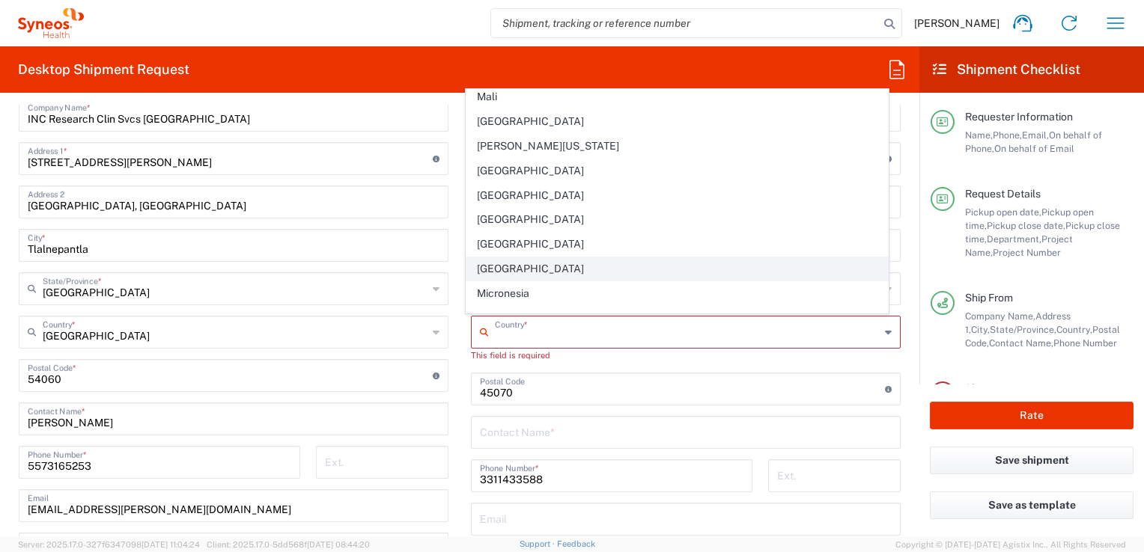
click at [505, 258] on span "[GEOGRAPHIC_DATA]" at bounding box center [676, 269] width 421 height 23
type input "[GEOGRAPHIC_DATA]"
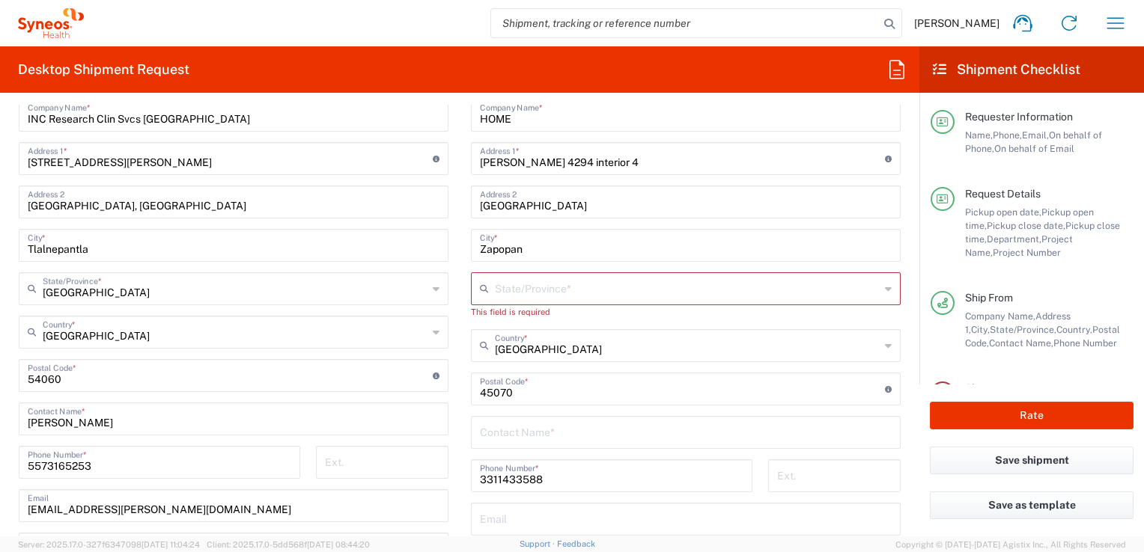
click at [885, 287] on icon at bounding box center [888, 289] width 7 height 24
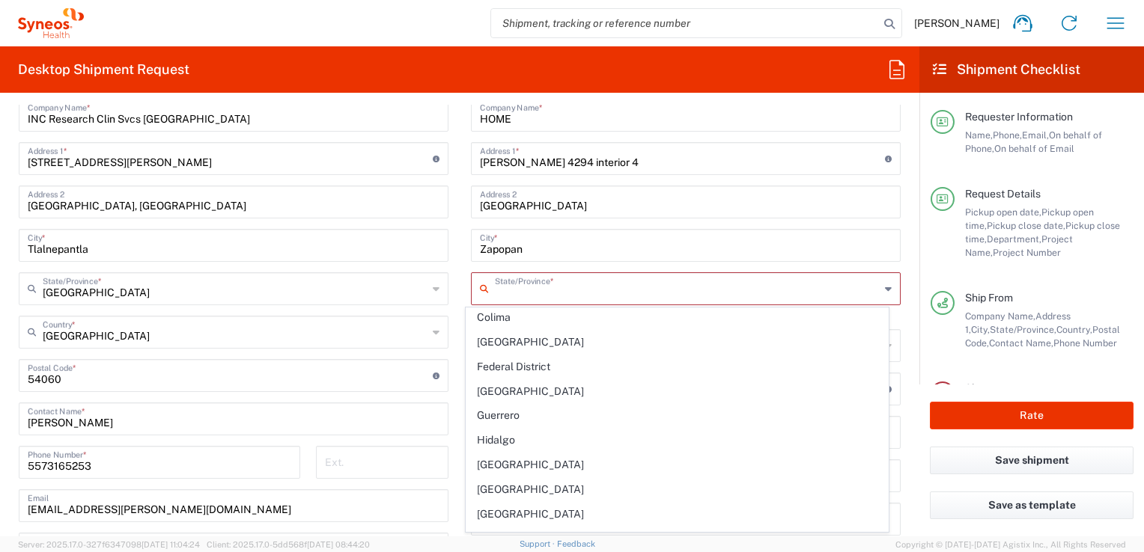
scroll to position [299, 0]
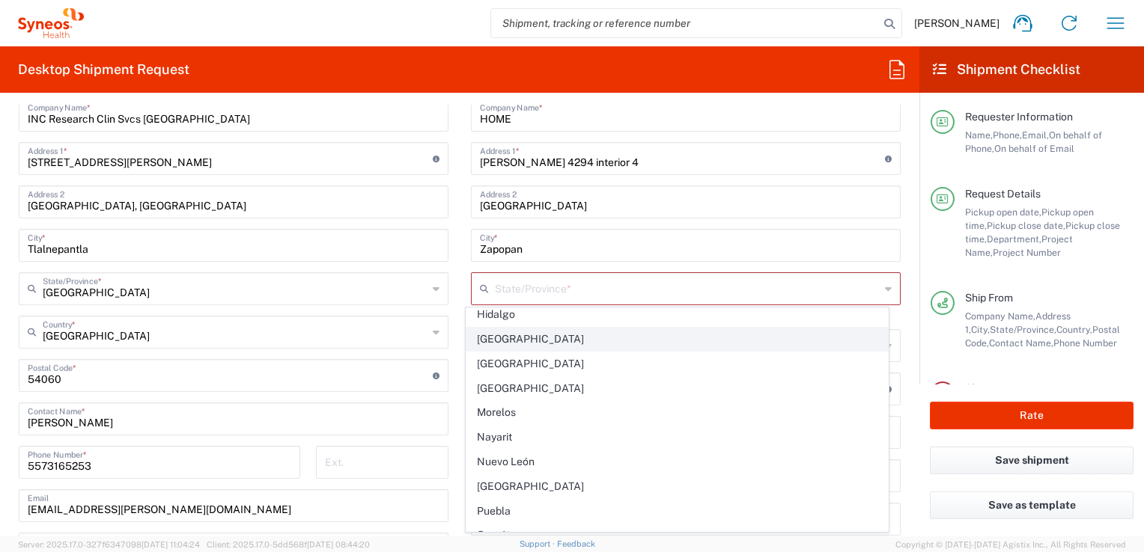
click at [490, 341] on span "[GEOGRAPHIC_DATA]" at bounding box center [676, 339] width 421 height 23
type input "[GEOGRAPHIC_DATA]"
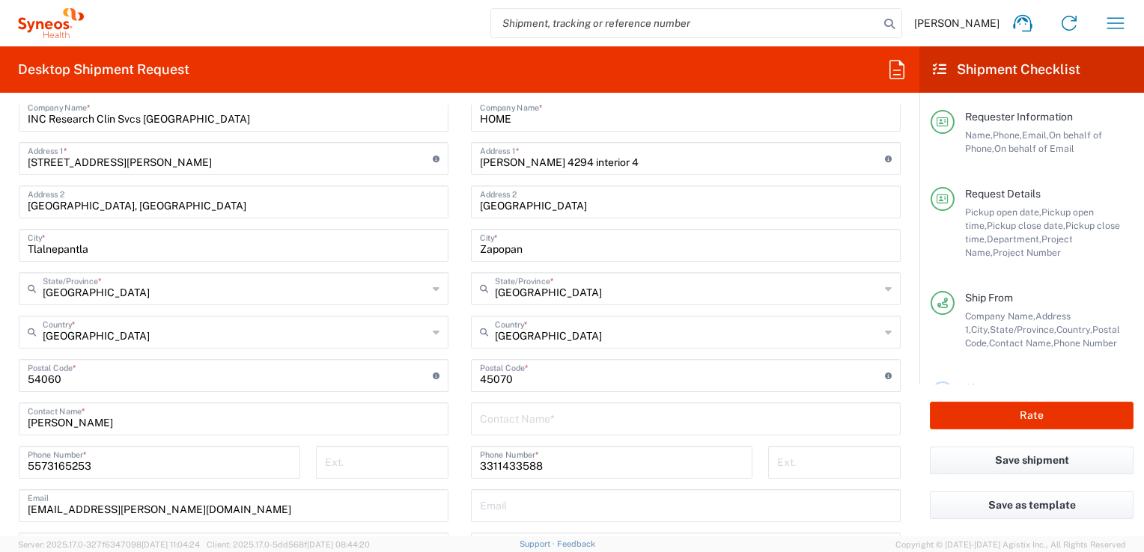
click at [735, 413] on input "text" at bounding box center [686, 418] width 412 height 26
type input "[PERSON_NAME] [PERSON_NAME]"
click at [901, 397] on form "Requester Information [PERSON_NAME] Name * [PHONE_NUMBER] Phone * [EMAIL_ADDRES…" at bounding box center [459, 321] width 919 height 432
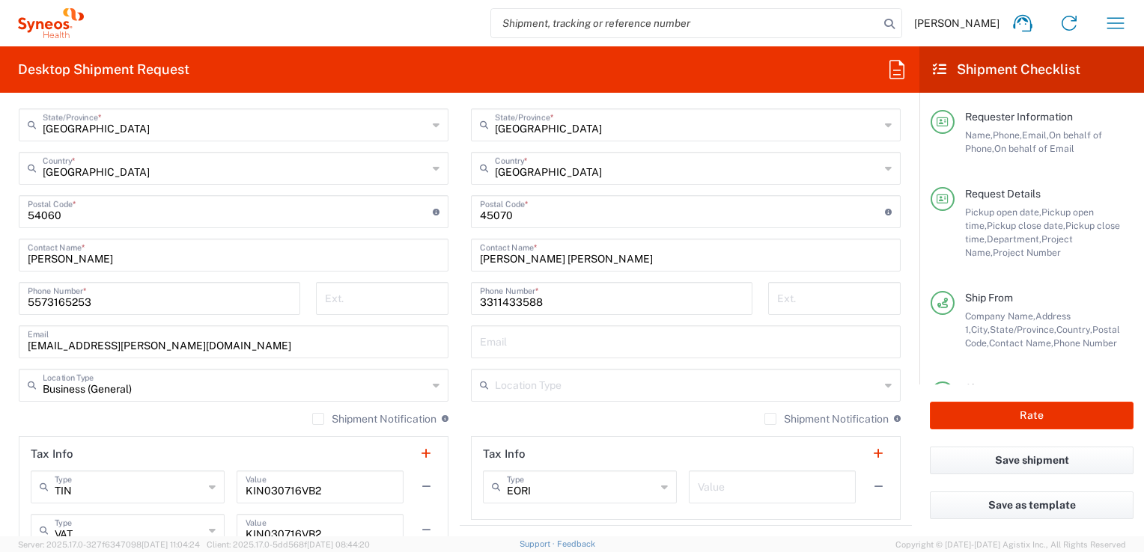
scroll to position [937, 0]
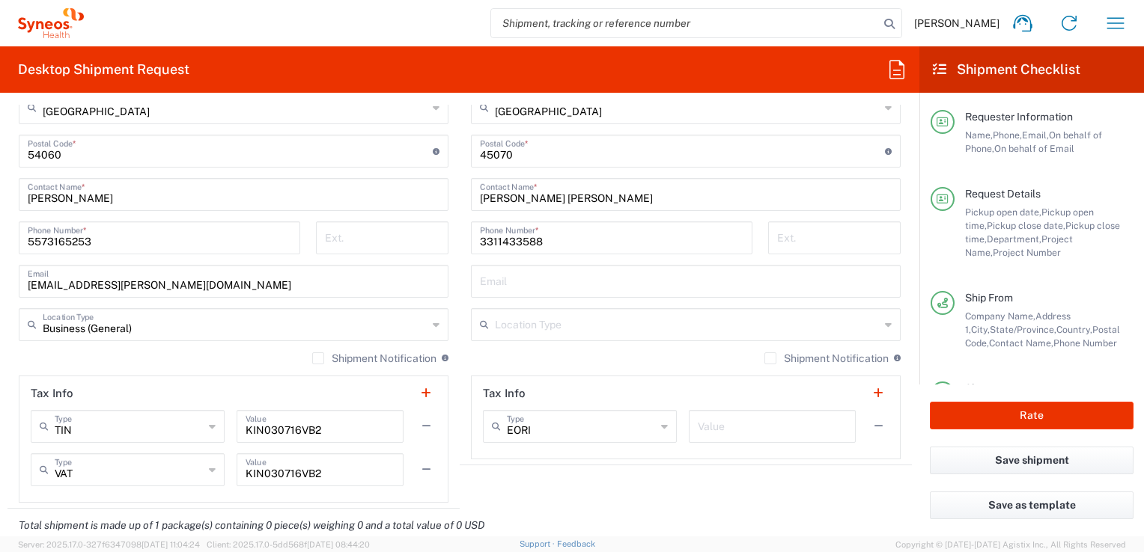
click at [599, 283] on input "text" at bounding box center [686, 280] width 412 height 26
type input "[PERSON_NAME][EMAIL_ADDRESS][PERSON_NAME][DOMAIN_NAME]"
type input "[PERSON_NAME]"
type input "[PERSON_NAME][EMAIL_ADDRESS][PERSON_NAME][DOMAIN_NAME]"
drag, startPoint x: 642, startPoint y: 286, endPoint x: 467, endPoint y: 287, distance: 174.4
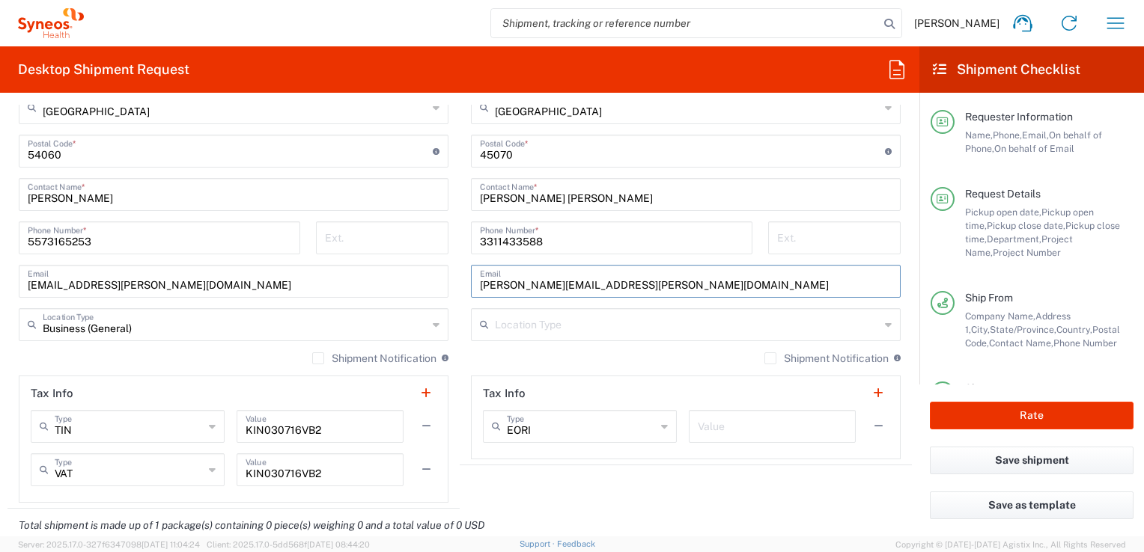
click at [471, 287] on div "[PERSON_NAME][EMAIL_ADDRESS][PERSON_NAME][DOMAIN_NAME] Email" at bounding box center [686, 281] width 430 height 33
type input "[EMAIL_ADDRESS][PERSON_NAME][DOMAIN_NAME]"
click at [902, 231] on form "Requester Information [PERSON_NAME] Name * [PHONE_NUMBER] Phone * [EMAIL_ADDRES…" at bounding box center [459, 321] width 919 height 432
click at [885, 326] on icon at bounding box center [888, 325] width 7 height 24
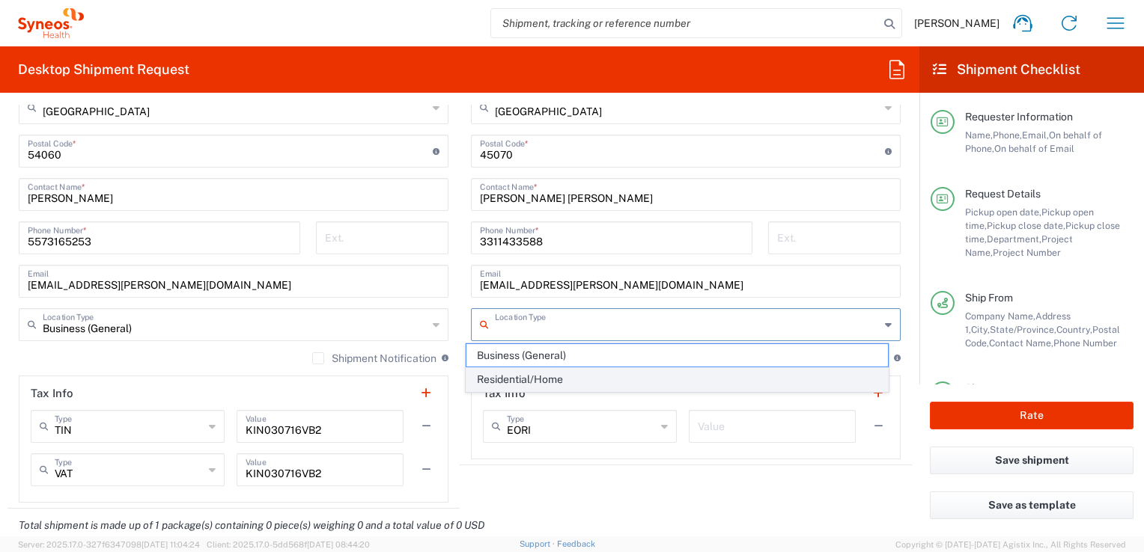
click at [561, 376] on span "Residential/Home" at bounding box center [676, 379] width 421 height 23
type input "Residential/Home"
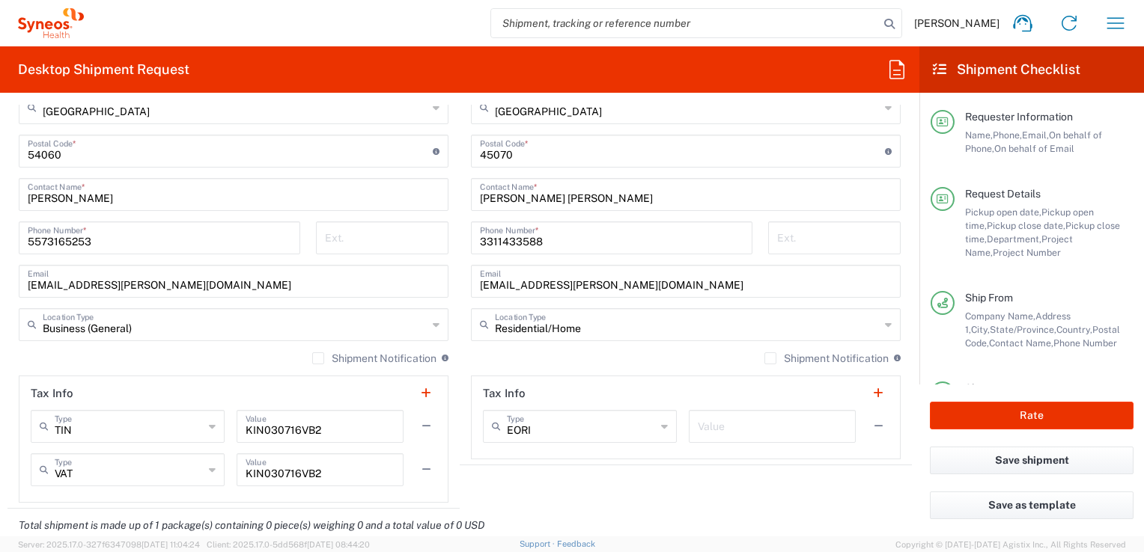
click at [764, 359] on label "Shipment Notification" at bounding box center [826, 359] width 124 height 12
click at [770, 359] on input "Shipment Notification" at bounding box center [770, 359] width 0 height 0
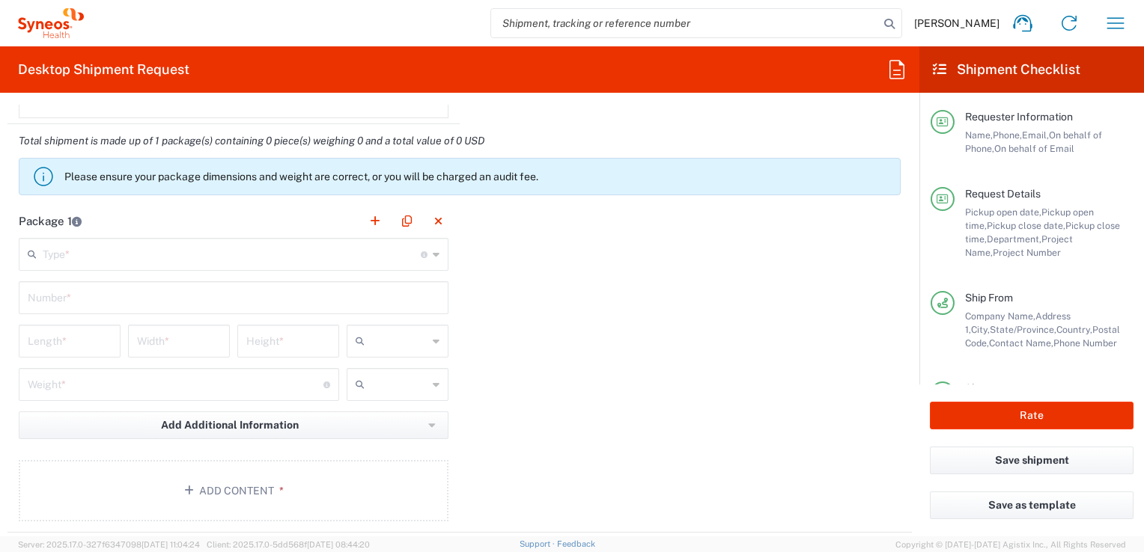
scroll to position [1335, 0]
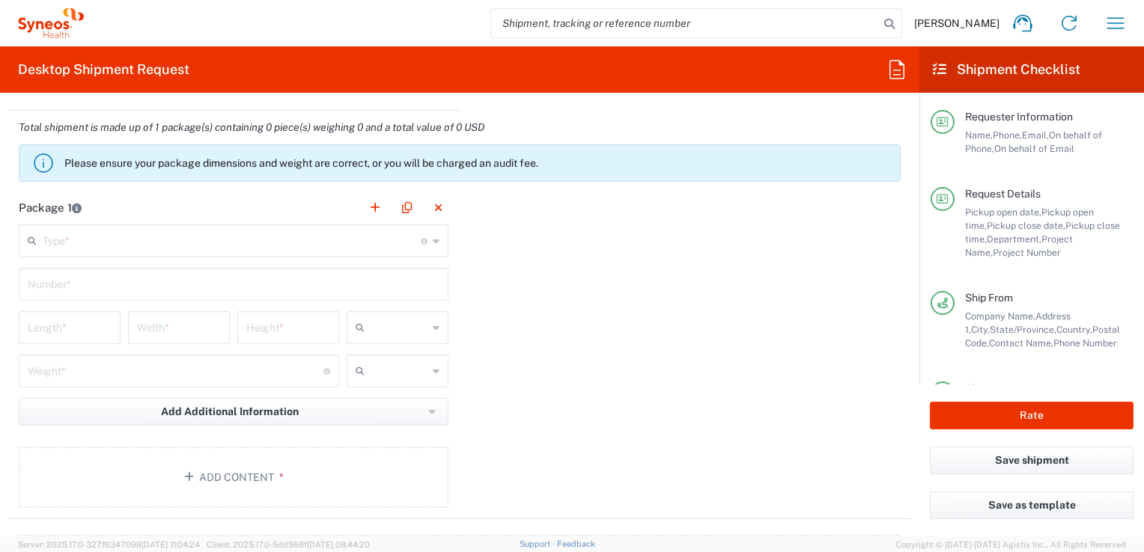
click at [433, 242] on icon at bounding box center [436, 241] width 7 height 24
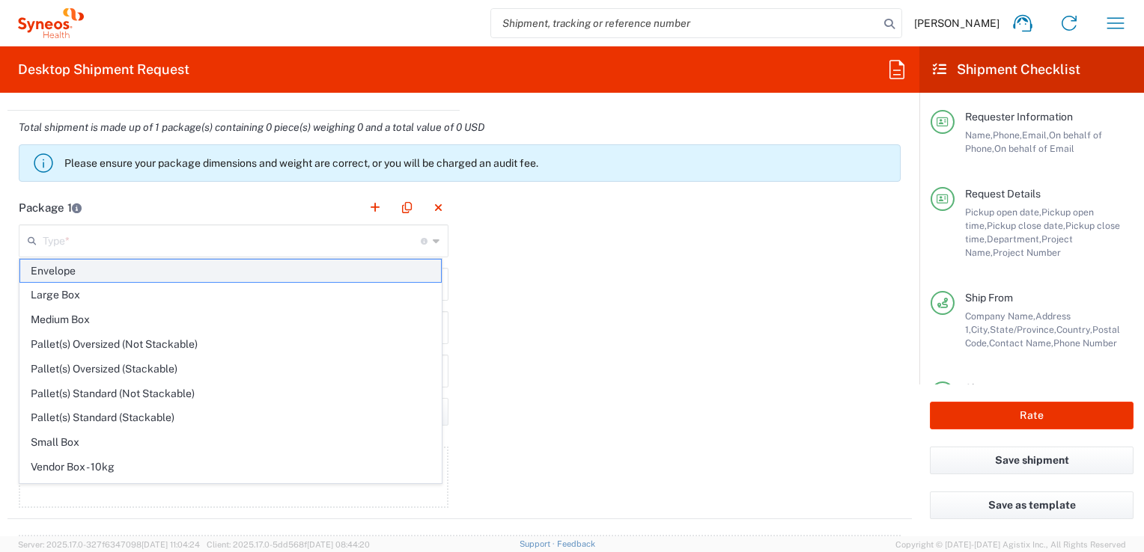
click at [401, 266] on span "Envelope" at bounding box center [230, 271] width 421 height 23
type input "Envelope"
type input "1"
type input "9.5"
type input "12.5"
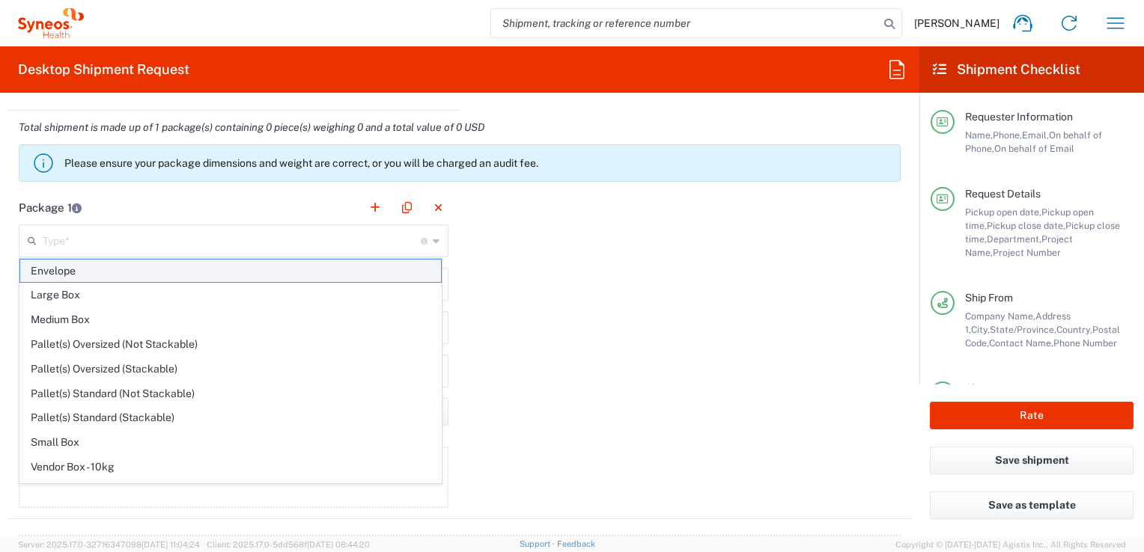
type input "0.25"
type input "in"
type input "0.45"
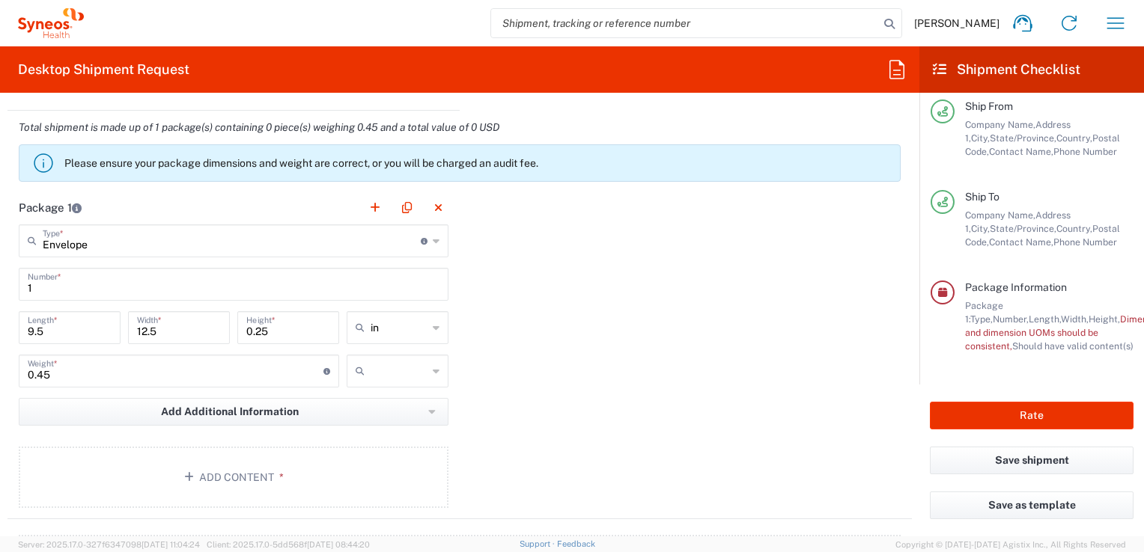
click at [386, 283] on input "1" at bounding box center [234, 283] width 412 height 26
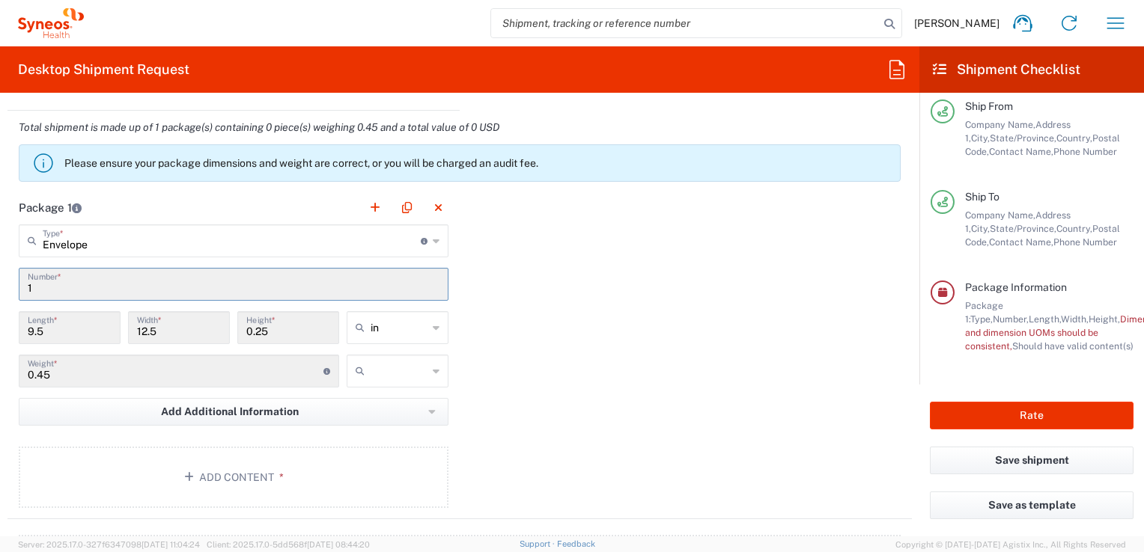
click at [500, 315] on div "Package 1 Envelope Type * Material used to package goods Envelope Large Box Med…" at bounding box center [459, 355] width 904 height 329
click at [433, 325] on icon at bounding box center [436, 328] width 7 height 24
click at [372, 379] on span "cm" at bounding box center [392, 382] width 97 height 23
type input "24.13"
type input "31.75"
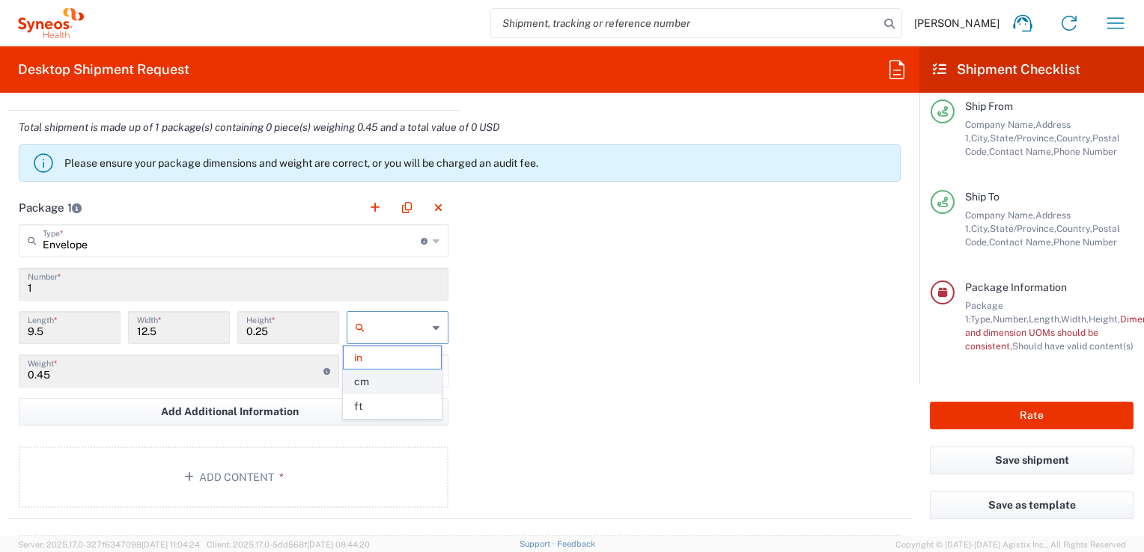
type input "0.64"
type input "cm"
click at [490, 349] on div "Package 1 Envelope Type * Material used to package goods Envelope Large Box Med…" at bounding box center [459, 355] width 904 height 329
click at [433, 368] on icon at bounding box center [436, 371] width 7 height 24
click at [375, 399] on span "kgs" at bounding box center [392, 401] width 97 height 23
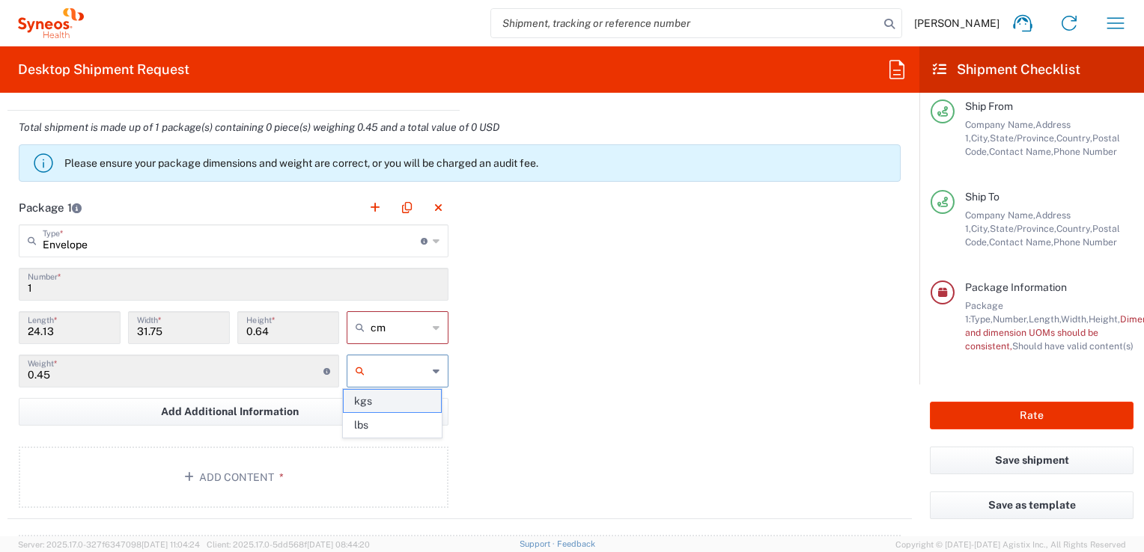
type input "kgs"
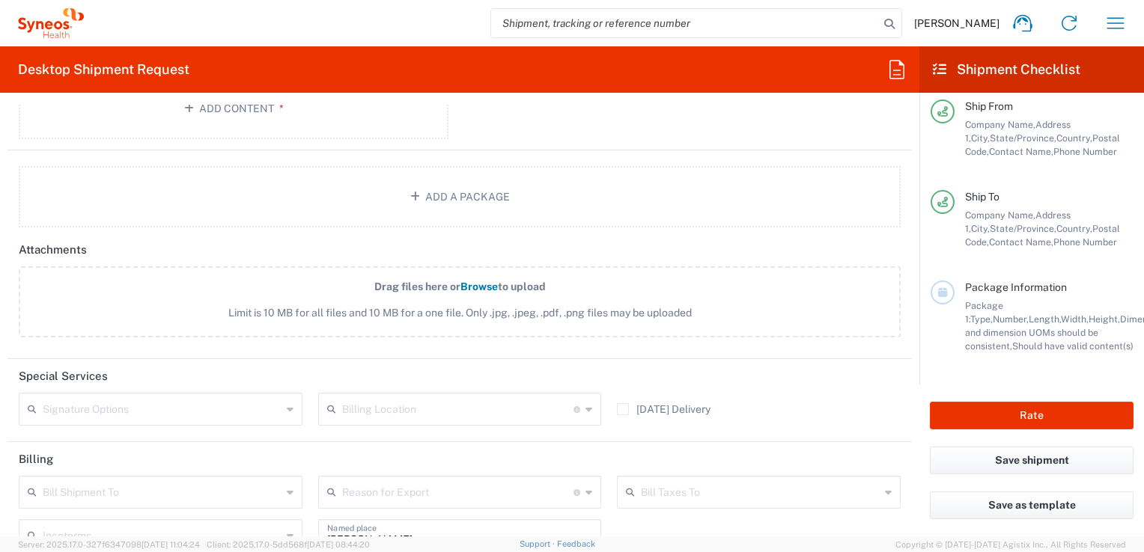
scroll to position [1828, 0]
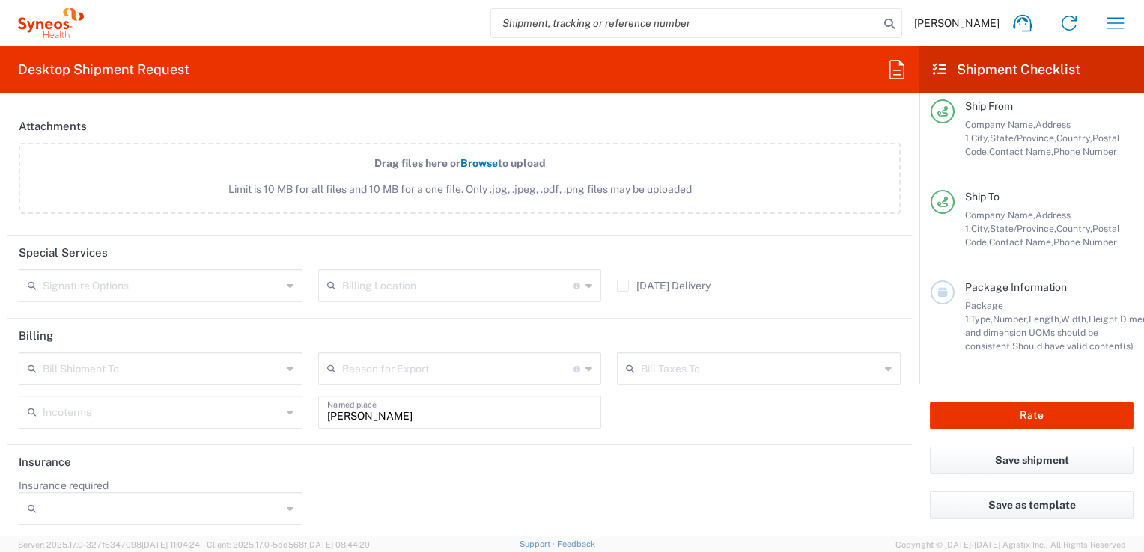
click at [560, 408] on input "[PERSON_NAME]" at bounding box center [460, 411] width 266 height 26
drag, startPoint x: 469, startPoint y: 411, endPoint x: 319, endPoint y: 404, distance: 149.9
click at [319, 404] on div "[PERSON_NAME] Named place" at bounding box center [460, 412] width 284 height 33
click at [656, 429] on div "Bill Shipment To Recipient Account Sender/Shipper Third Party Account Reason fo…" at bounding box center [460, 396] width 898 height 87
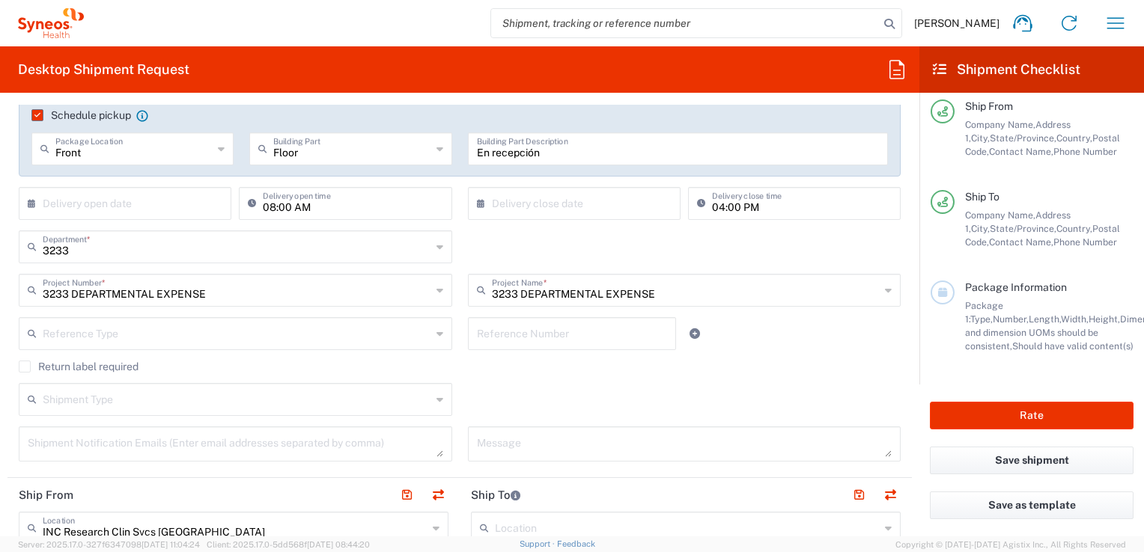
scroll to position [0, 0]
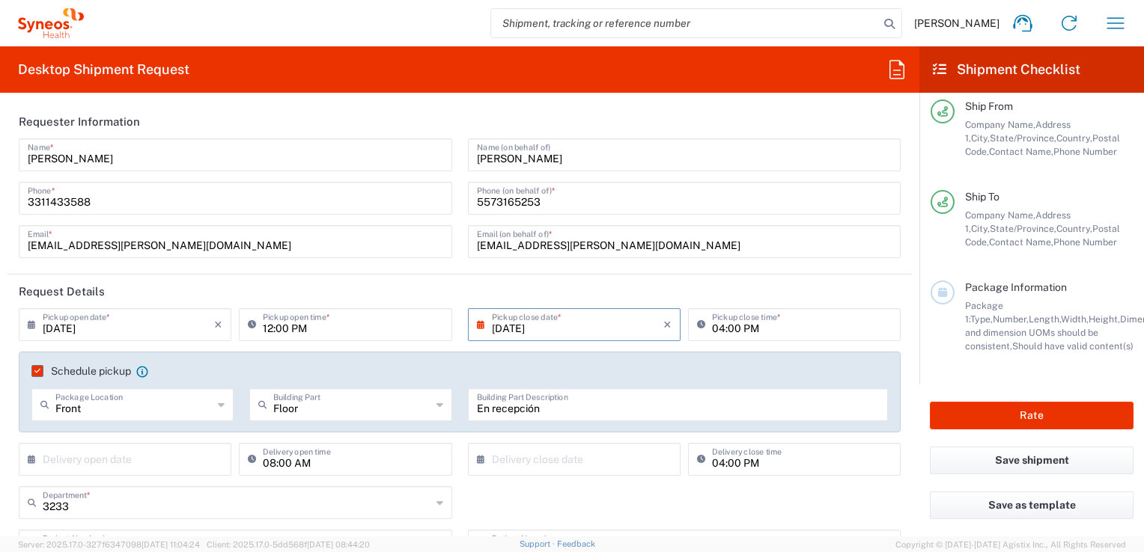
click at [901, 290] on form "Requester Information [PERSON_NAME] Name * [PHONE_NUMBER] Phone * [EMAIL_ADDRES…" at bounding box center [459, 321] width 919 height 432
click at [1034, 424] on button "Rate" at bounding box center [1032, 416] width 204 height 28
type input "3233 DEPARTMENTAL EXPENSE"
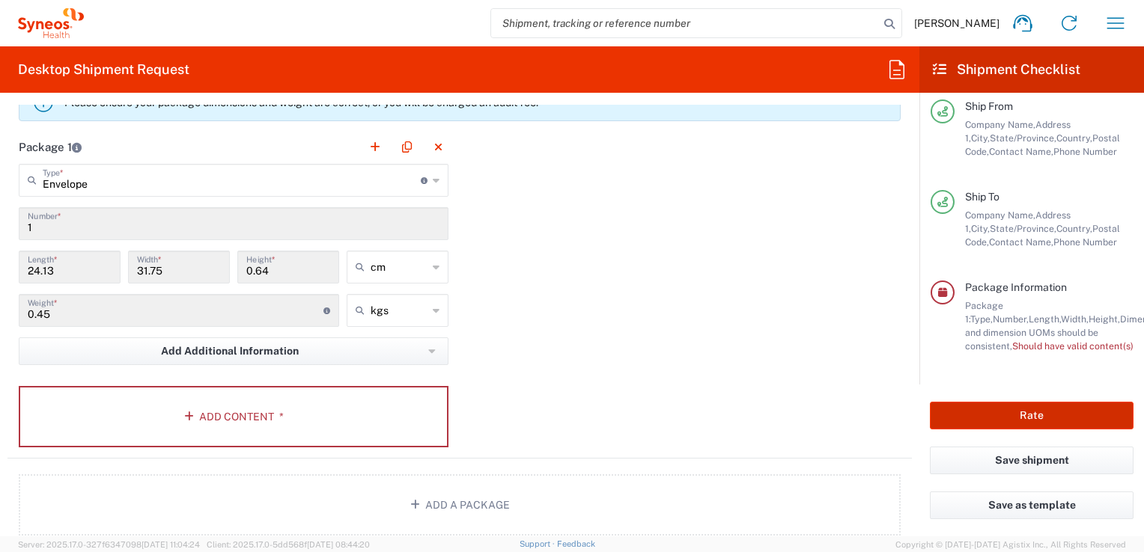
scroll to position [1422, 0]
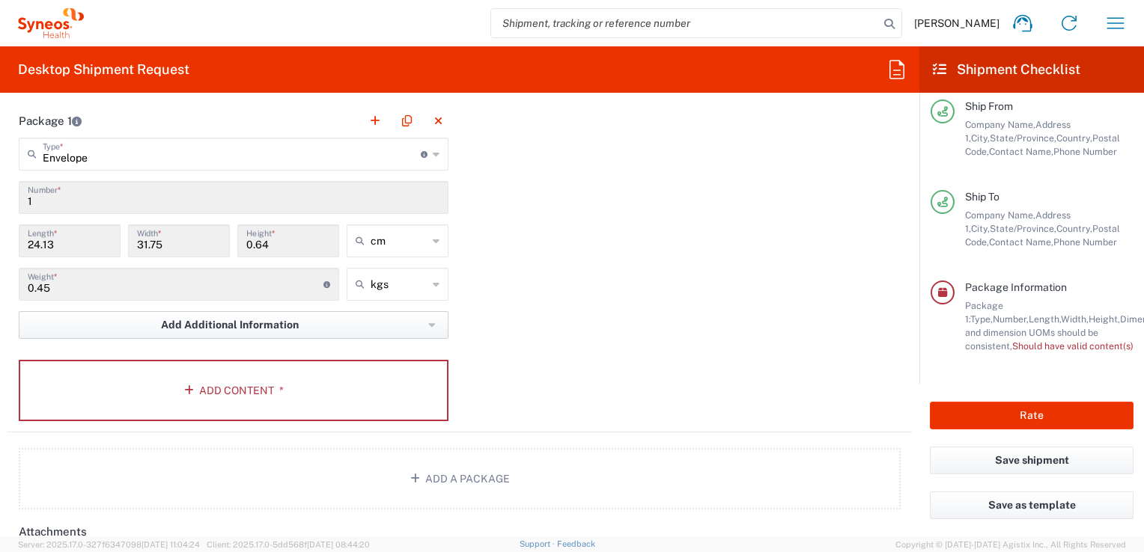
click at [263, 319] on span "Add Additional Information" at bounding box center [230, 325] width 138 height 14
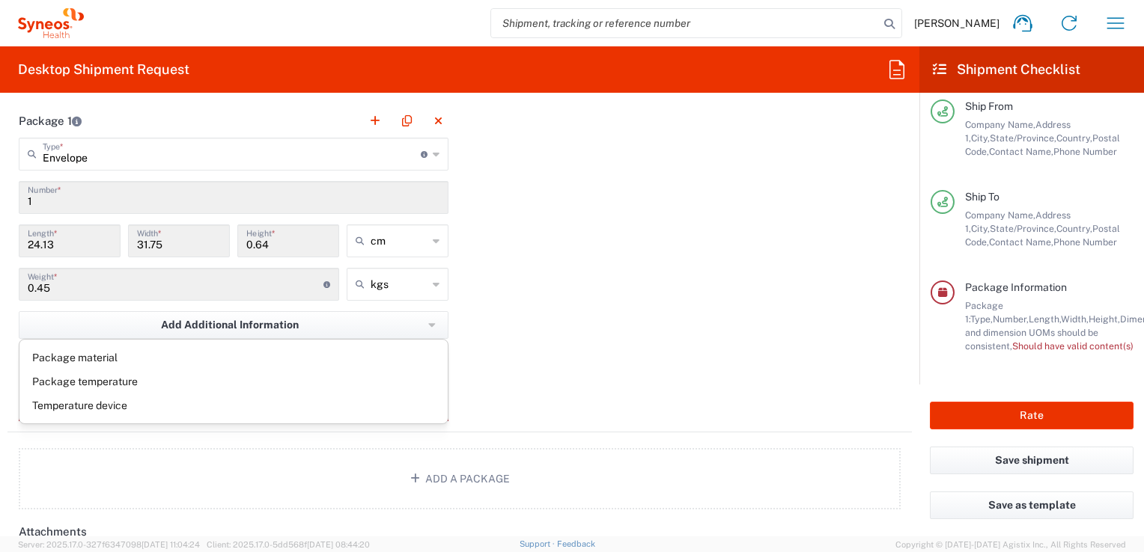
click at [514, 310] on div "Package 1 Envelope Type * Material used to package goods Envelope Large Box Med…" at bounding box center [459, 268] width 904 height 329
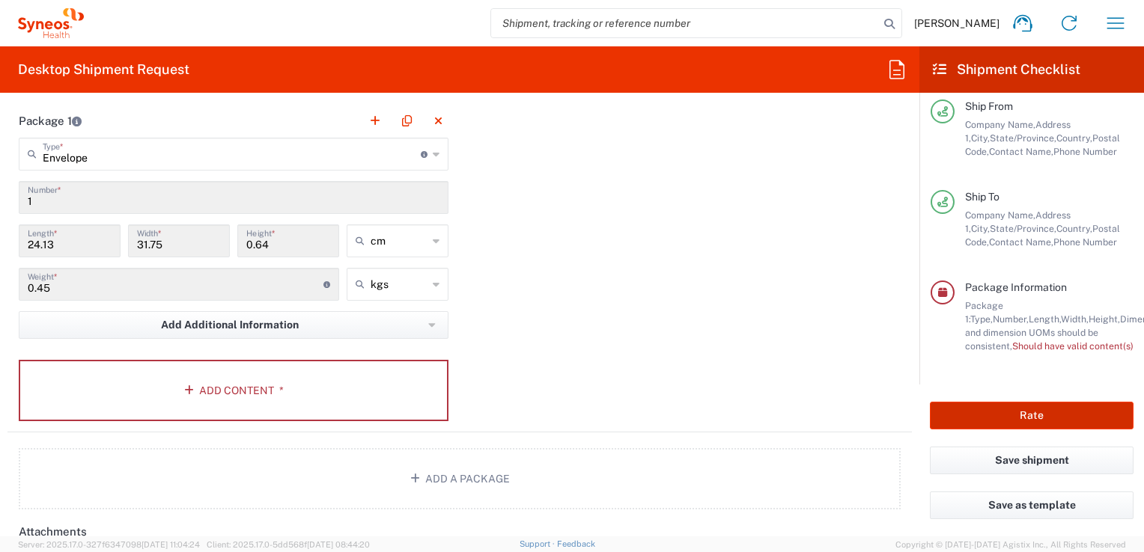
click at [1028, 410] on button "Rate" at bounding box center [1032, 416] width 204 height 28
click at [118, 280] on input "0.45" at bounding box center [176, 283] width 296 height 26
click at [53, 283] on input "0.45" at bounding box center [176, 283] width 296 height 26
type input "kgs"
click at [376, 286] on input "kgs" at bounding box center [399, 284] width 57 height 24
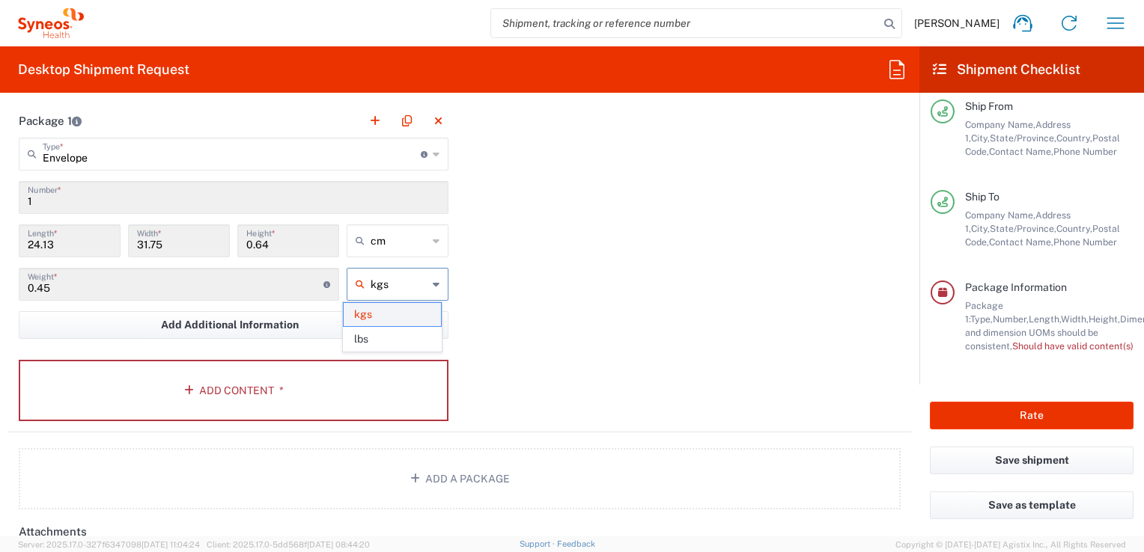
click at [368, 311] on span "kgs" at bounding box center [392, 314] width 97 height 23
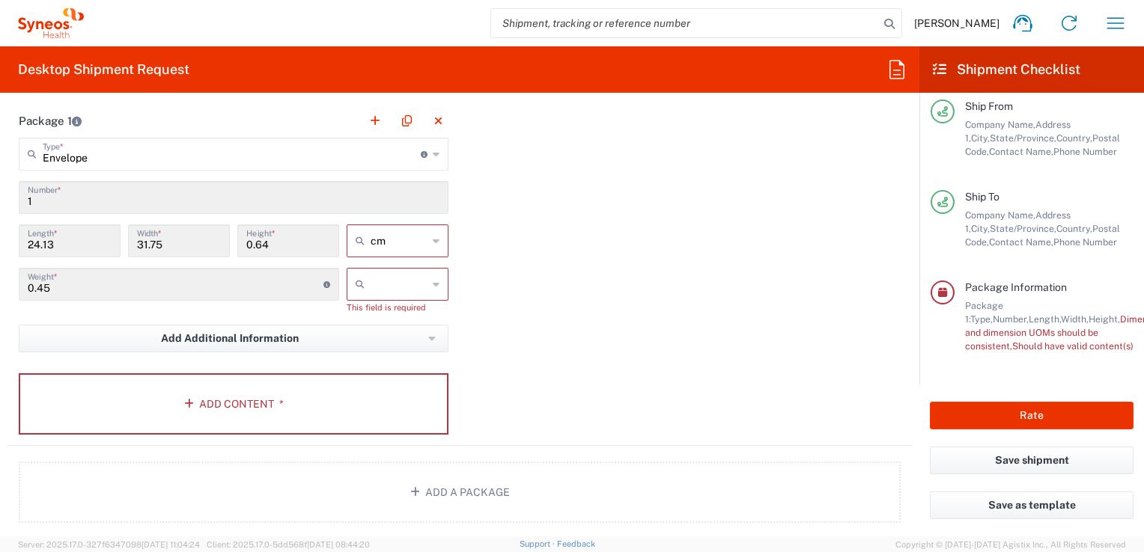
click at [532, 289] on div "Package 1 Envelope Type * Material used to package goods Envelope Large Box Med…" at bounding box center [459, 275] width 904 height 342
click at [433, 281] on icon at bounding box center [436, 284] width 7 height 24
click at [383, 316] on span "kgs" at bounding box center [392, 314] width 97 height 23
type input "kgs"
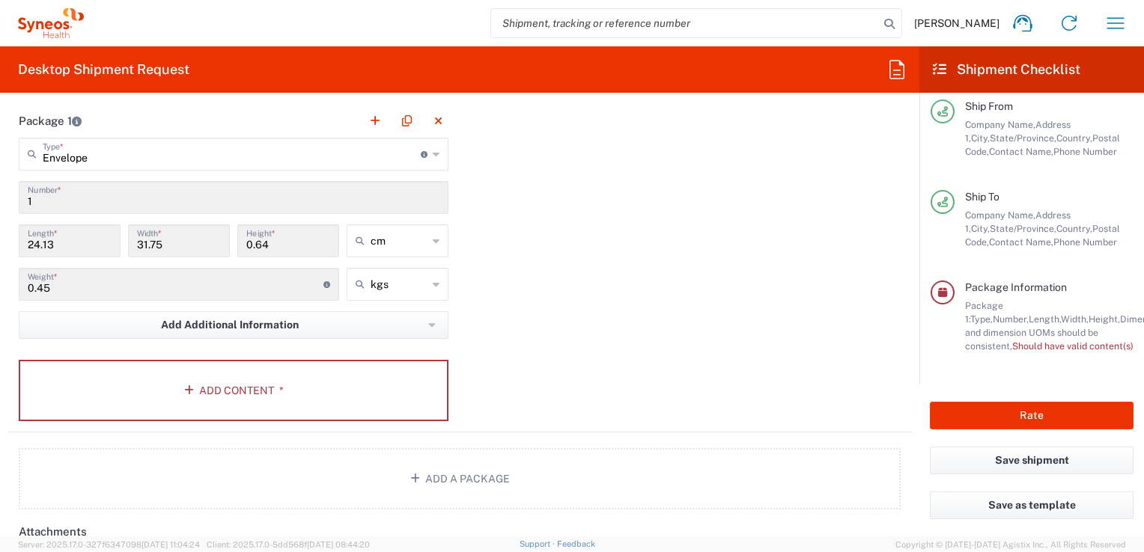
click at [540, 250] on div "Package 1 Envelope Type * Material used to package goods Envelope Large Box Med…" at bounding box center [459, 268] width 904 height 329
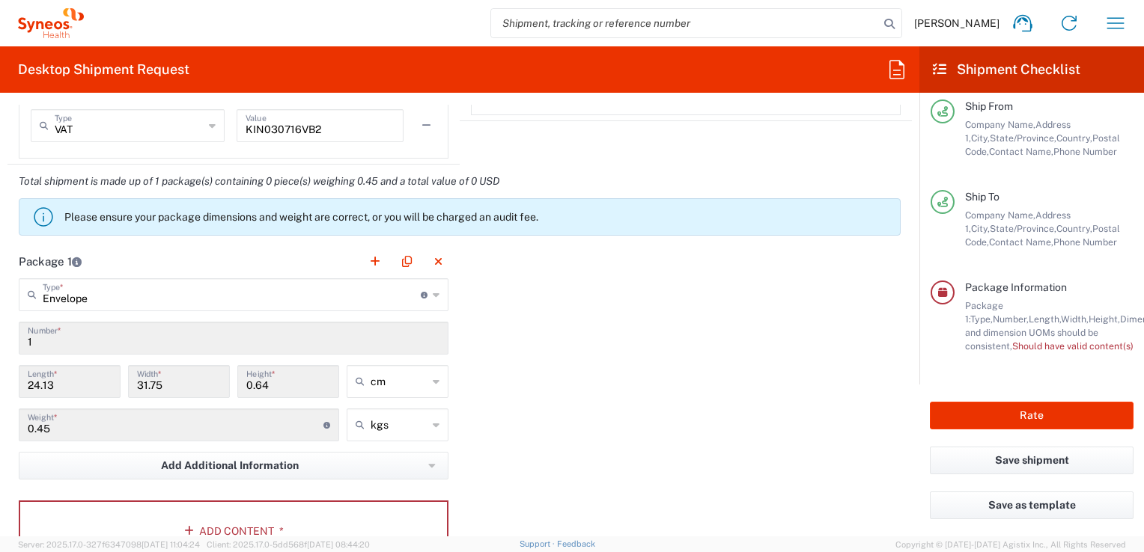
scroll to position [1273, 0]
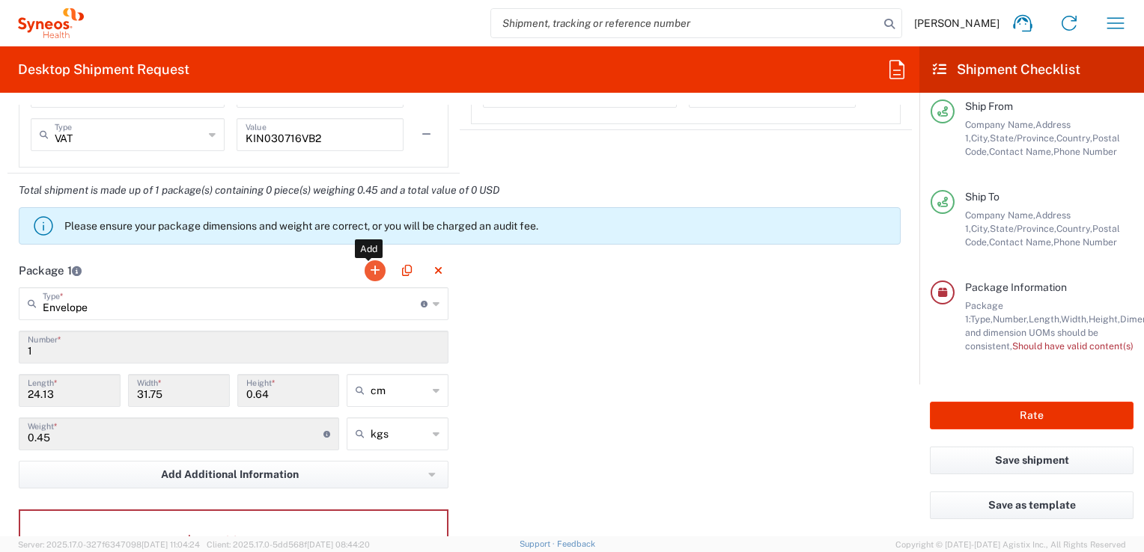
click at [371, 268] on button "button" at bounding box center [375, 271] width 21 height 21
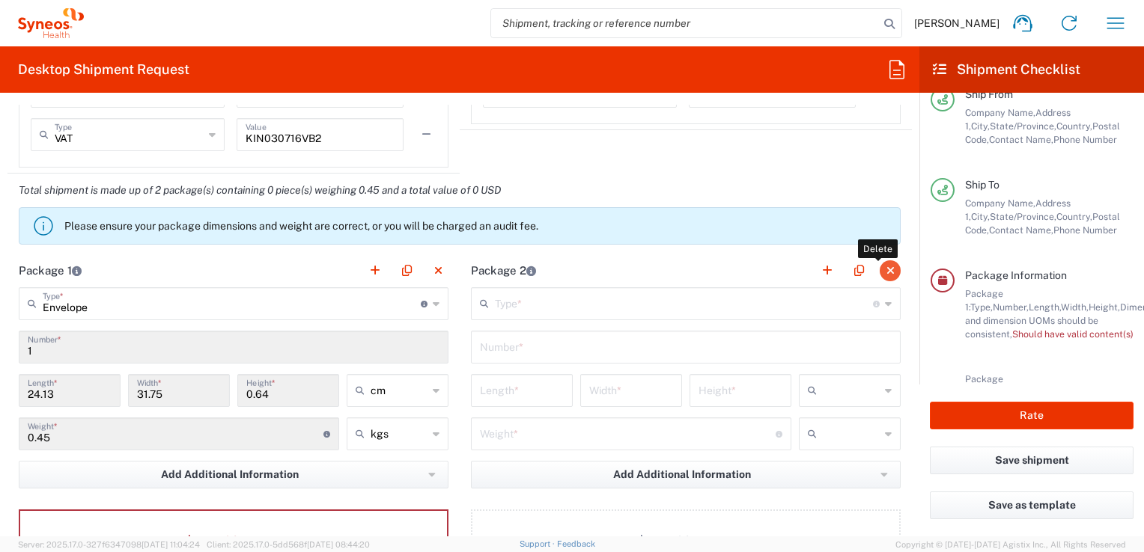
click at [880, 269] on button "button" at bounding box center [890, 271] width 21 height 21
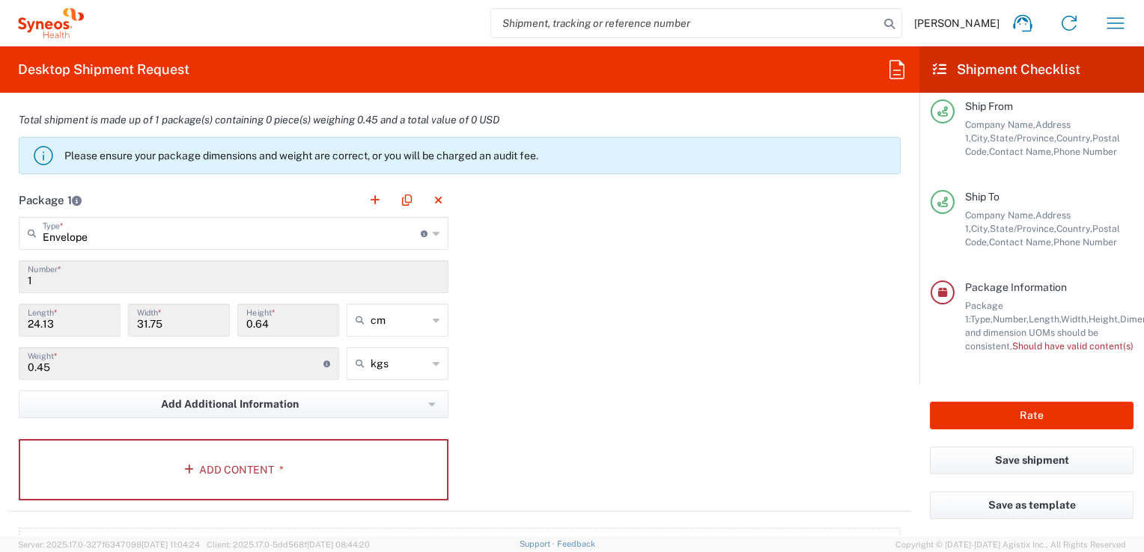
scroll to position [1422, 0]
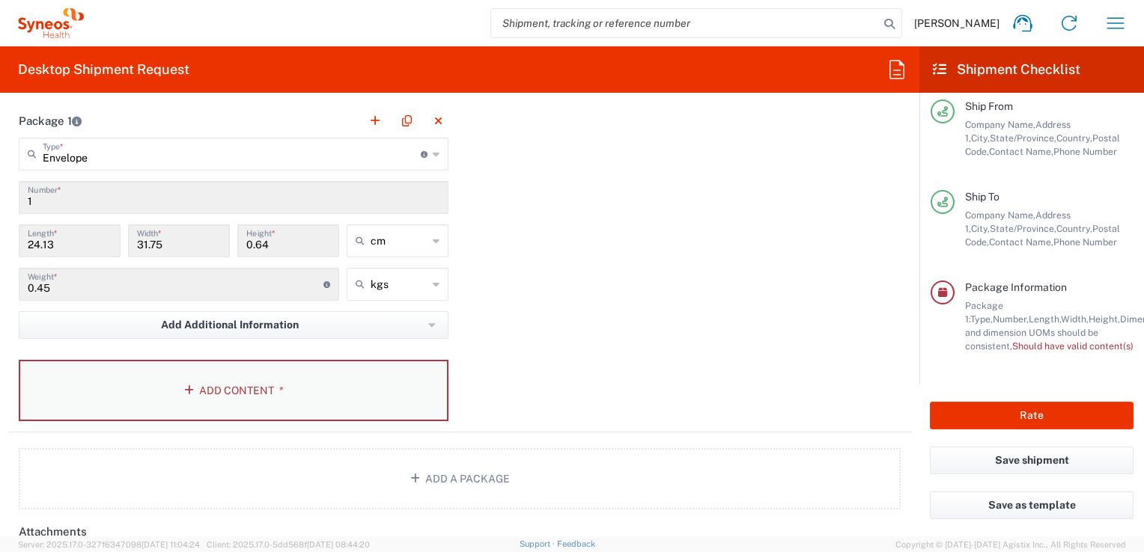
click at [229, 383] on button "Add Content *" at bounding box center [234, 390] width 430 height 61
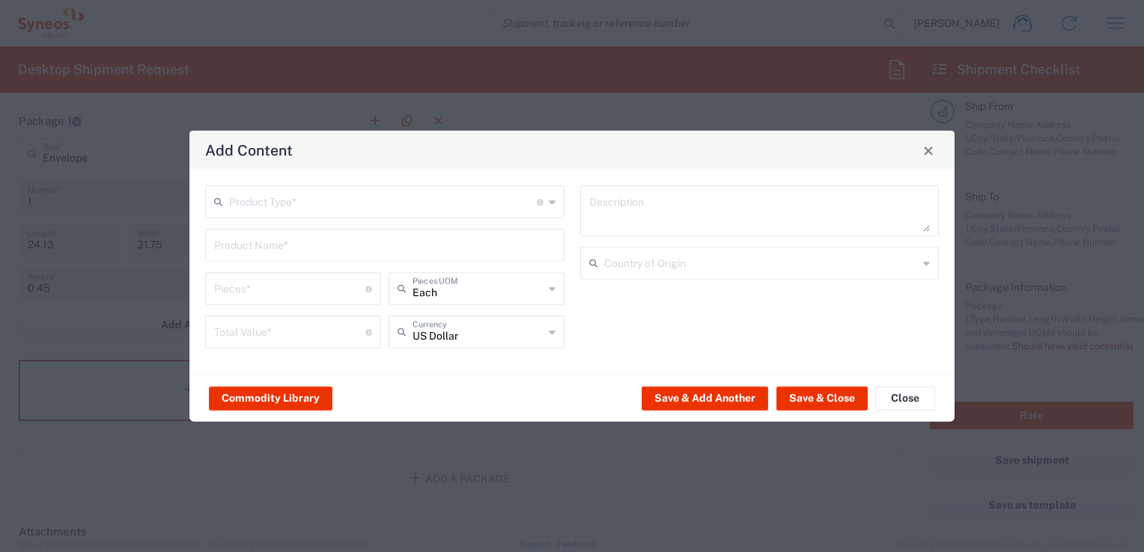
click at [516, 205] on input "text" at bounding box center [383, 201] width 308 height 26
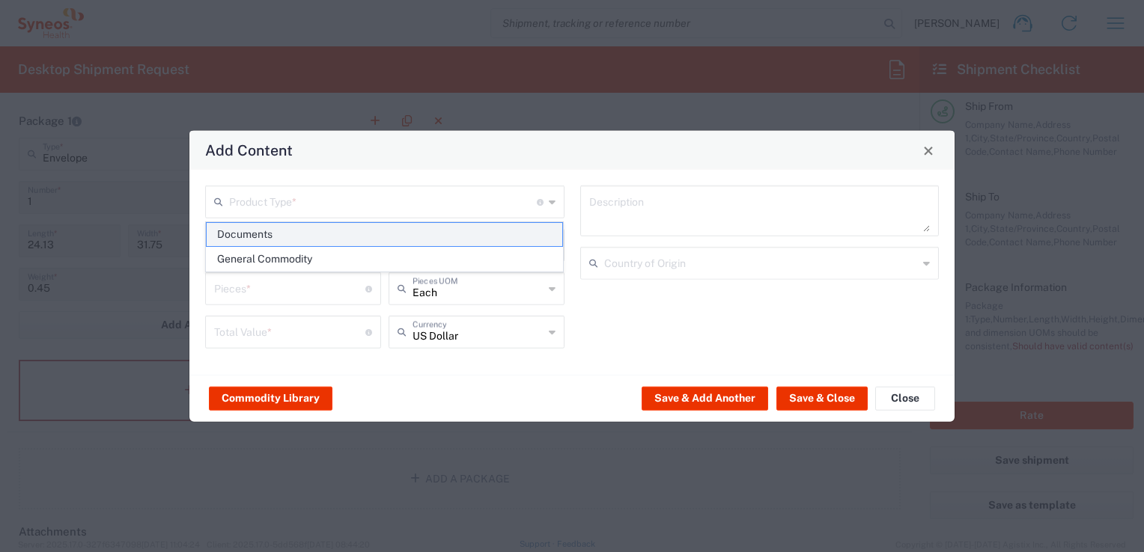
click at [246, 234] on span "Documents" at bounding box center [385, 234] width 356 height 23
type input "Documents"
type input "1"
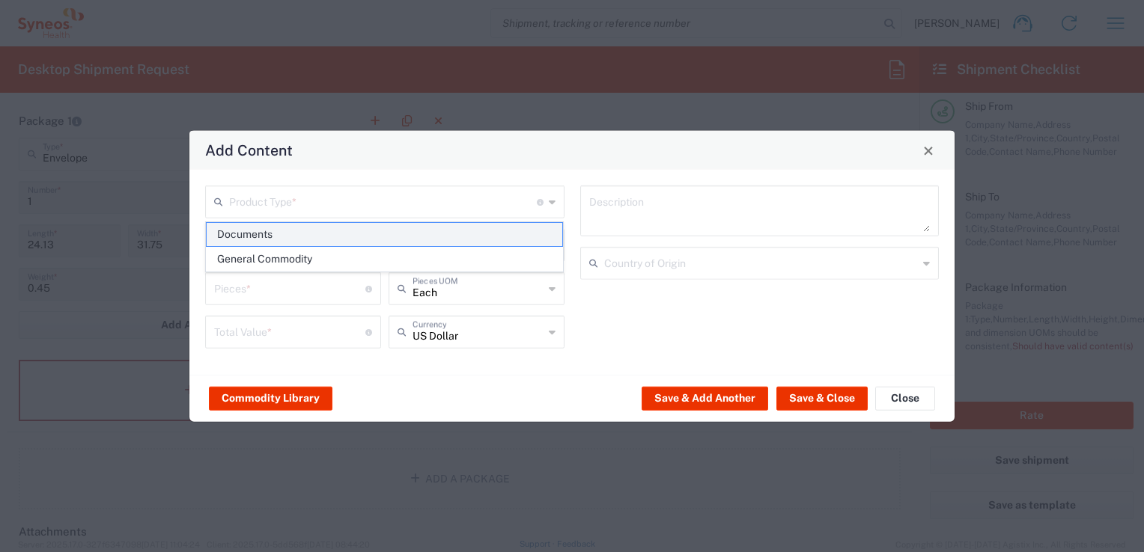
type textarea "Documents"
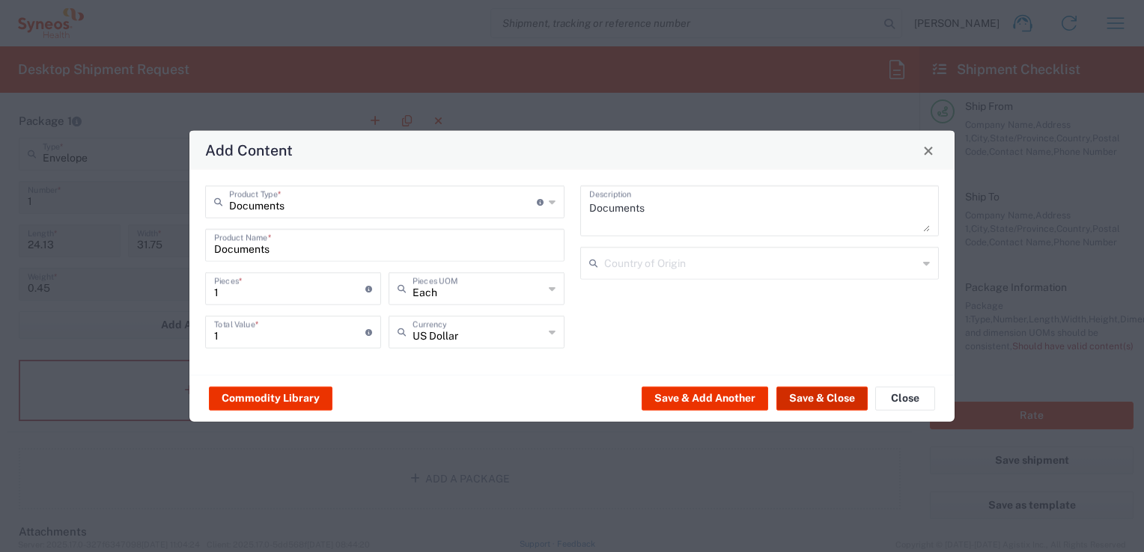
click at [803, 397] on button "Save & Close" at bounding box center [821, 398] width 91 height 24
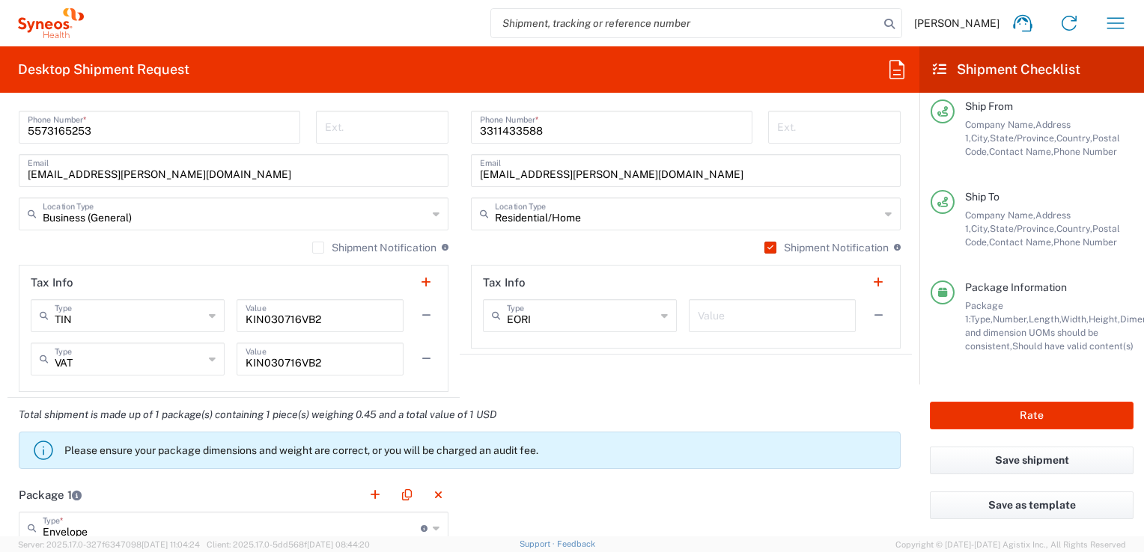
scroll to position [973, 0]
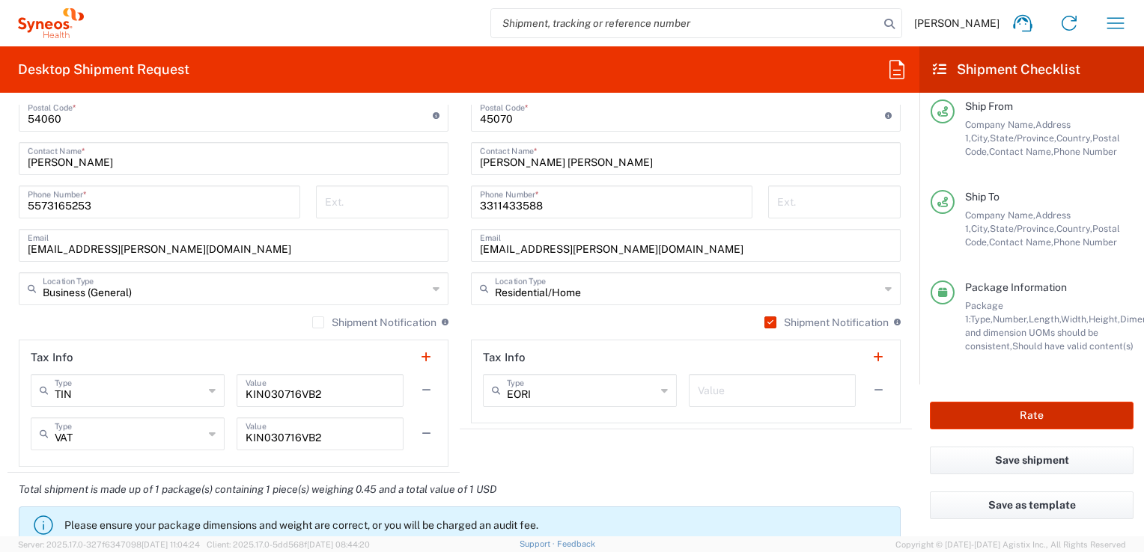
click at [1006, 422] on button "Rate" at bounding box center [1032, 416] width 204 height 28
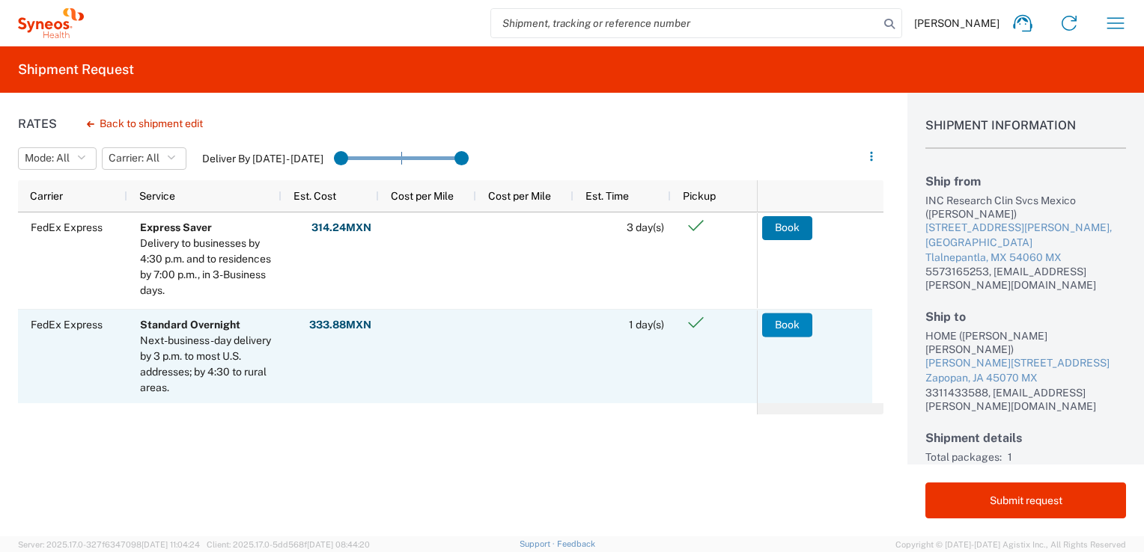
click at [795, 329] on button "Book" at bounding box center [787, 325] width 50 height 24
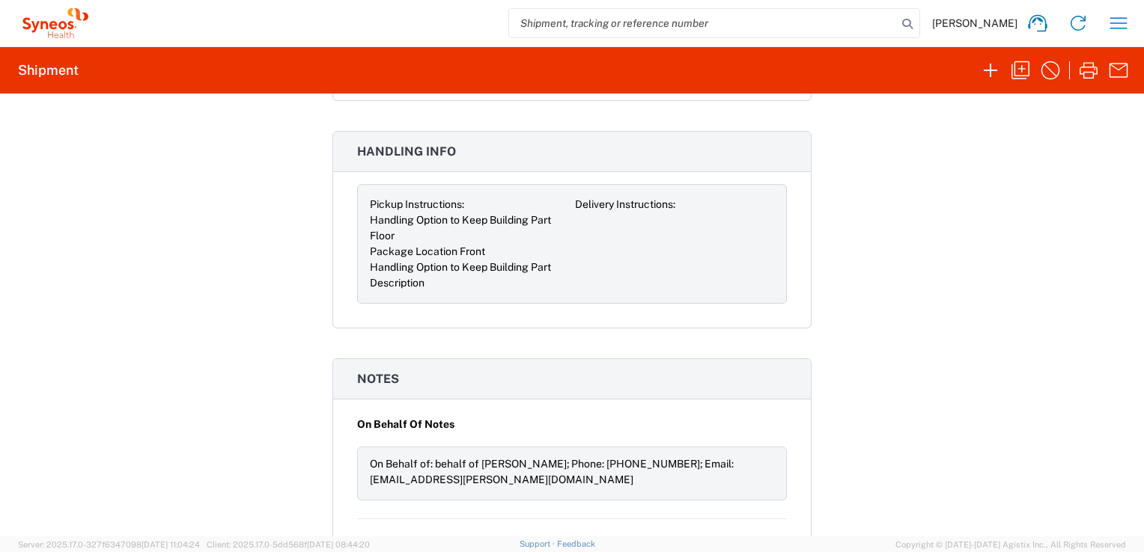
scroll to position [1959, 0]
